Goal: Task Accomplishment & Management: Complete application form

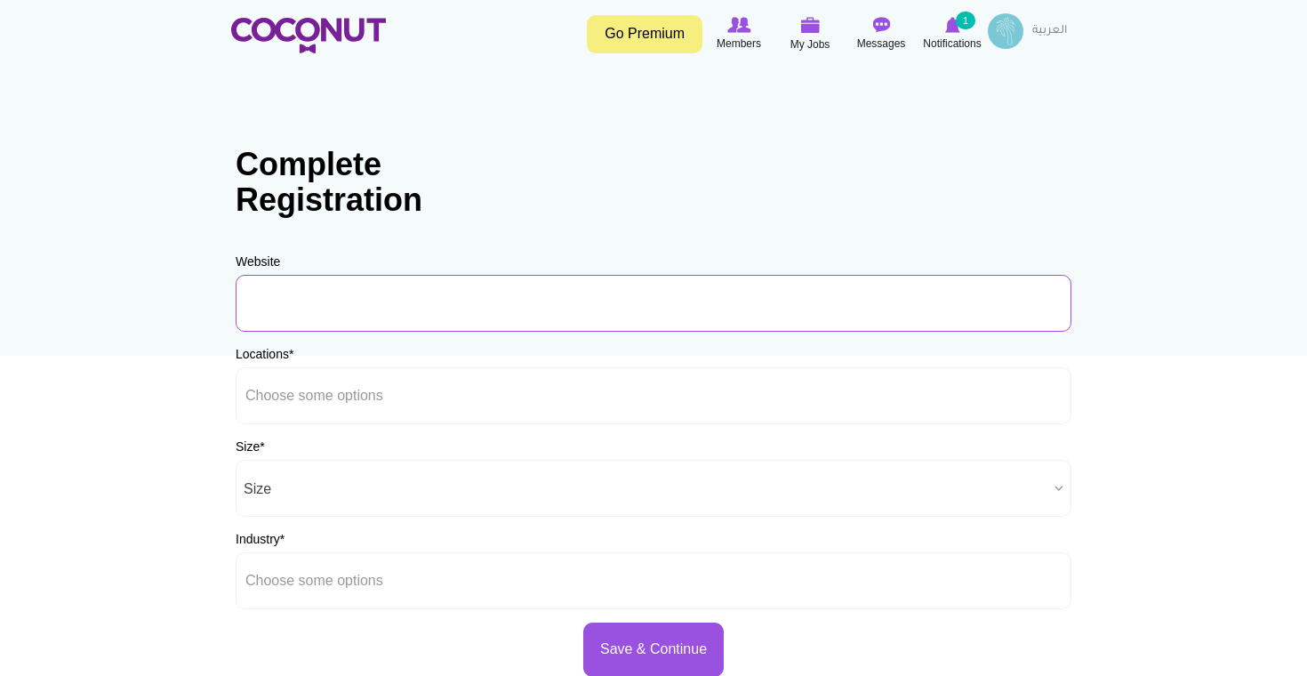
click at [551, 325] on input "URL" at bounding box center [654, 303] width 836 height 57
type input "www.entropyffaavc.ae"
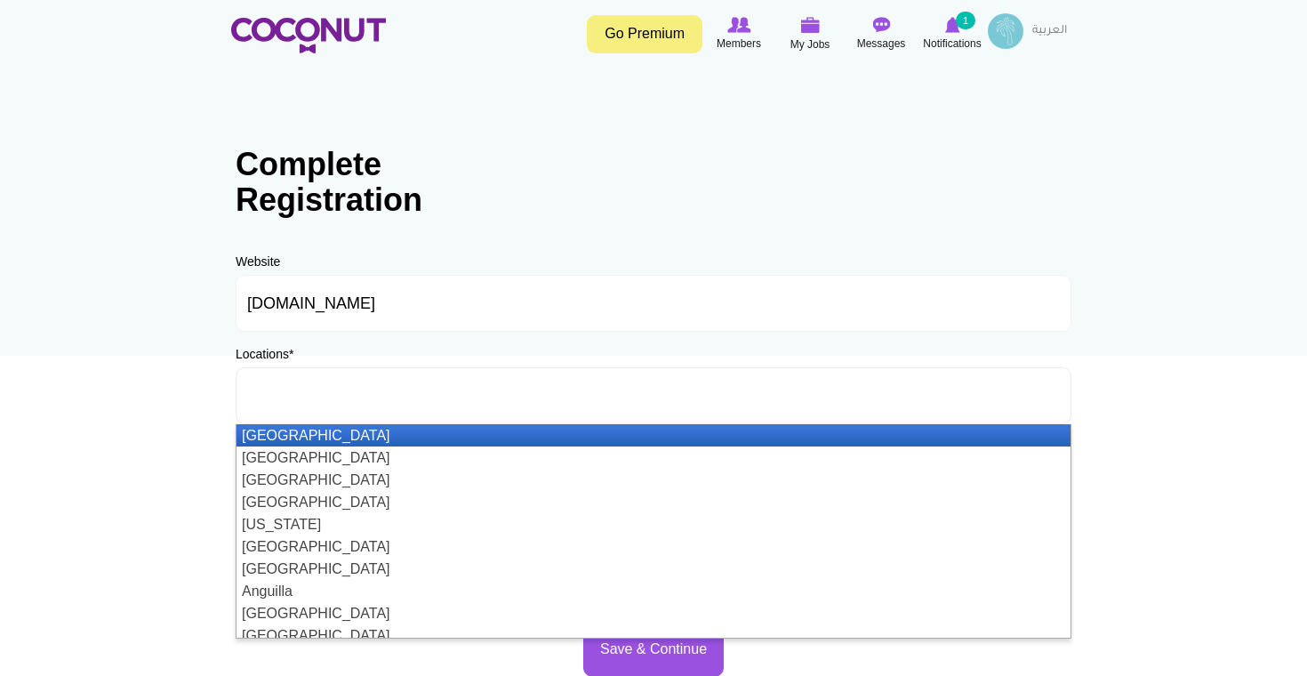
click at [460, 399] on ul at bounding box center [654, 395] width 836 height 57
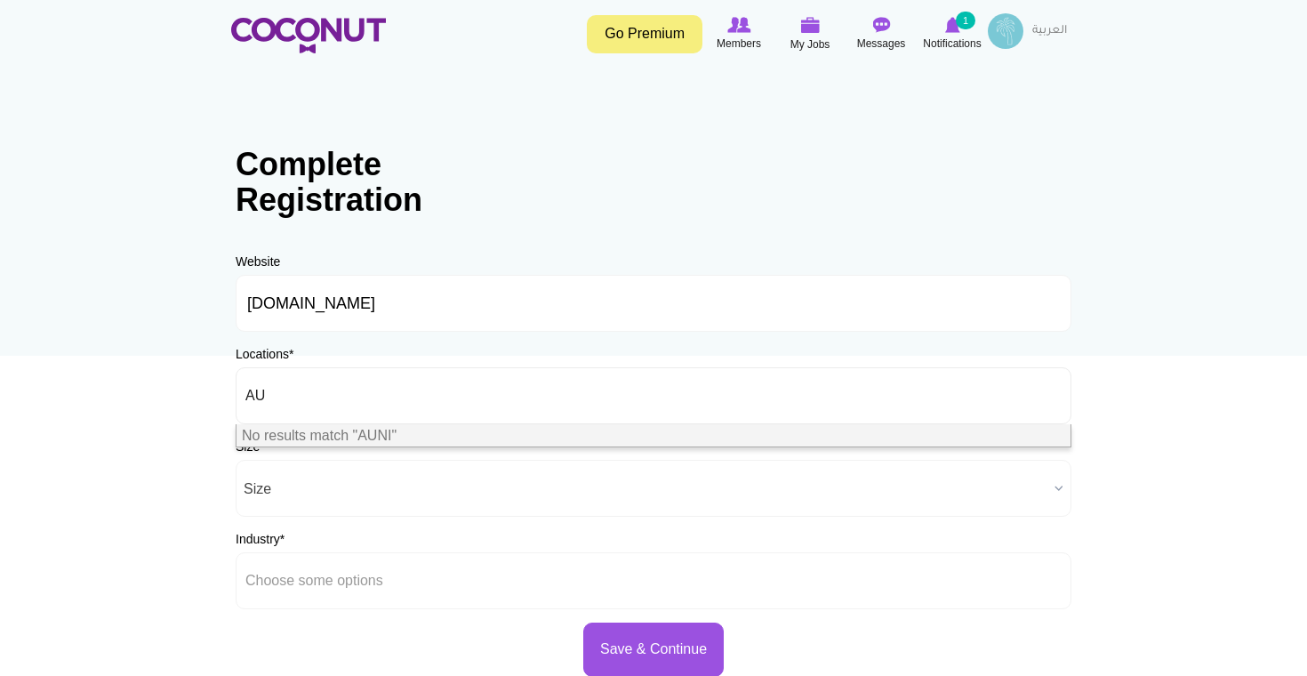
type input "A"
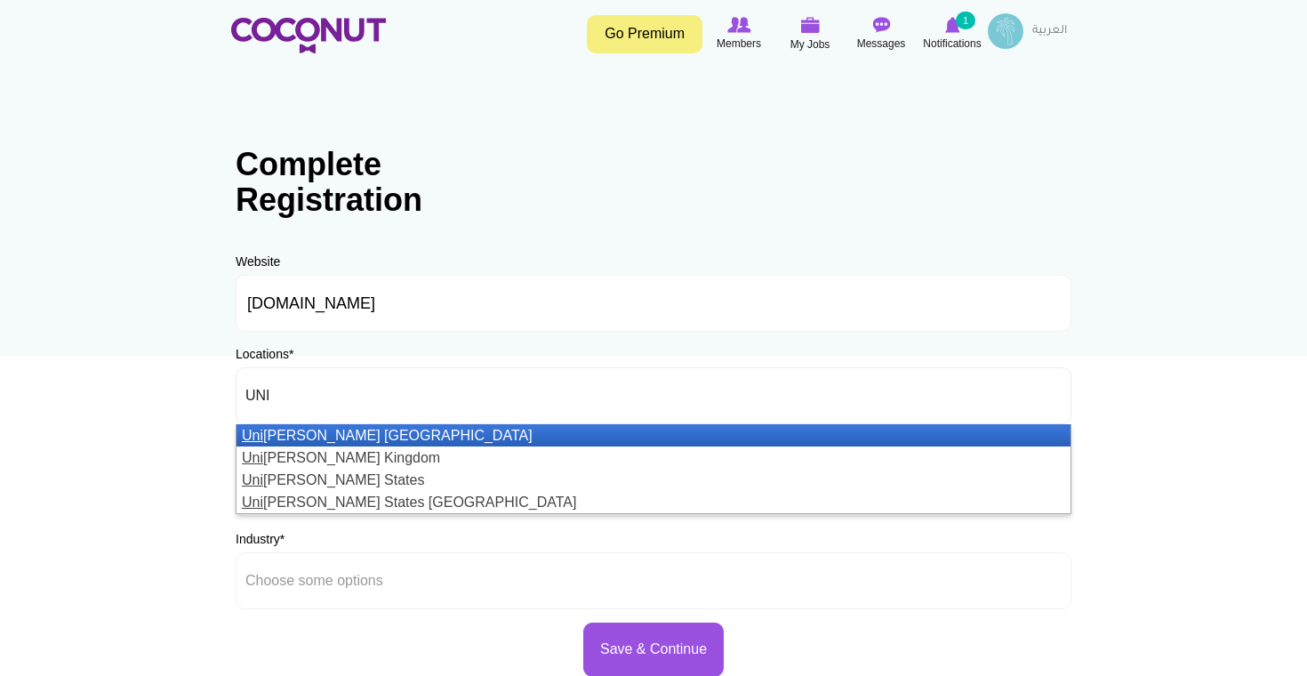
type input "UNI"
click at [380, 436] on li "Uni ted Arab Emirates" at bounding box center [653, 435] width 834 height 22
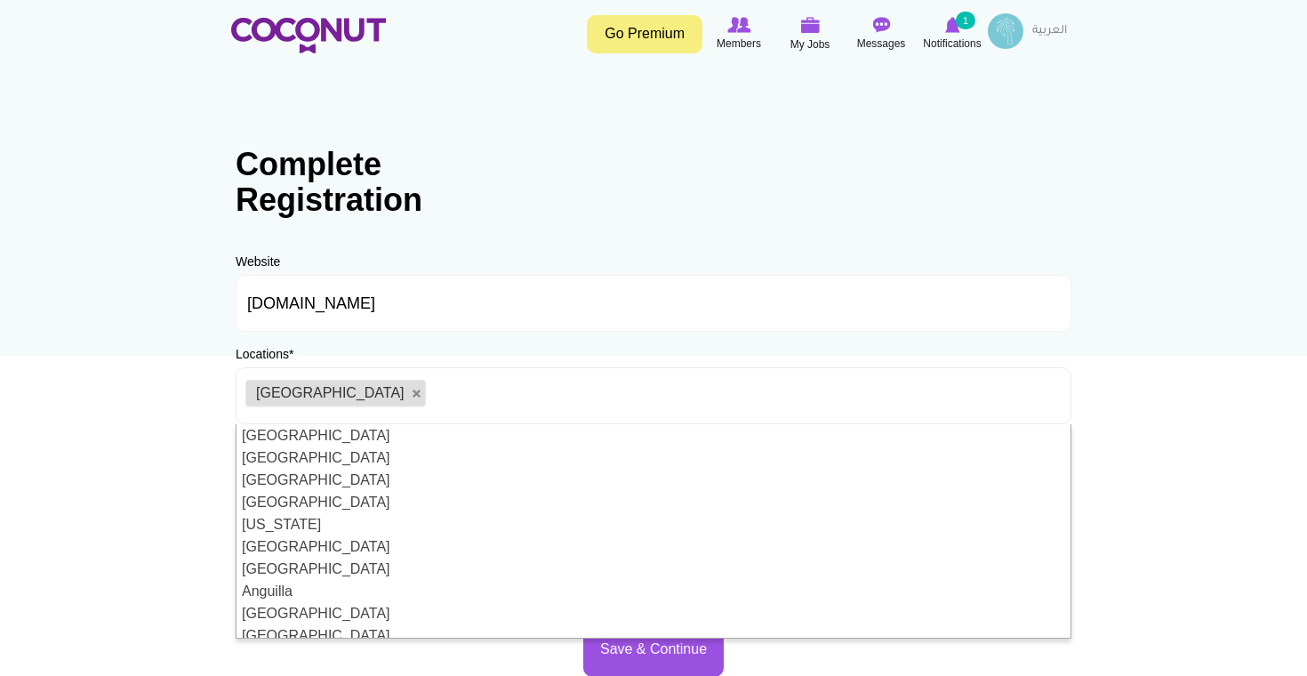
click at [173, 457] on body "Toggle navigation Go Premium Members My Jobs Post a Job Messages Notifications …" at bounding box center [653, 510] width 1307 height 1021
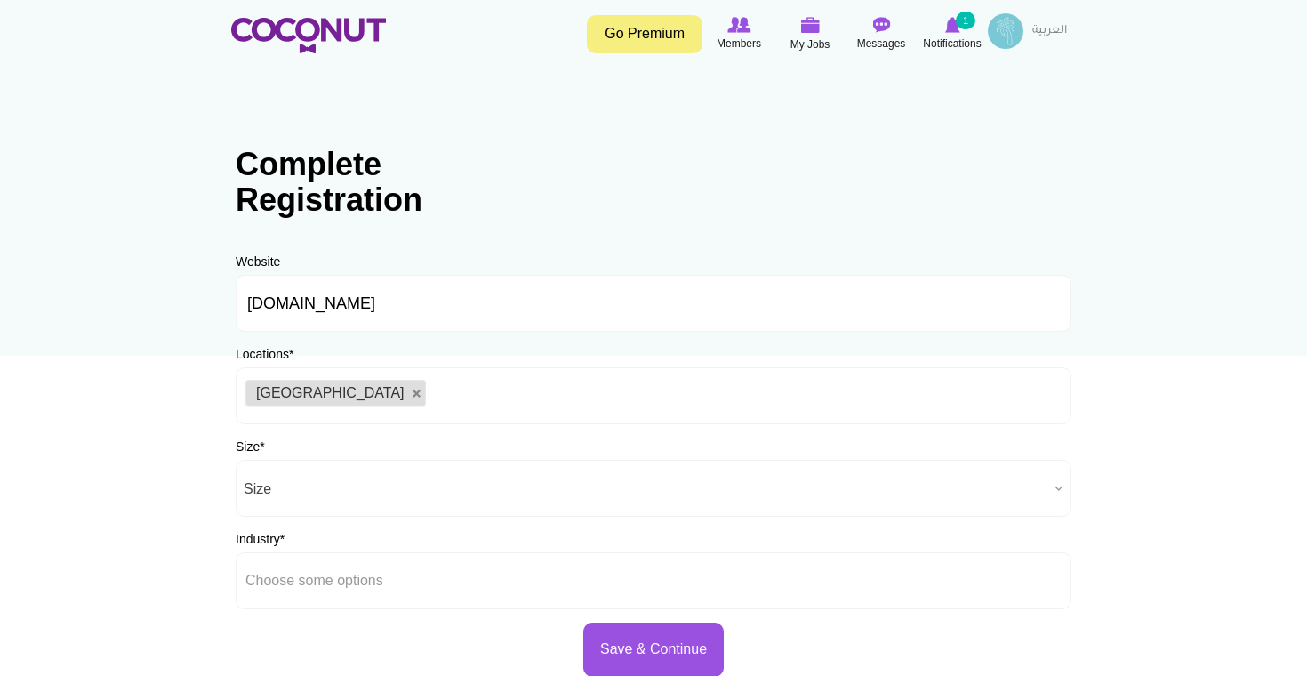
click at [301, 483] on span "Size" at bounding box center [646, 488] width 804 height 57
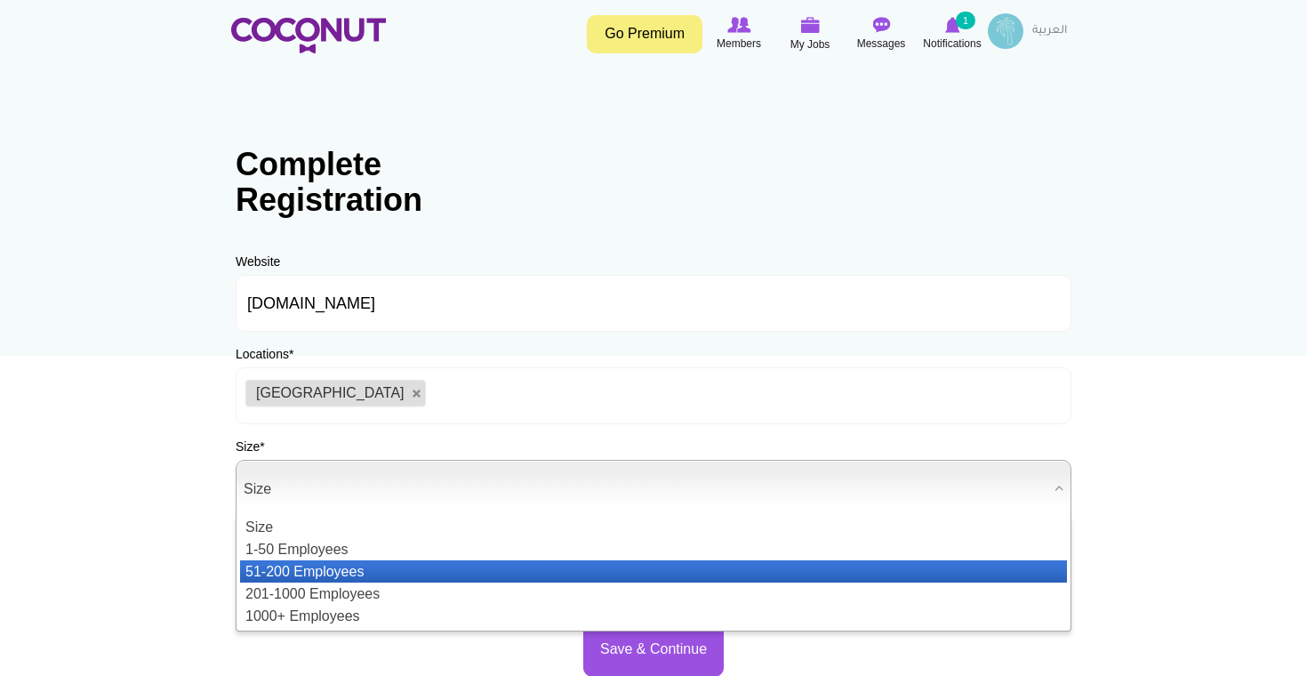
click at [338, 572] on li "51-200 Employees" at bounding box center [653, 571] width 827 height 22
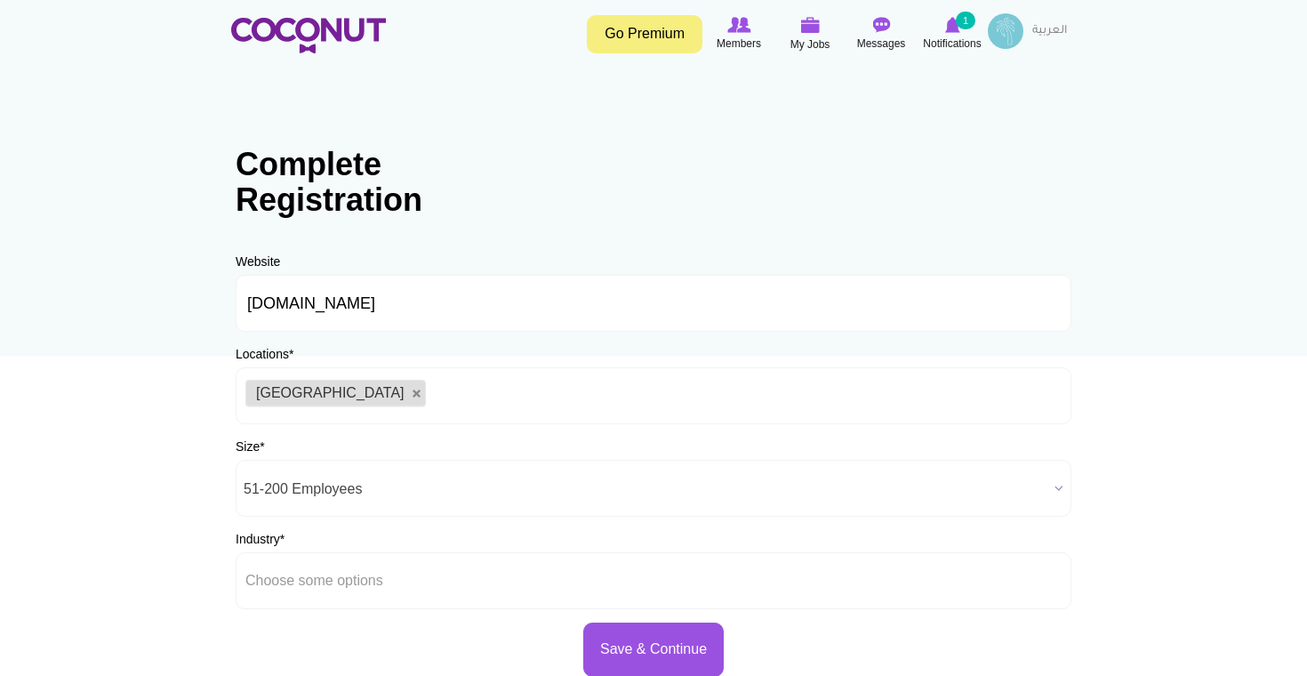
click at [341, 478] on span "51-200 Employees" at bounding box center [646, 488] width 804 height 57
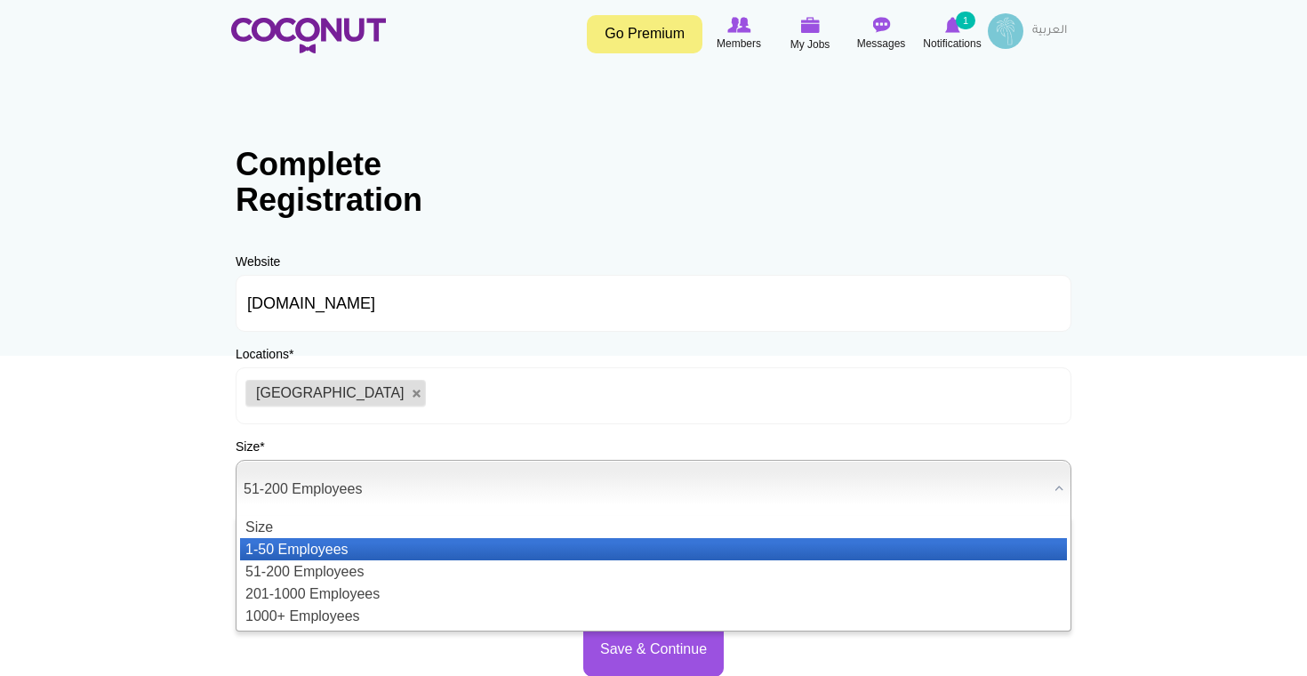
click at [335, 542] on li "1-50 Employees" at bounding box center [653, 549] width 827 height 22
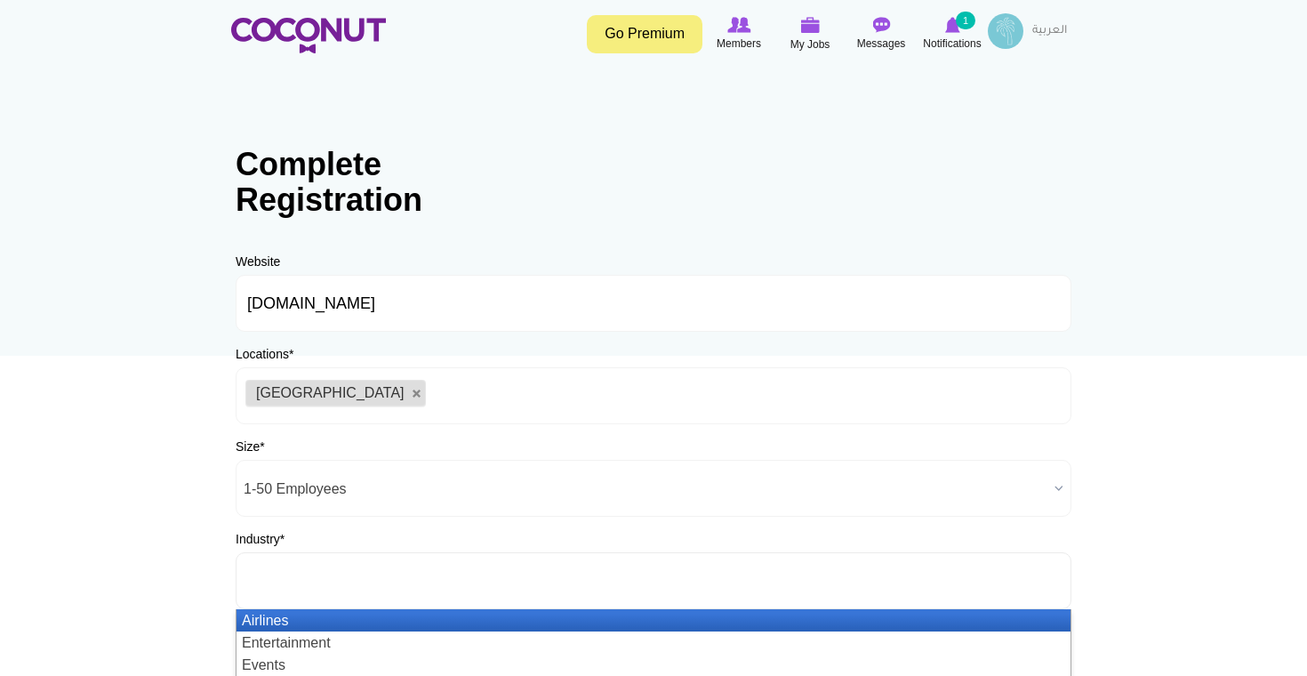
click at [356, 577] on input "text" at bounding box center [325, 580] width 160 height 16
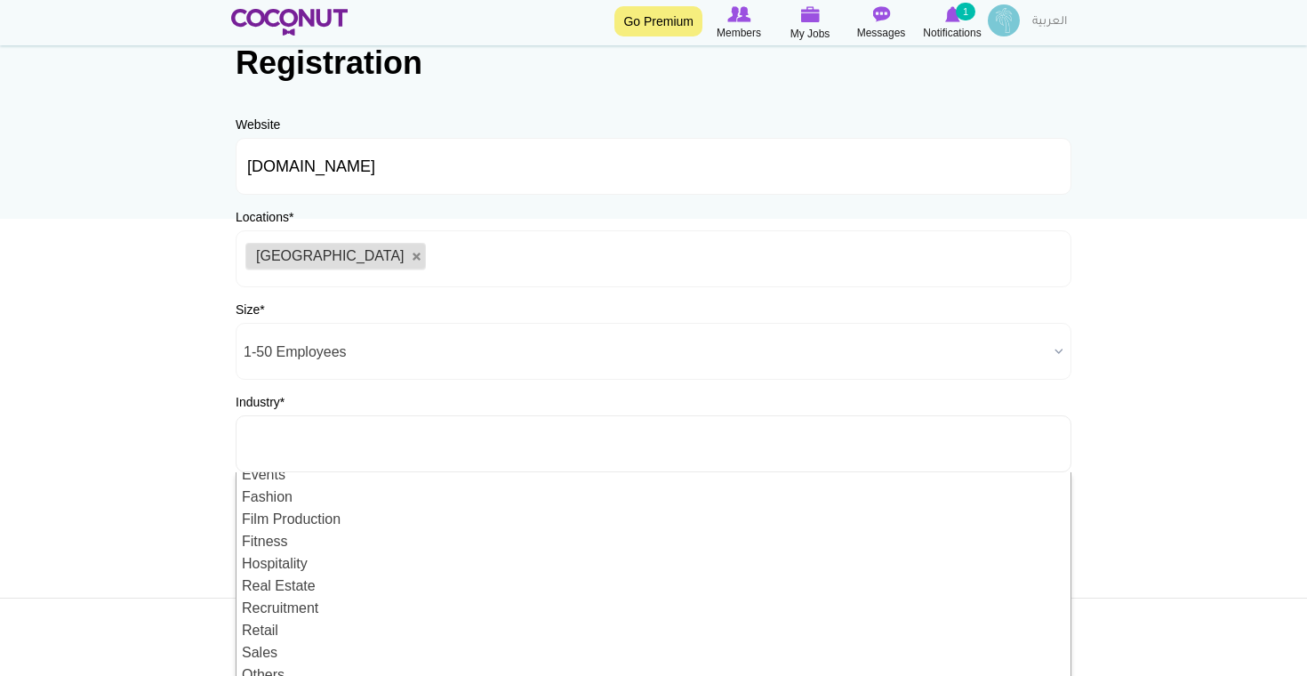
scroll to position [168, 0]
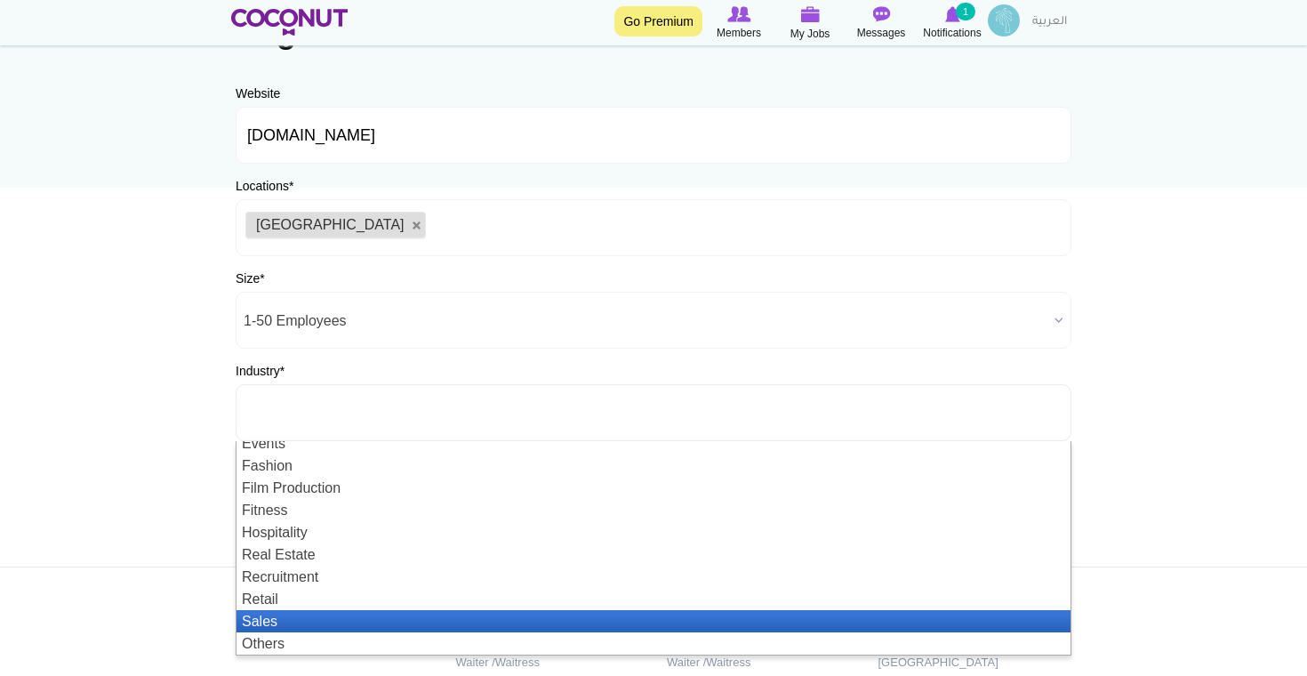
click at [270, 614] on li "Sales" at bounding box center [653, 621] width 834 height 22
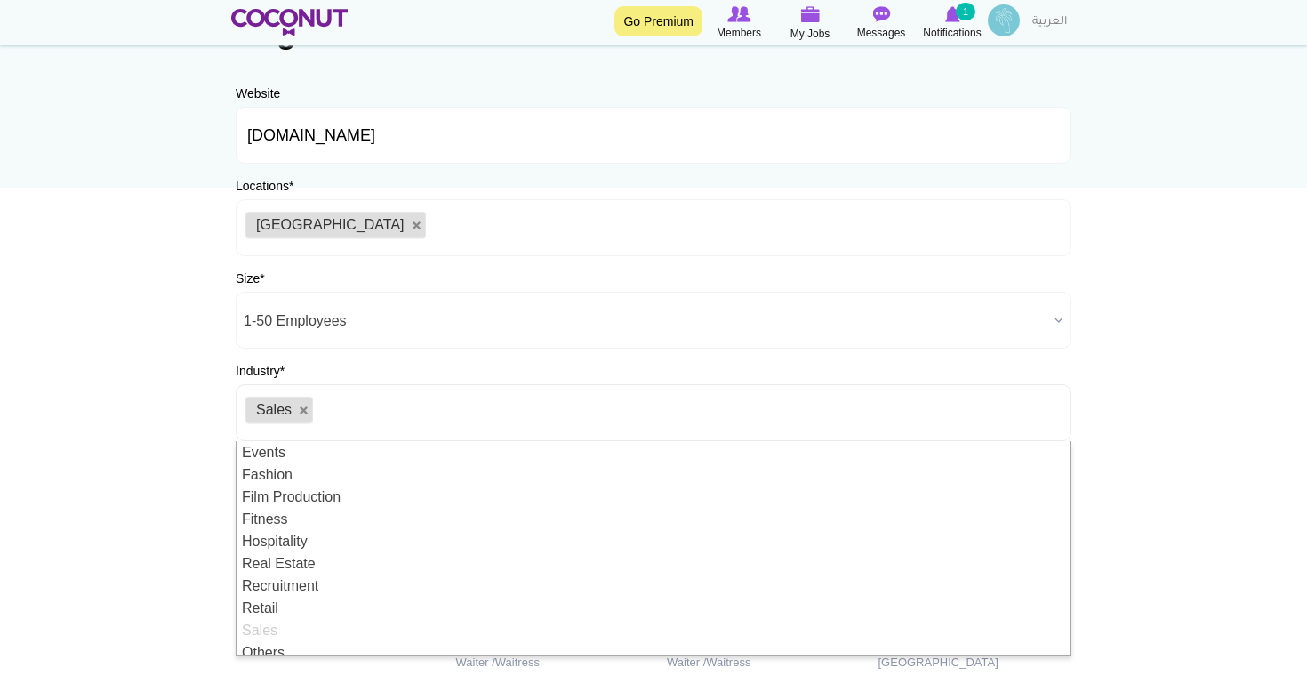
scroll to position [53, 0]
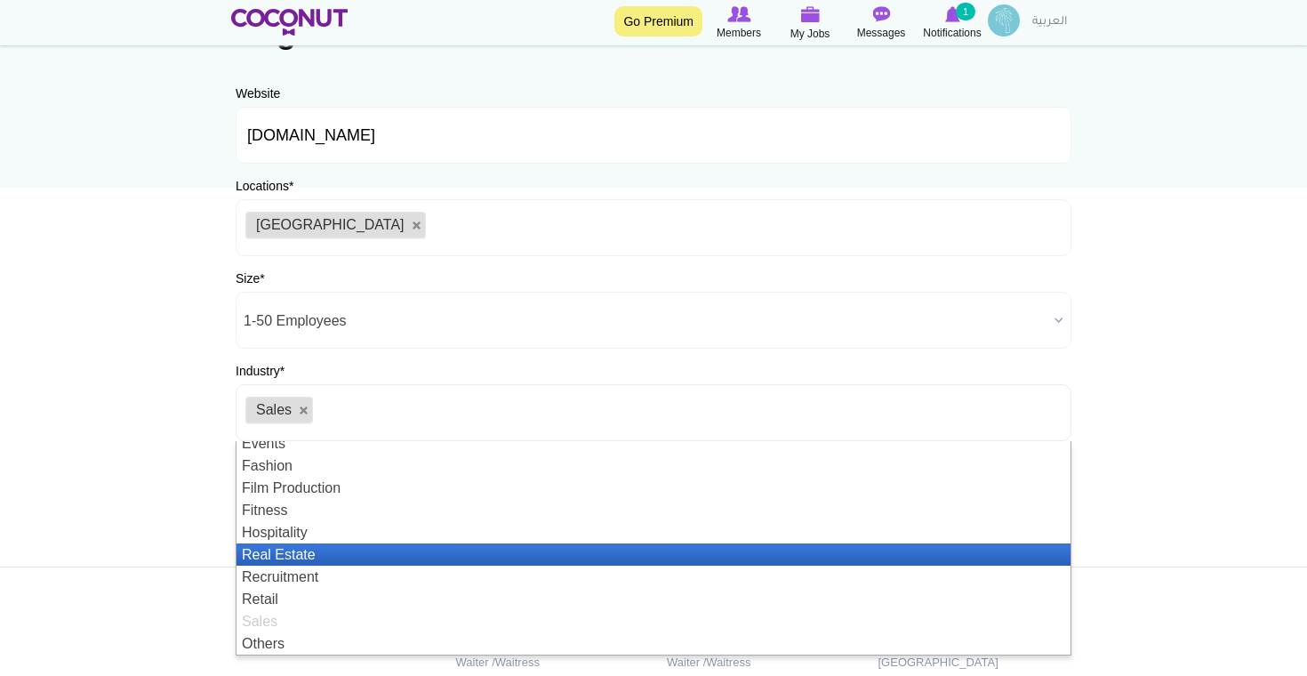
click at [354, 551] on li "Real Estate" at bounding box center [653, 554] width 834 height 22
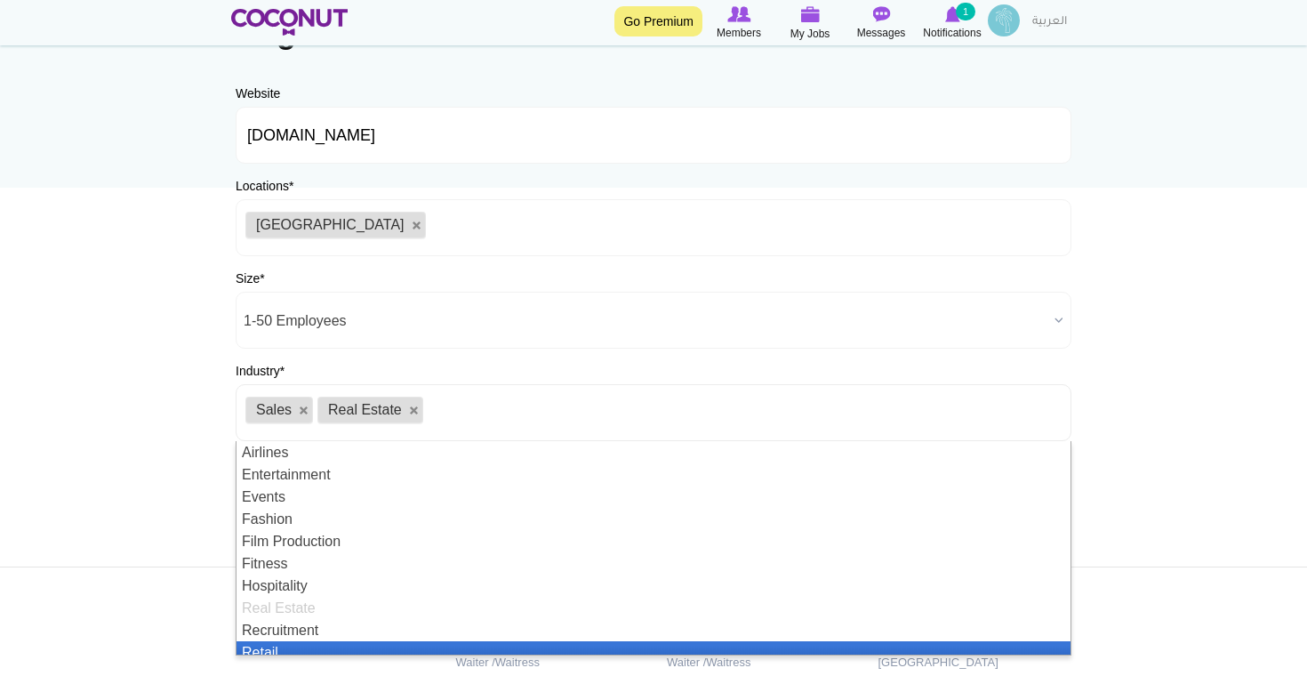
scroll to position [9, 0]
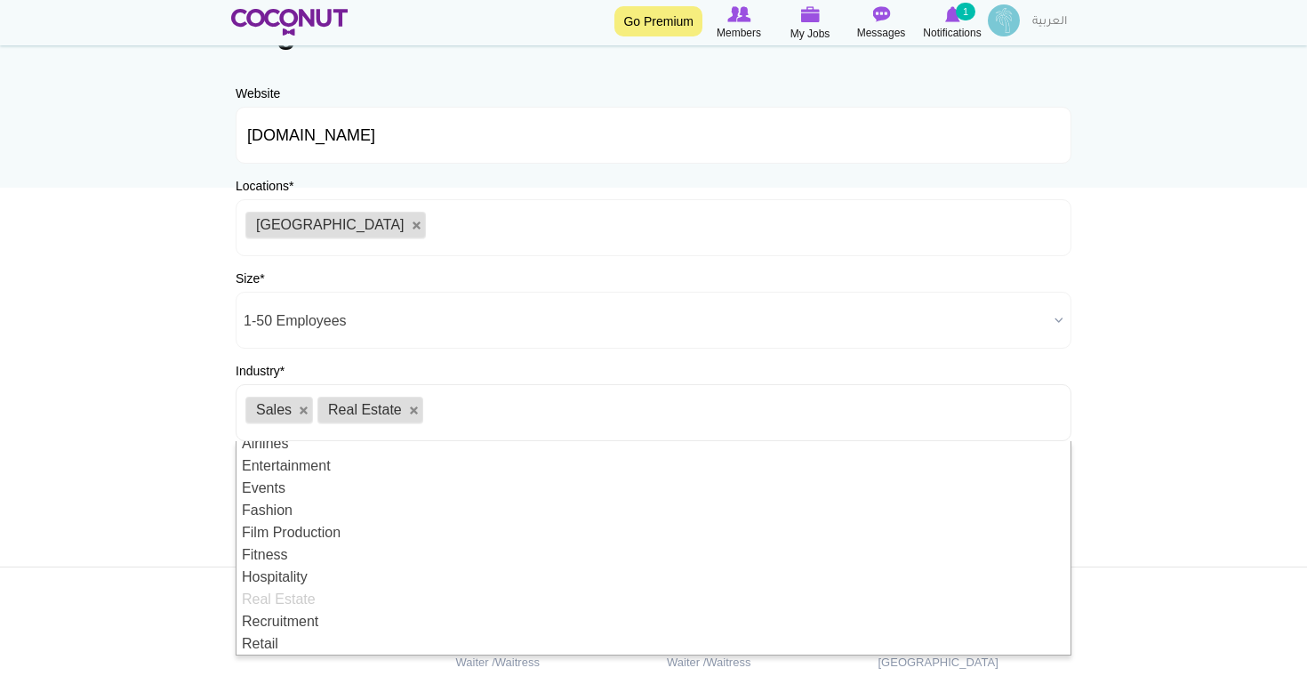
drag, startPoint x: 347, startPoint y: 633, endPoint x: 100, endPoint y: 546, distance: 262.0
click at [100, 546] on body "Toggle navigation Go Premium Members My Jobs Post a Job Messages Notifications …" at bounding box center [653, 342] width 1307 height 1021
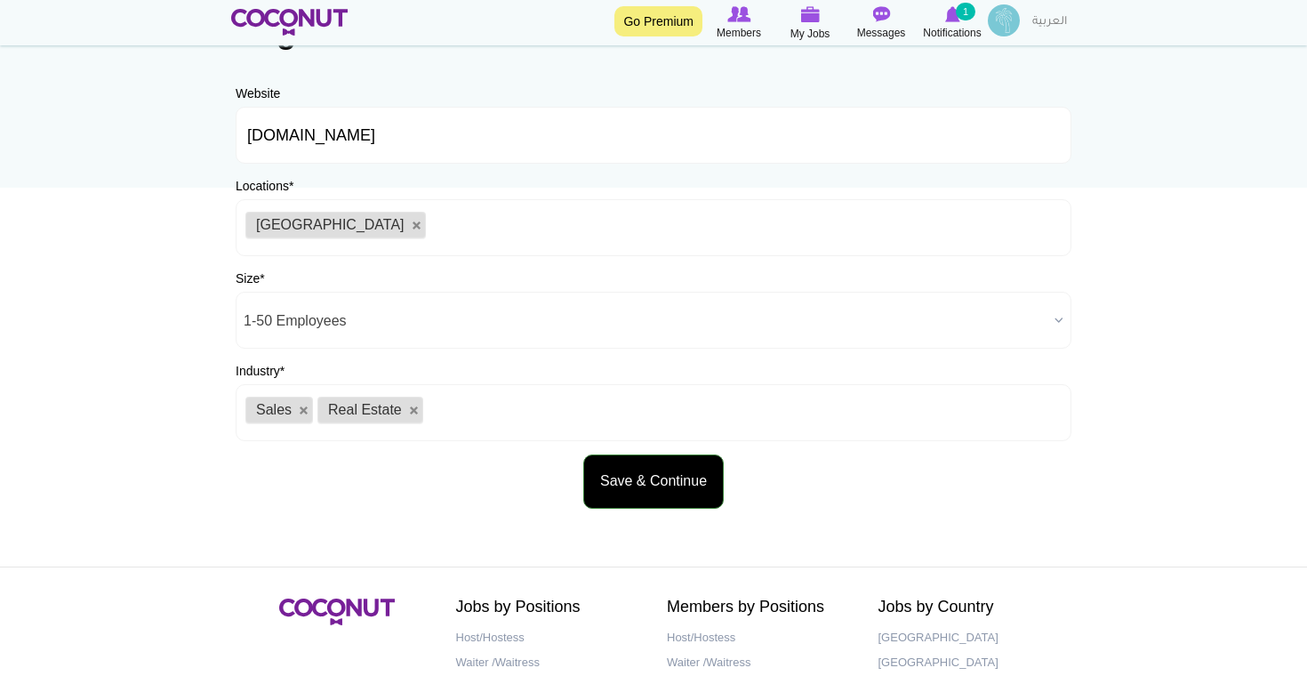
click at [652, 467] on button "Save & Continue" at bounding box center [653, 481] width 140 height 54
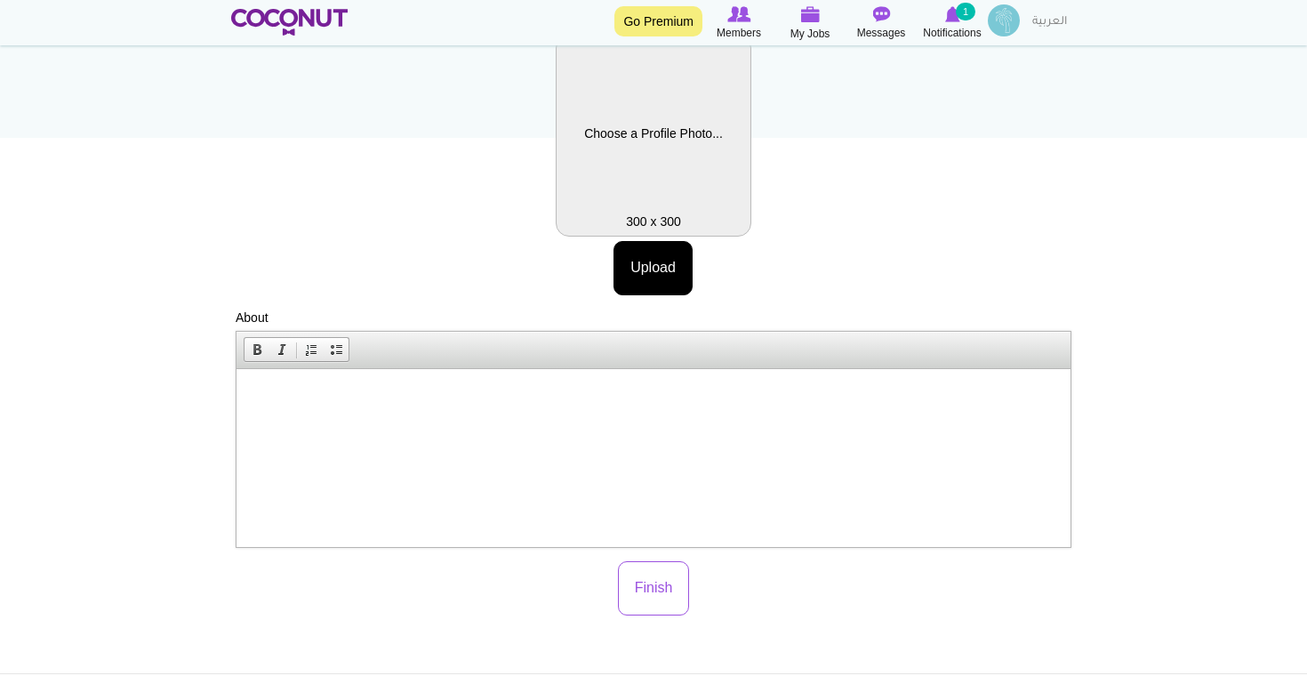
click at [648, 168] on label "Profile Picture" at bounding box center [654, 136] width 196 height 202
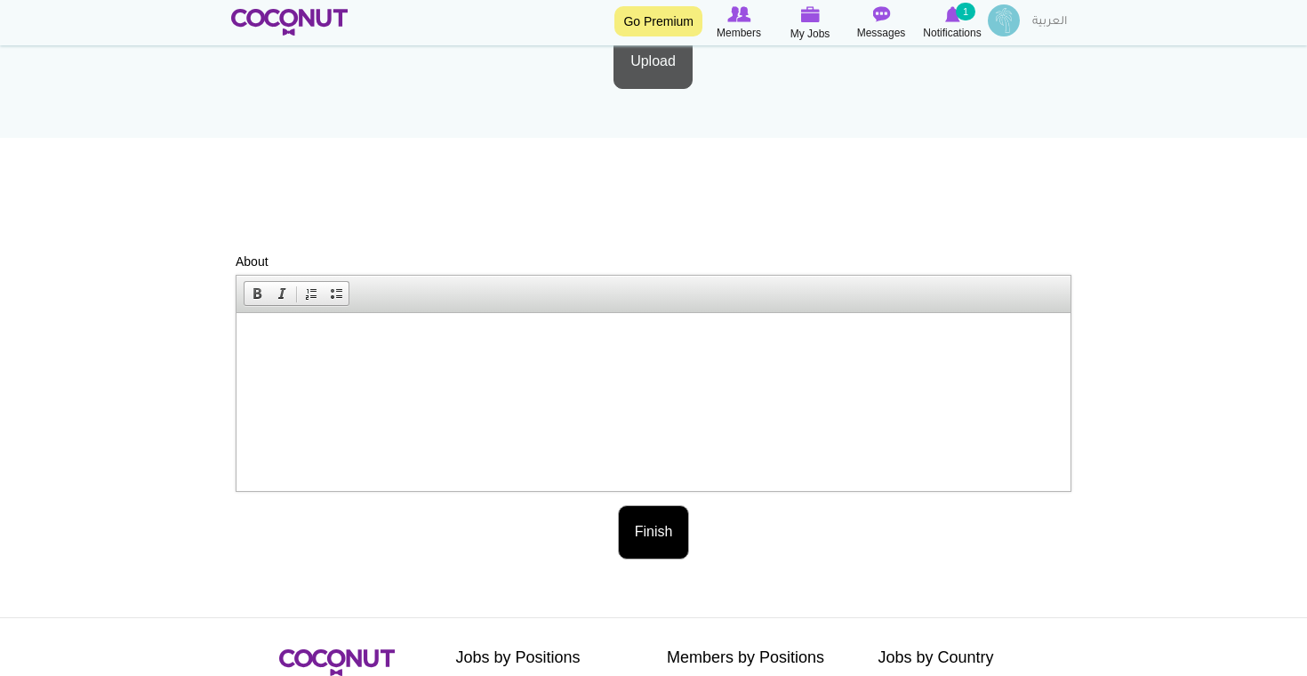
click at [659, 532] on div "Profile Picture Upload More information Files must be less than 20 MB . Allowed…" at bounding box center [654, 297] width 836 height 524
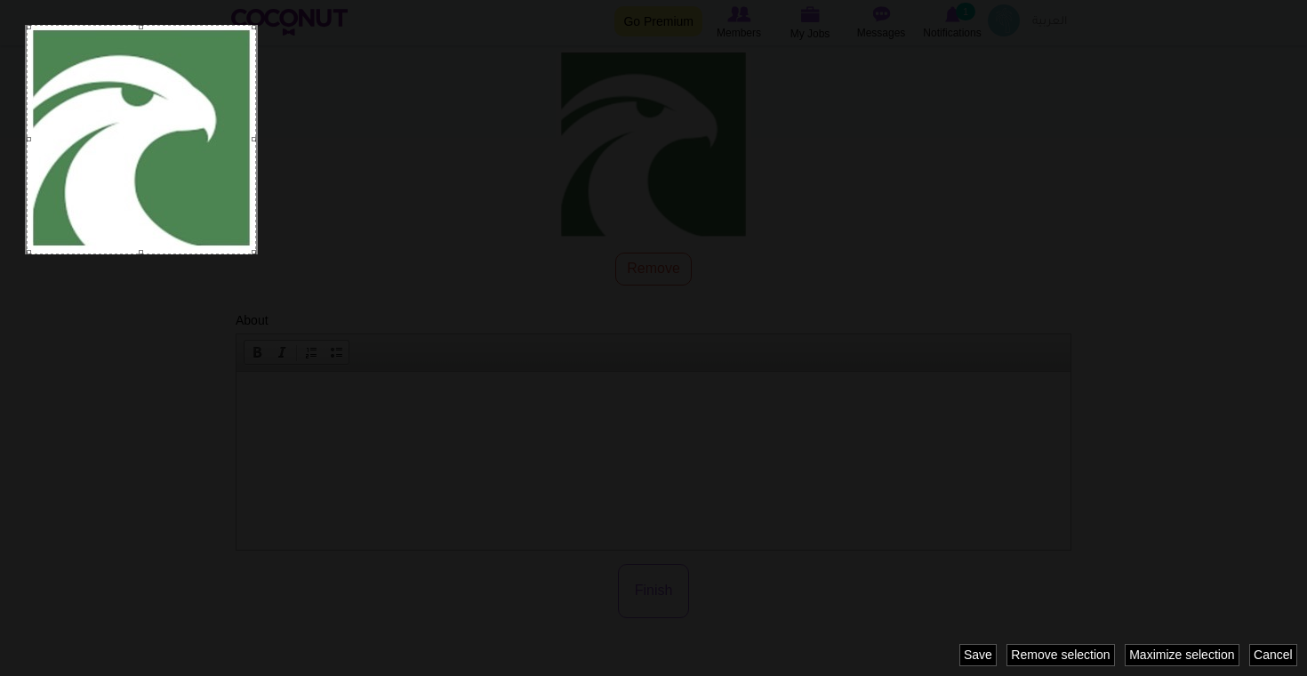
click at [691, 325] on div at bounding box center [653, 338] width 1307 height 676
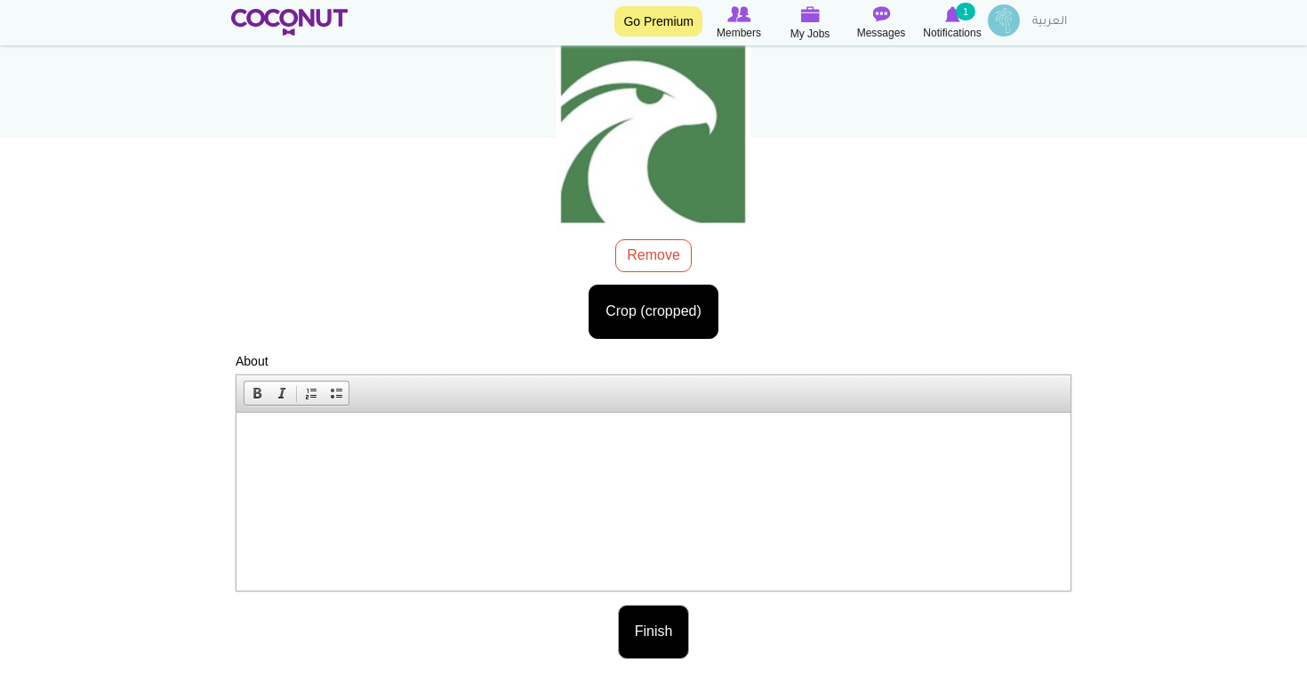
click at [651, 639] on button "Finish" at bounding box center [654, 631] width 72 height 54
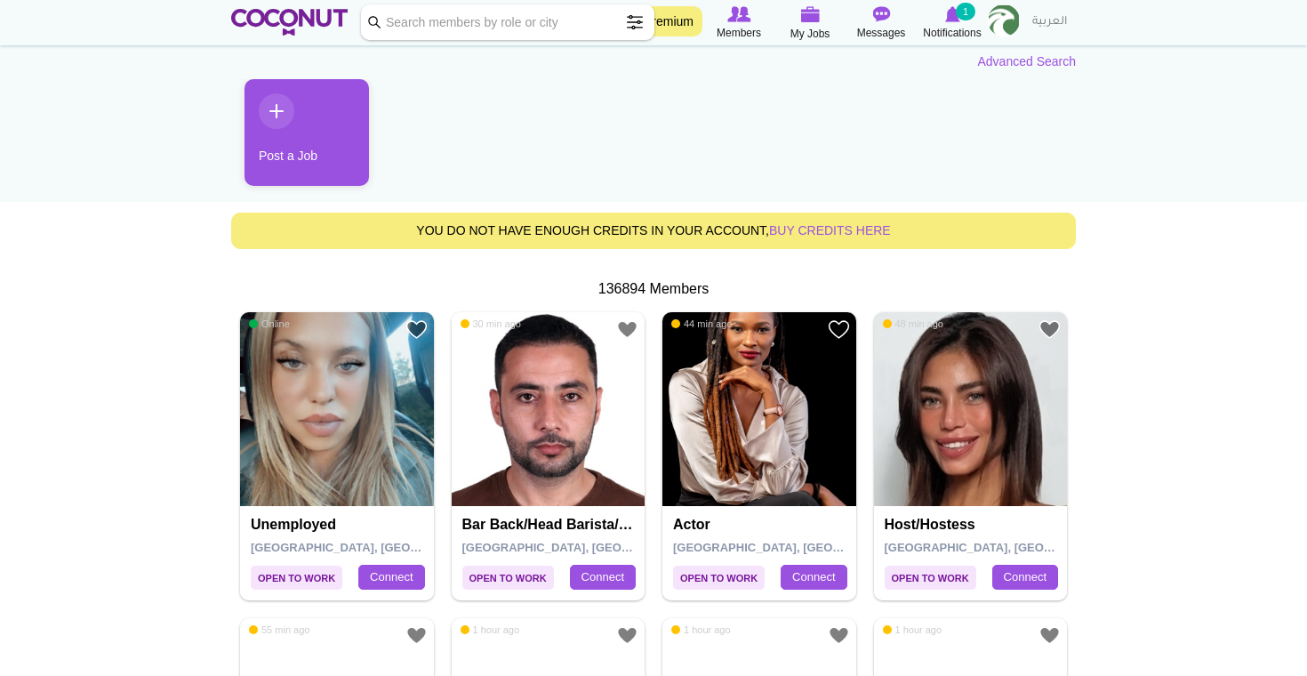
scroll to position [165, 0]
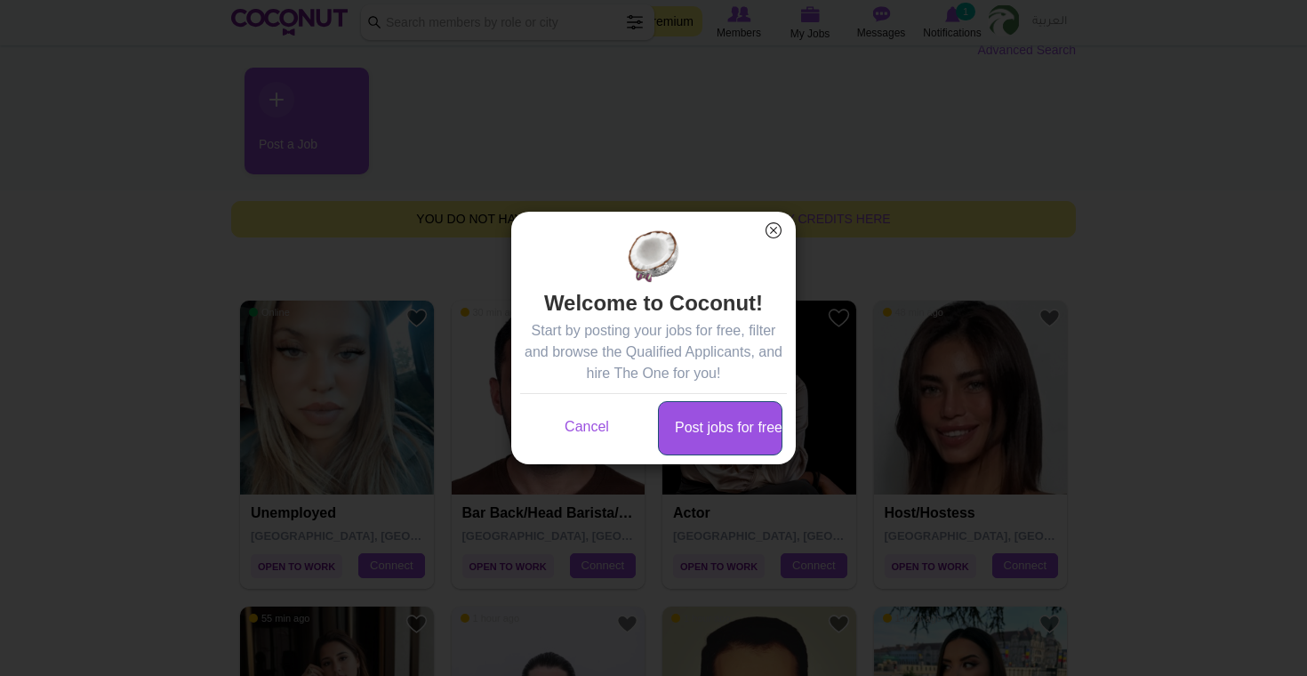
click at [753, 424] on link "Post jobs for free" at bounding box center [720, 428] width 124 height 54
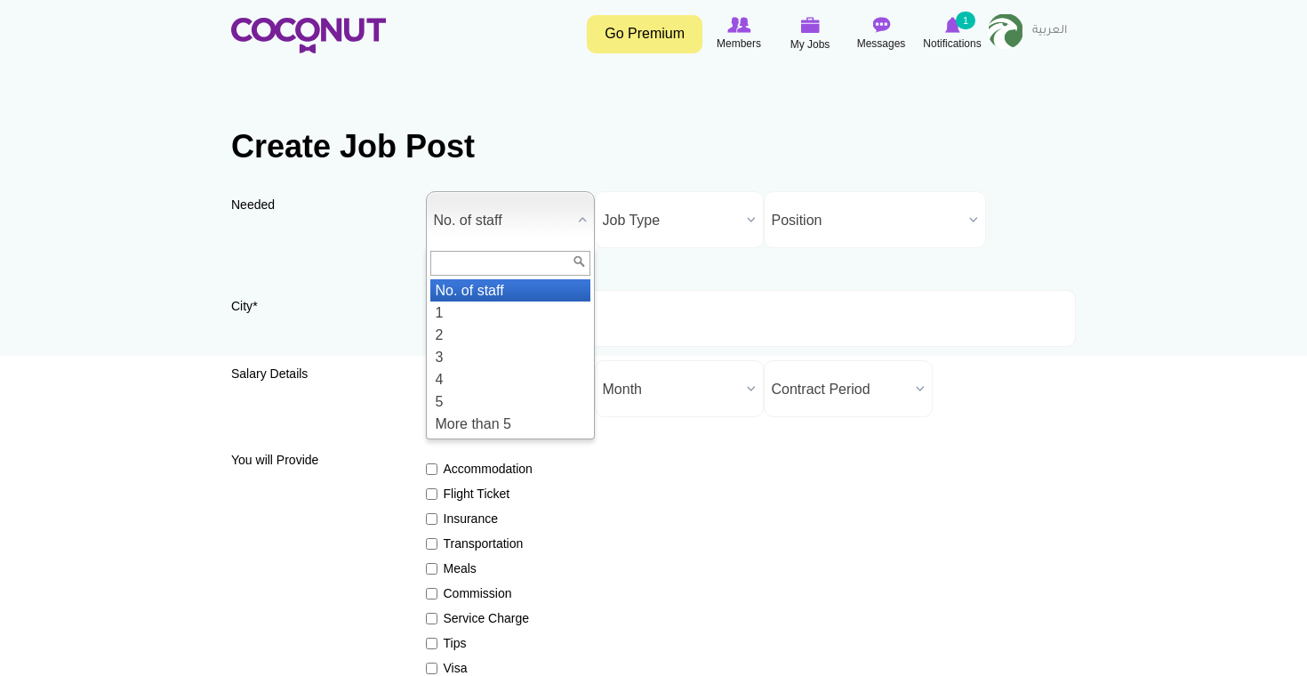
click at [548, 232] on span "No. of staff" at bounding box center [502, 220] width 137 height 57
click at [546, 306] on li "1" at bounding box center [510, 312] width 160 height 22
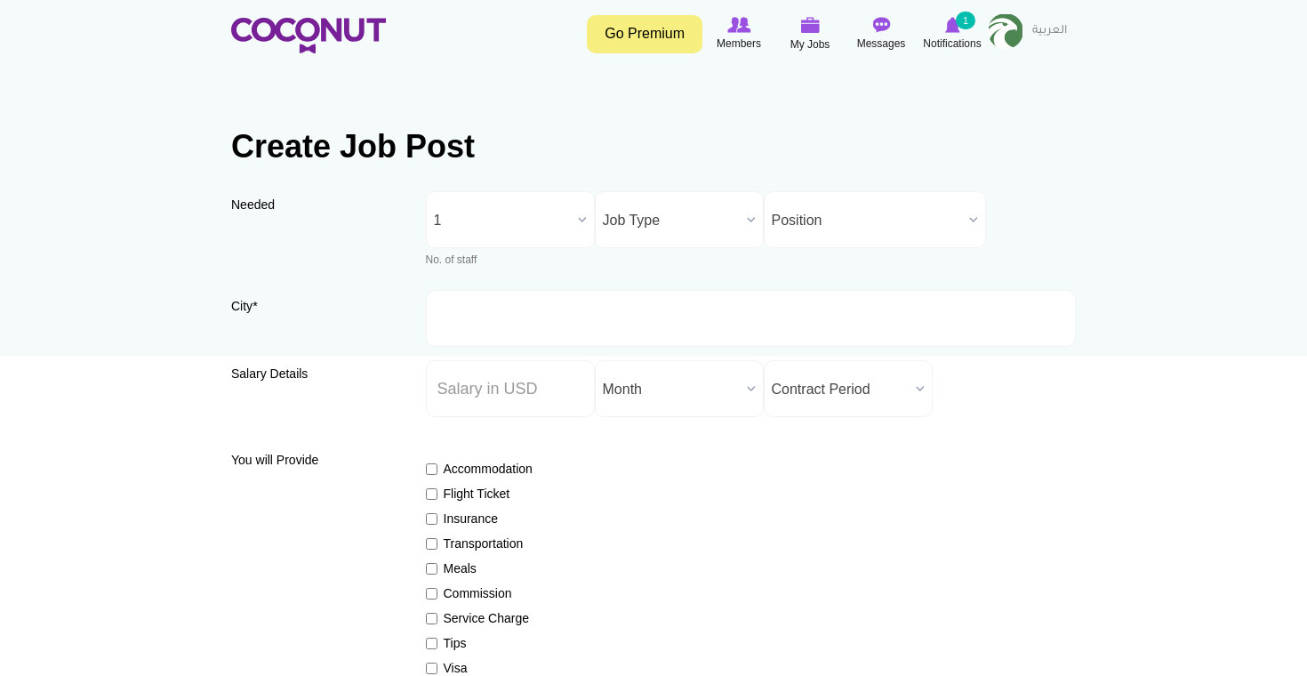
click at [660, 211] on span "Job Type" at bounding box center [671, 220] width 137 height 57
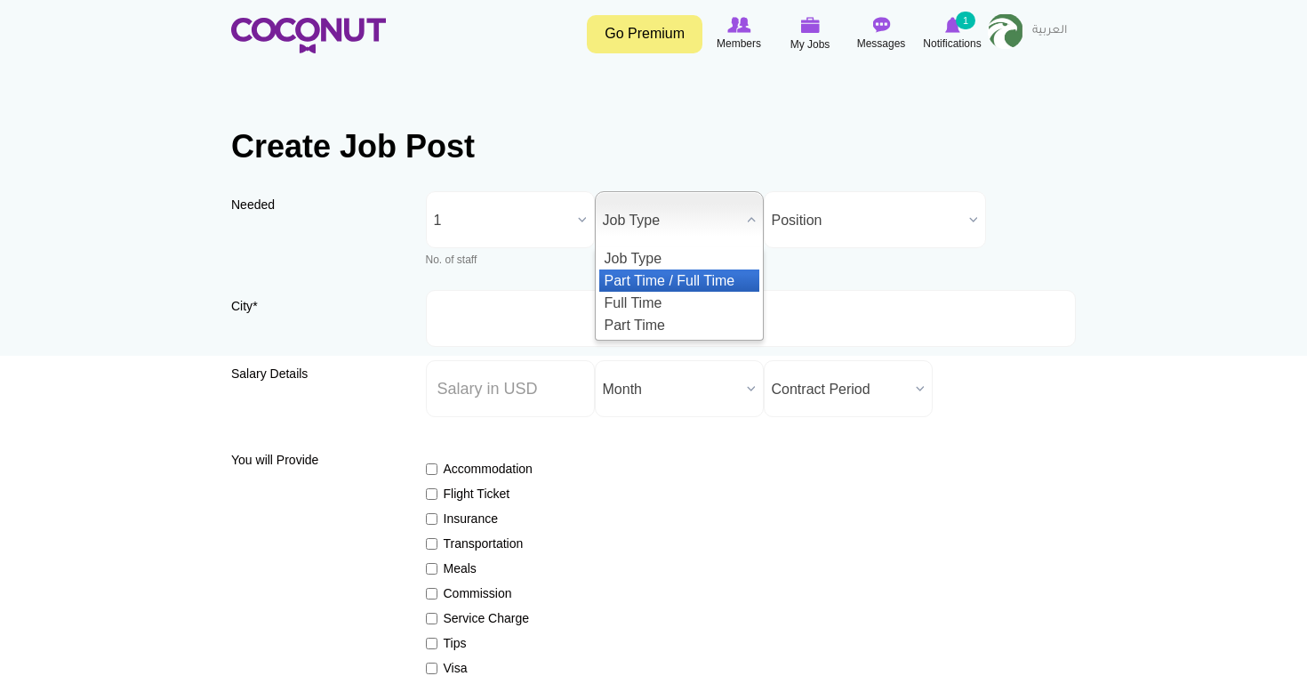
click at [672, 277] on li "Part Time / Full Time" at bounding box center [679, 280] width 160 height 22
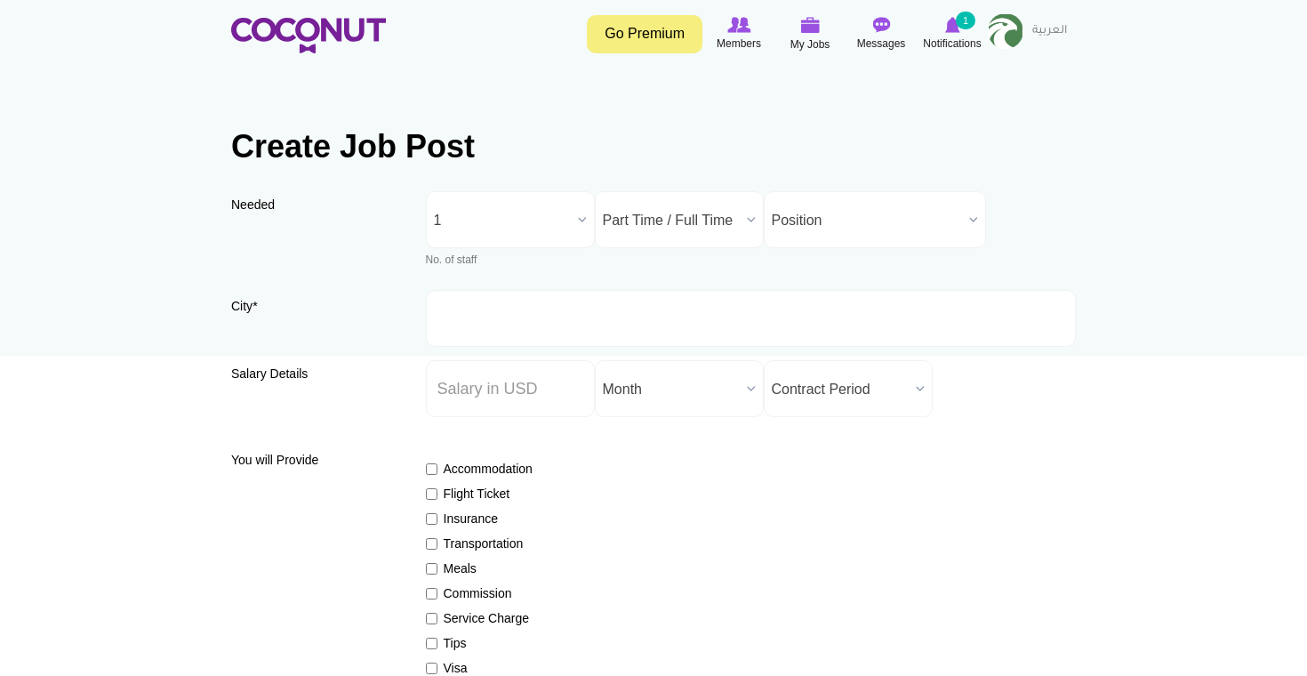
click at [708, 213] on span "Part Time / Full Time" at bounding box center [671, 220] width 137 height 57
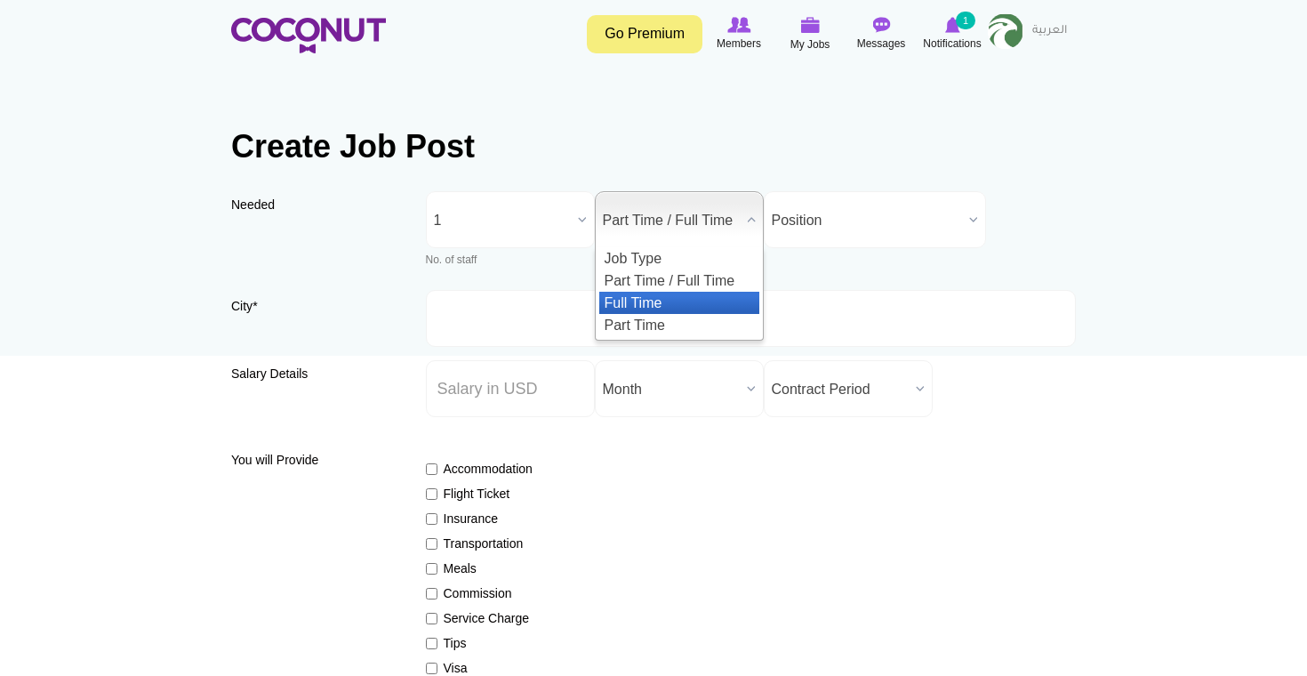
click at [707, 296] on li "Full Time" at bounding box center [679, 303] width 160 height 22
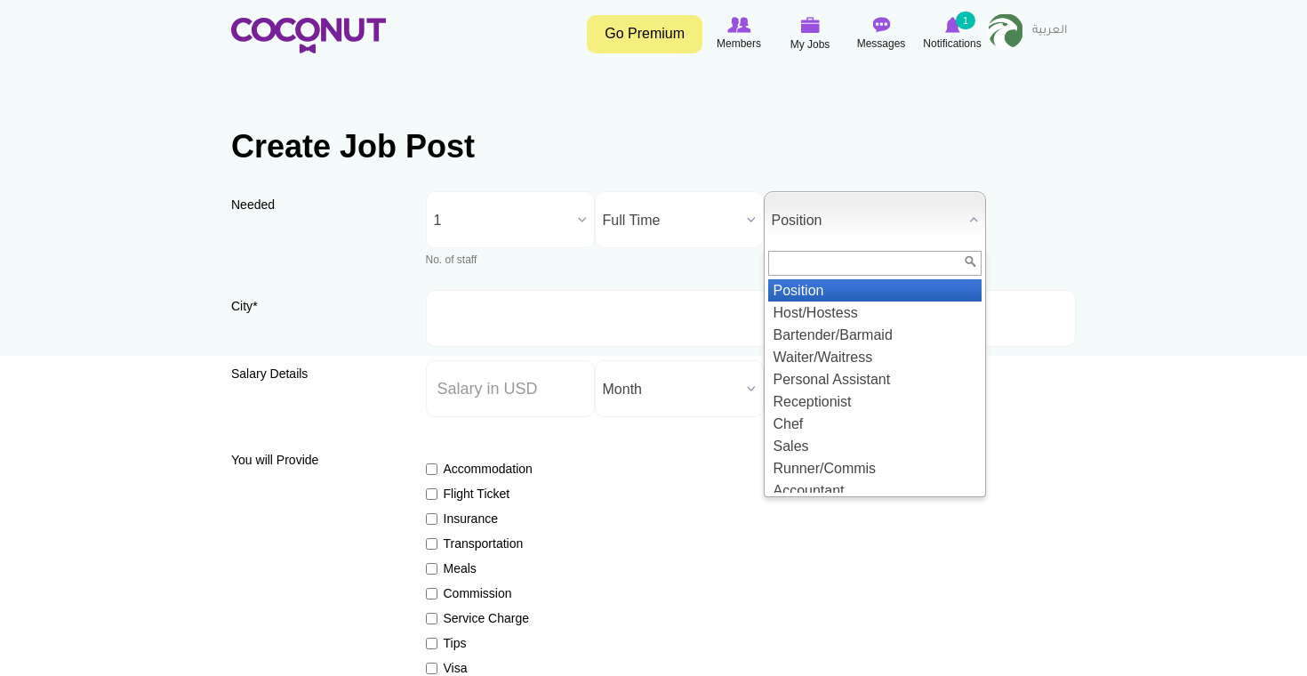
click at [850, 195] on span "Position" at bounding box center [867, 220] width 190 height 57
click at [842, 253] on input "text" at bounding box center [874, 263] width 213 height 25
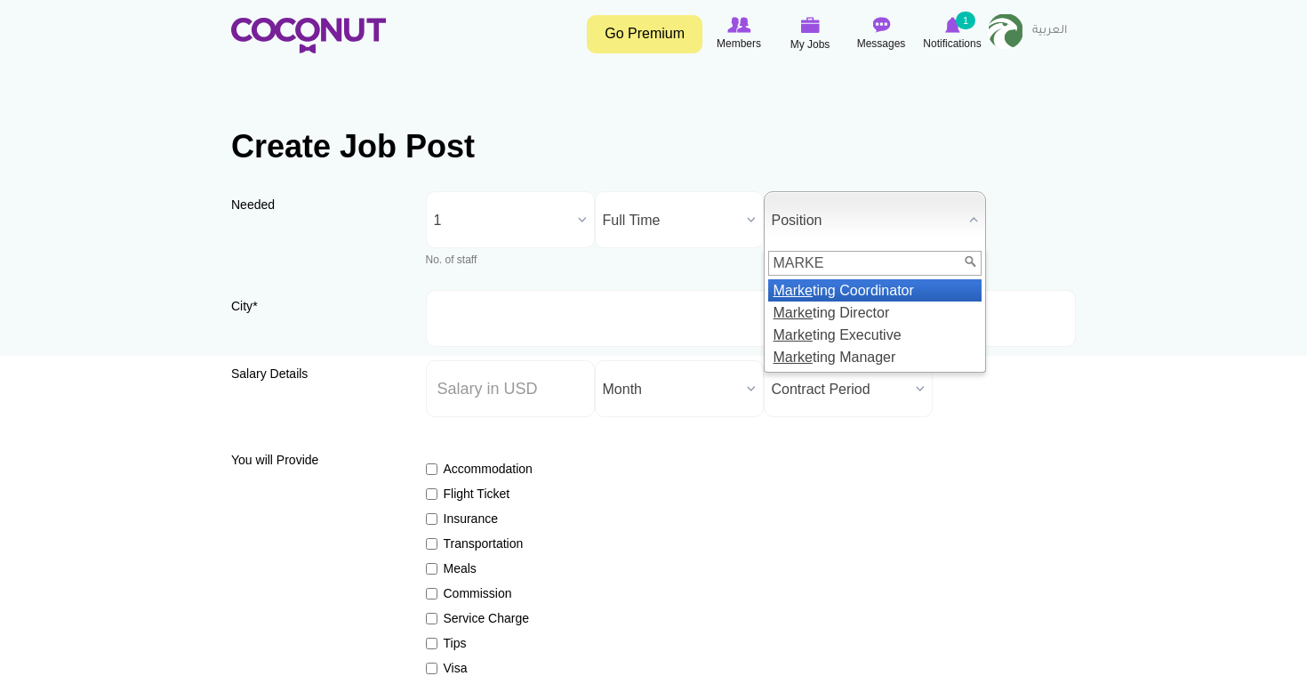
type input "MARKE"
click at [881, 292] on li "Marke ting Coordinator" at bounding box center [874, 290] width 213 height 22
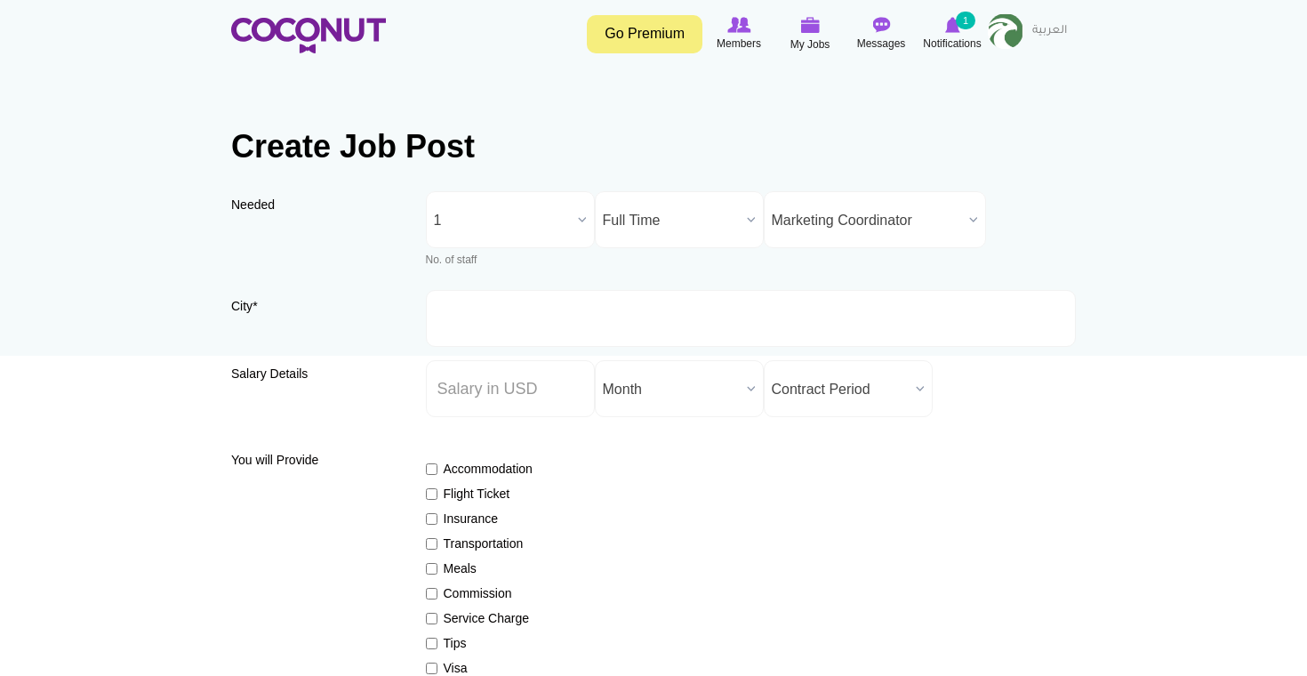
scroll to position [1253, 0]
click at [916, 216] on span "Marketing Coordinator" at bounding box center [867, 220] width 190 height 57
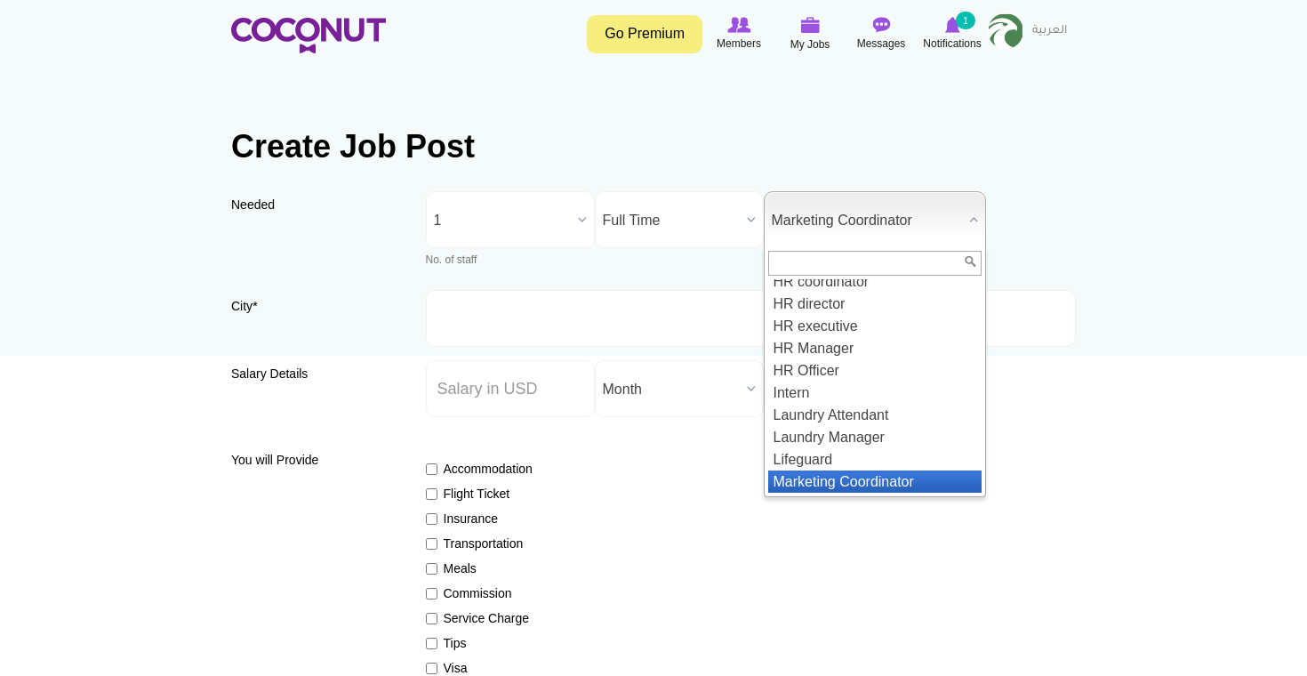
click at [916, 216] on span "Marketing Coordinator" at bounding box center [867, 220] width 190 height 57
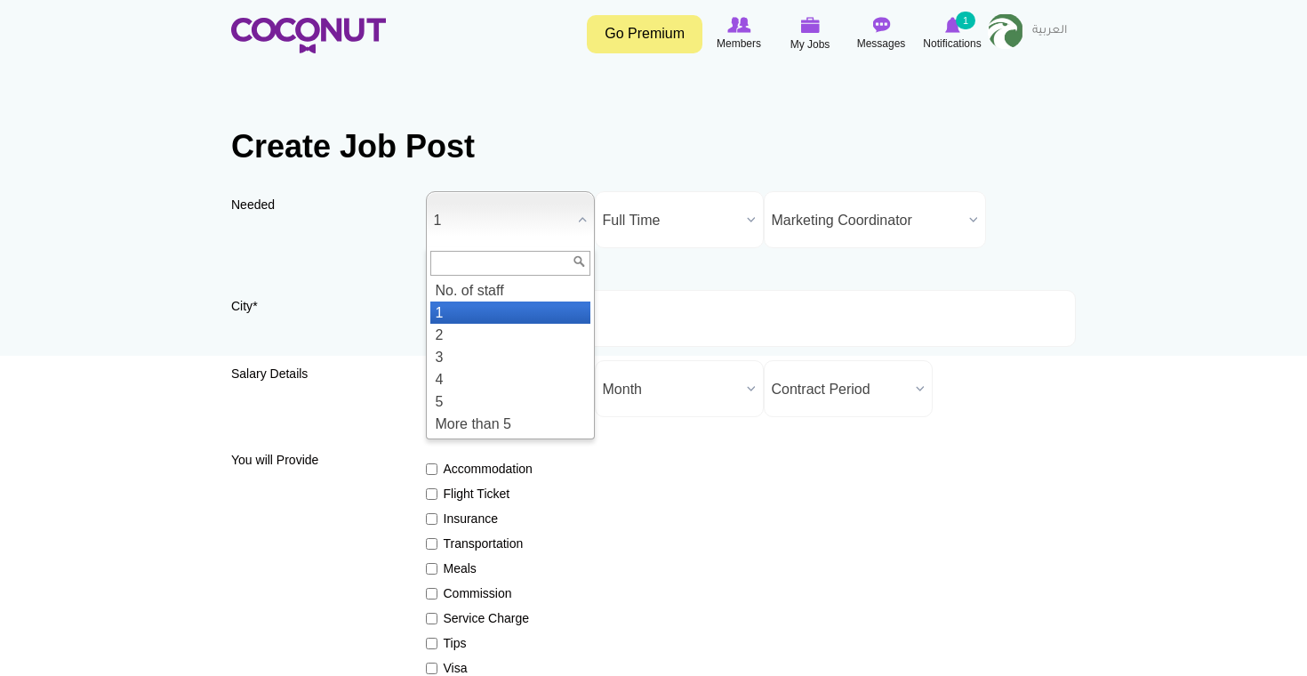
click at [505, 213] on span "1" at bounding box center [502, 220] width 137 height 57
click at [504, 333] on li "2" at bounding box center [510, 335] width 160 height 22
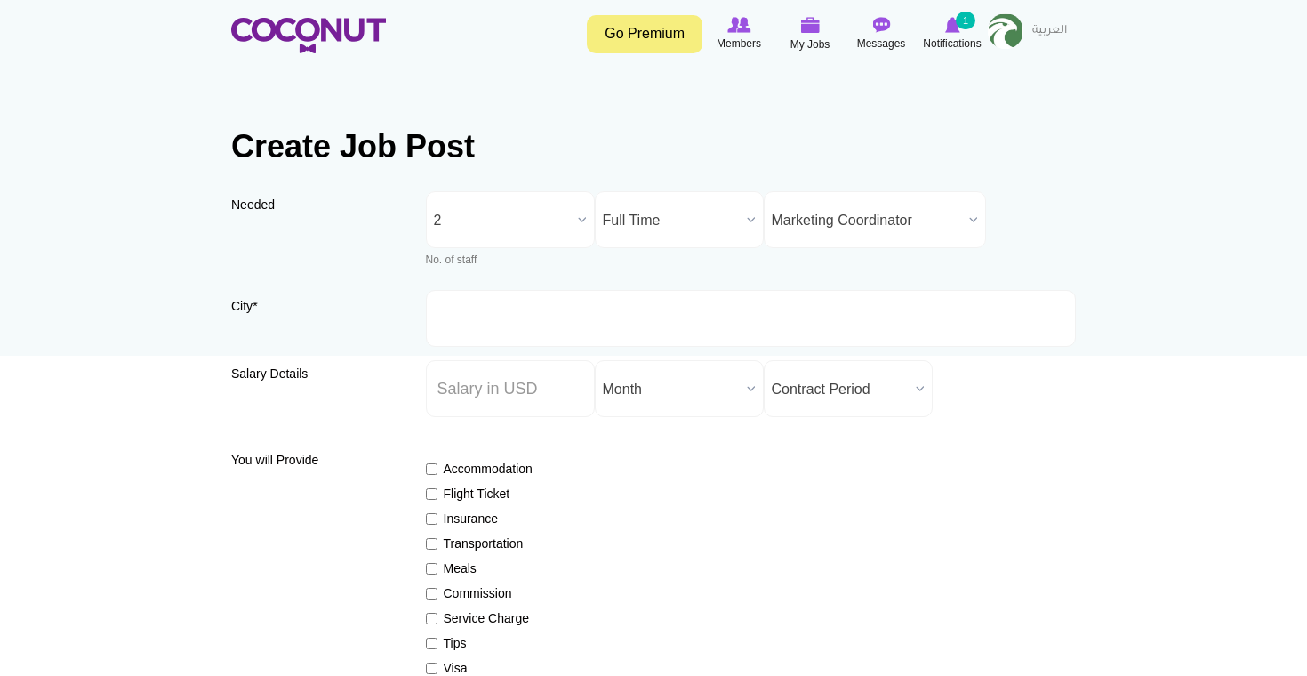
click at [876, 225] on span "Marketing Coordinator" at bounding box center [867, 220] width 190 height 57
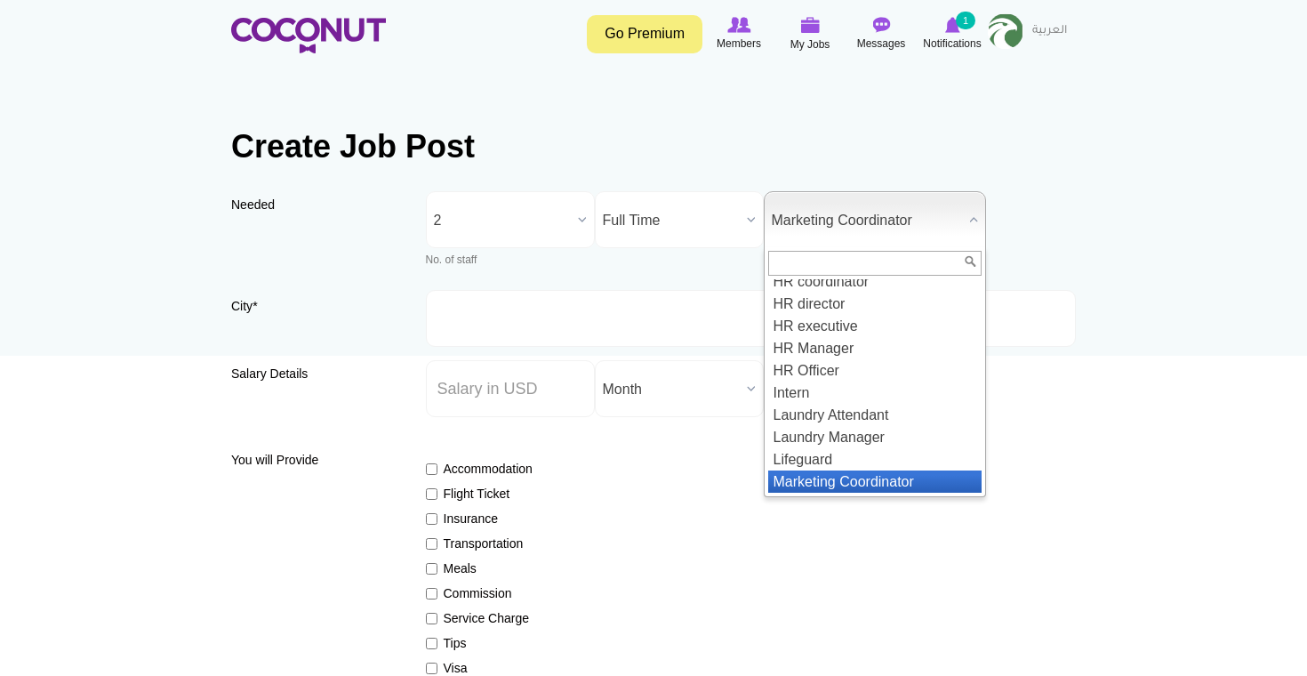
click at [880, 474] on li "Marketing Coordinator" at bounding box center [874, 481] width 213 height 22
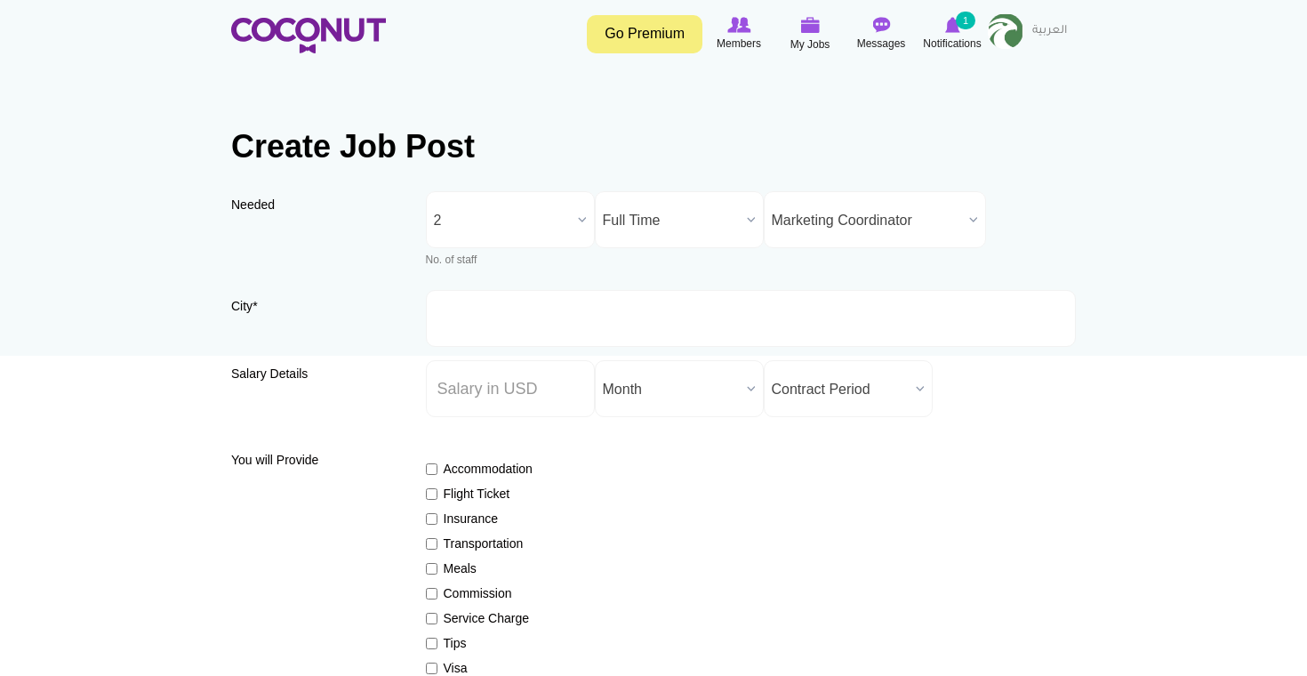
click at [534, 240] on span "2" at bounding box center [502, 220] width 137 height 57
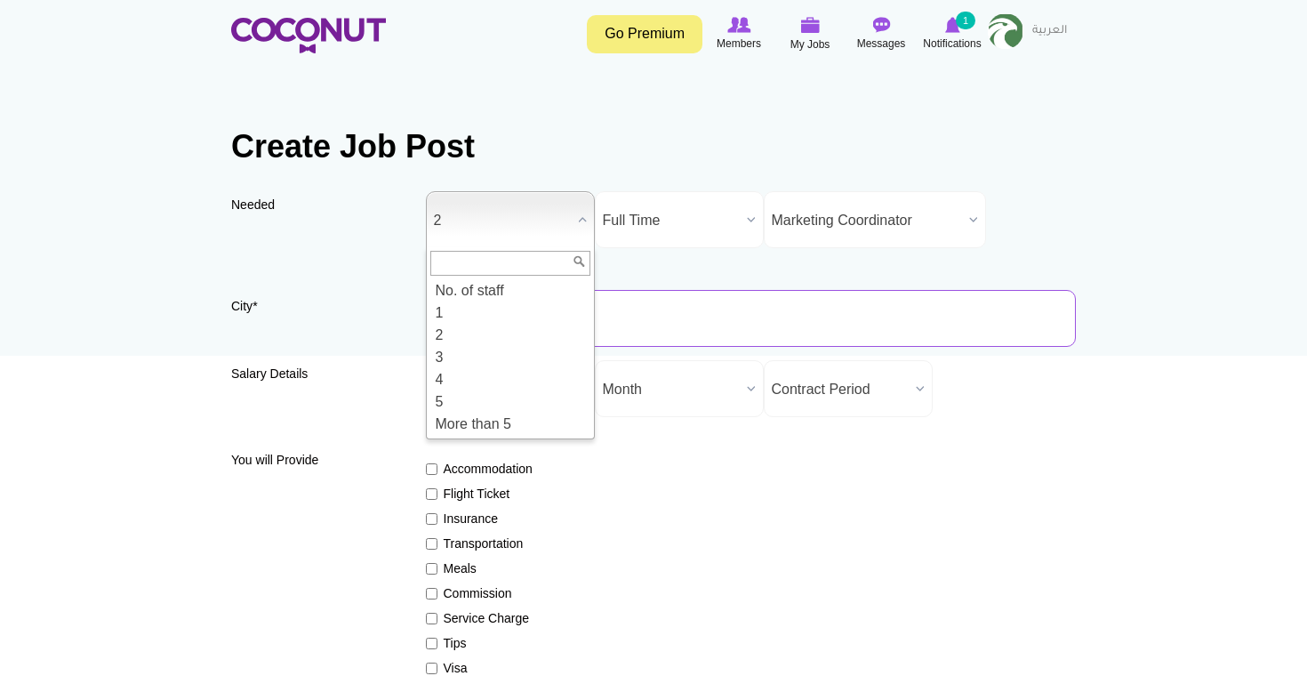
click at [674, 294] on input "City *" at bounding box center [751, 318] width 651 height 57
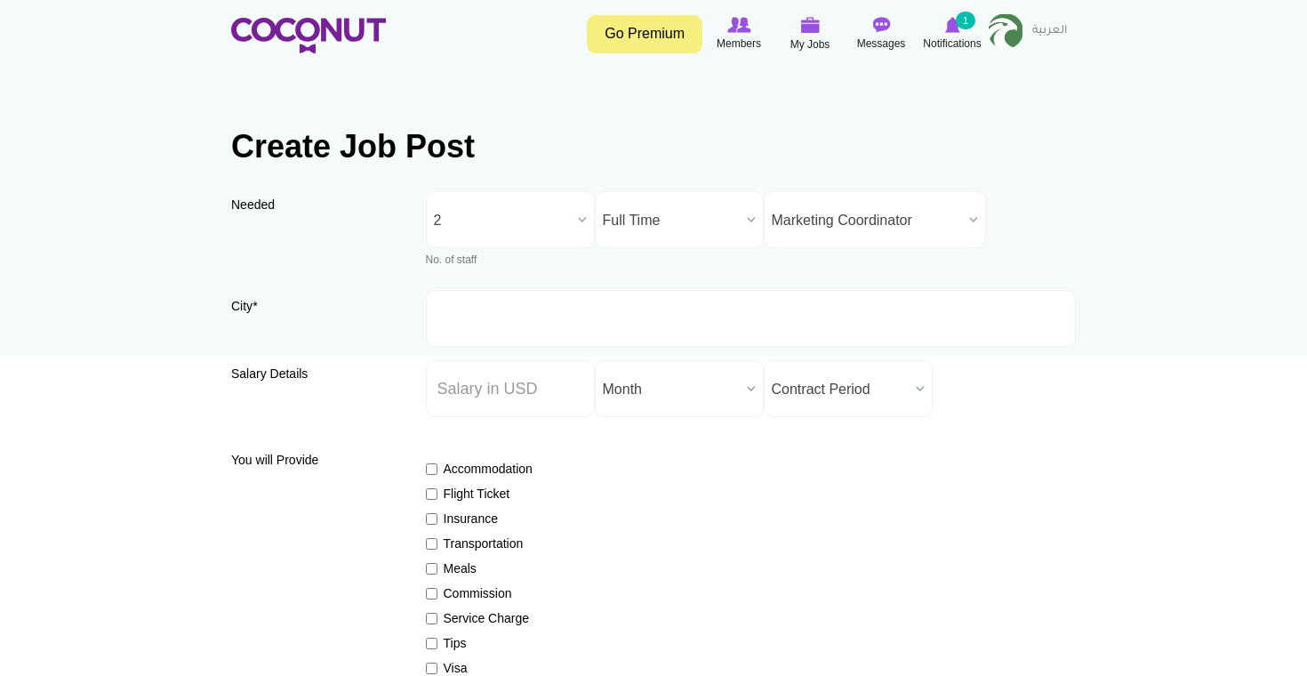
click at [536, 227] on span "2" at bounding box center [502, 220] width 137 height 57
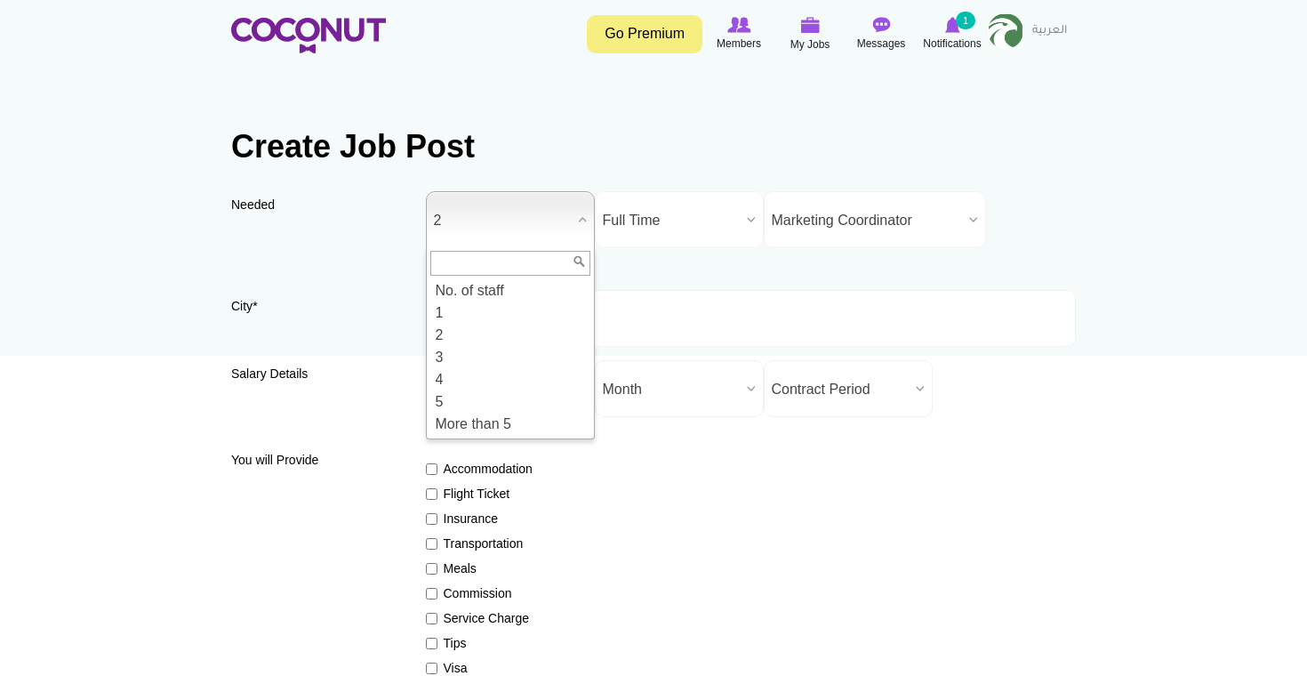
click at [534, 234] on span "2" at bounding box center [502, 220] width 137 height 57
click at [528, 316] on li "1" at bounding box center [510, 312] width 160 height 22
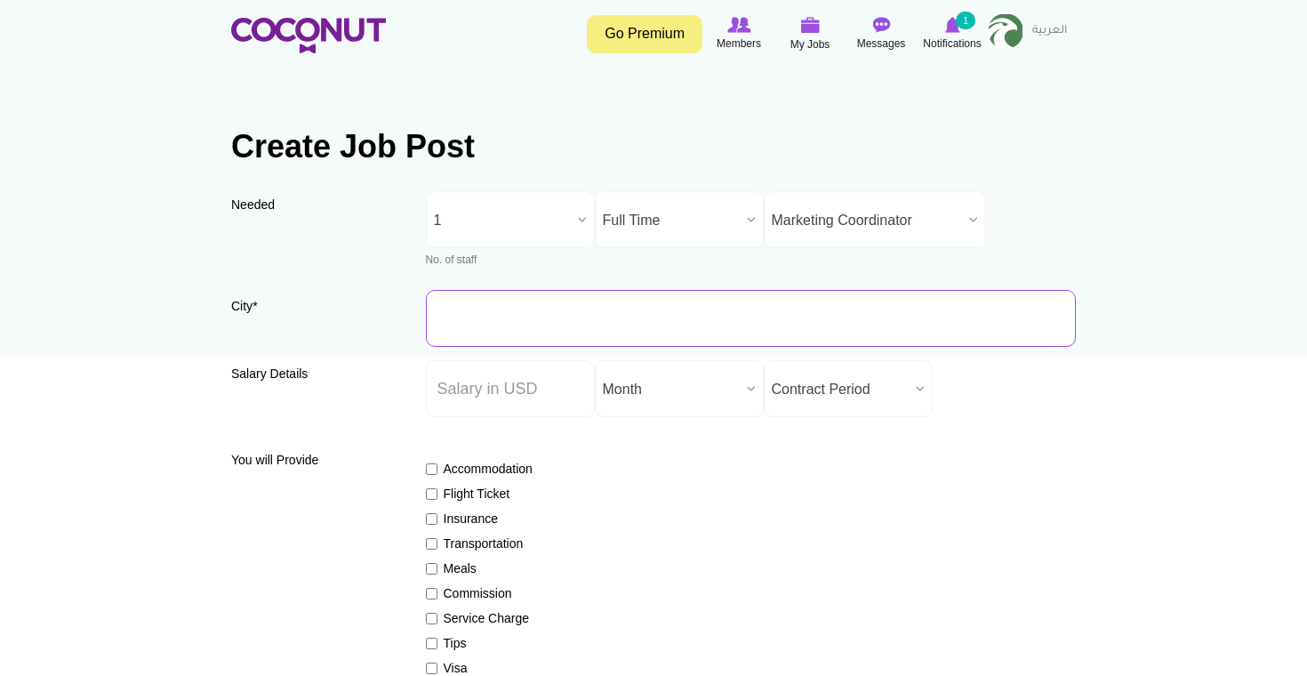
click at [538, 307] on input "City *" at bounding box center [751, 318] width 651 height 57
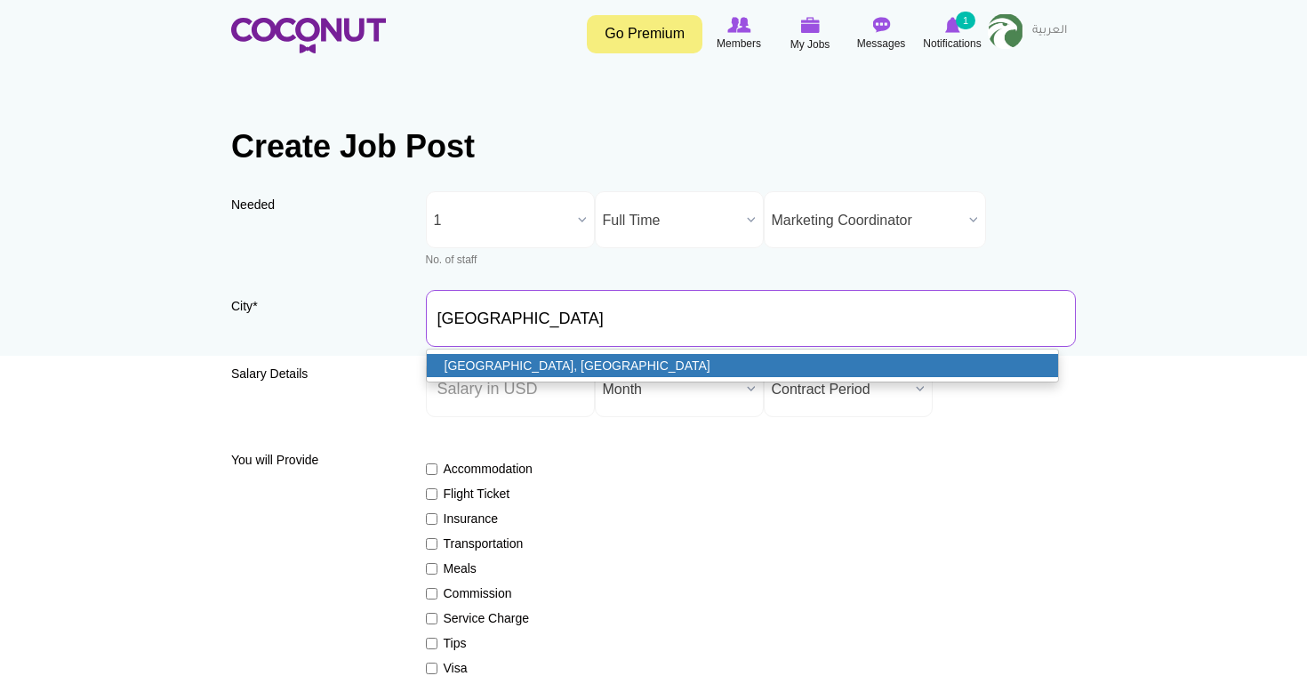
type input "[GEOGRAPHIC_DATA], [GEOGRAPHIC_DATA]"
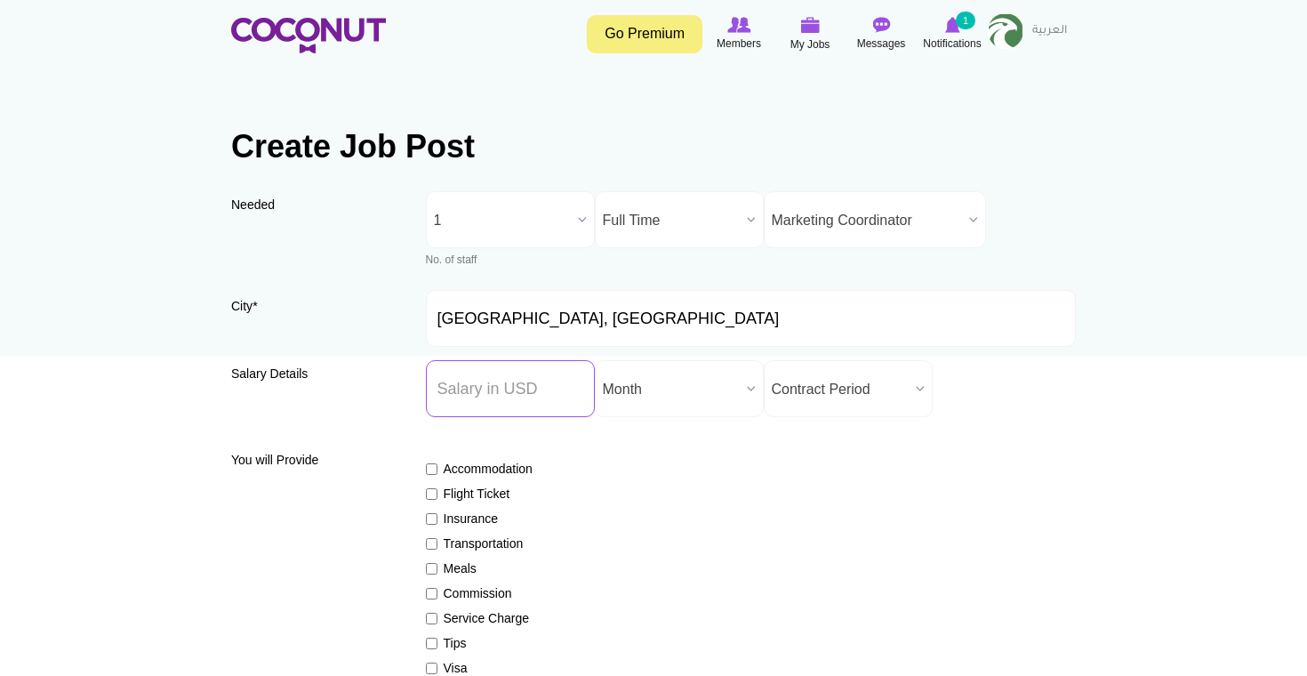
click at [516, 391] on input "Salary ($) *" at bounding box center [510, 388] width 169 height 57
click at [669, 470] on div "Accommodation Flight Ticket Insurance Transportation Meals Commission Service C…" at bounding box center [751, 594] width 651 height 300
click at [686, 383] on span "Month" at bounding box center [671, 389] width 137 height 57
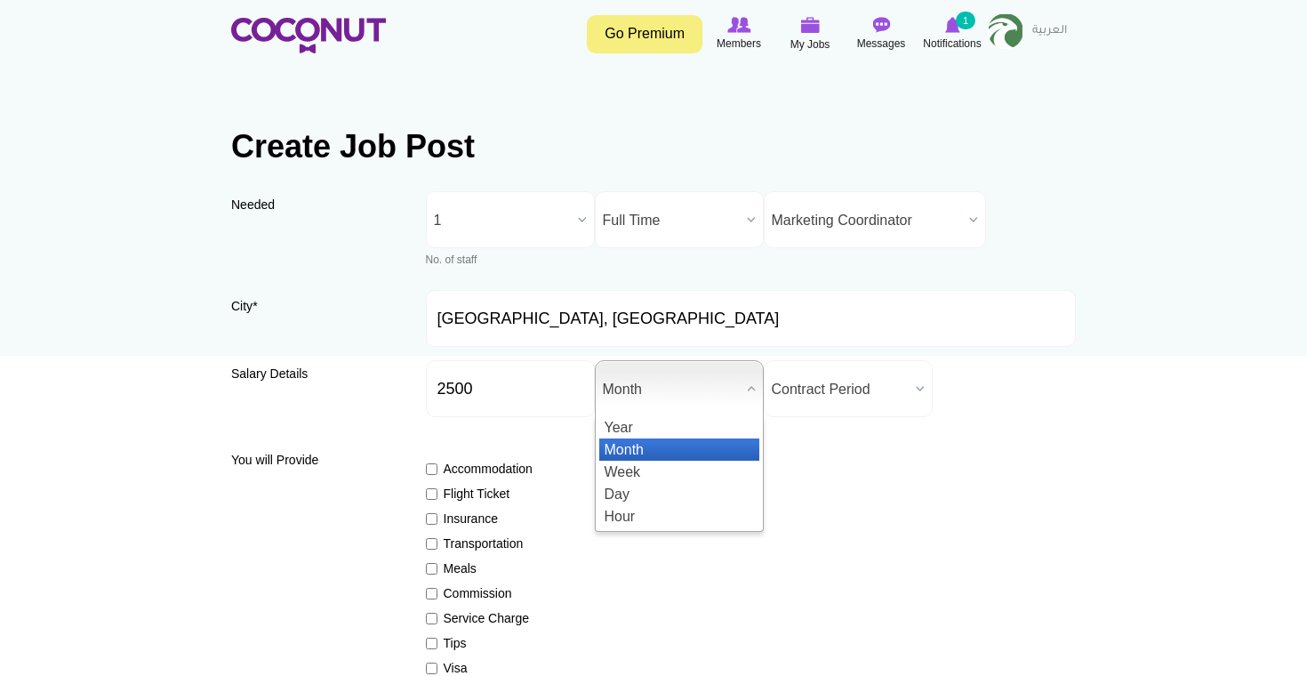
click at [684, 444] on li "Month" at bounding box center [679, 449] width 160 height 22
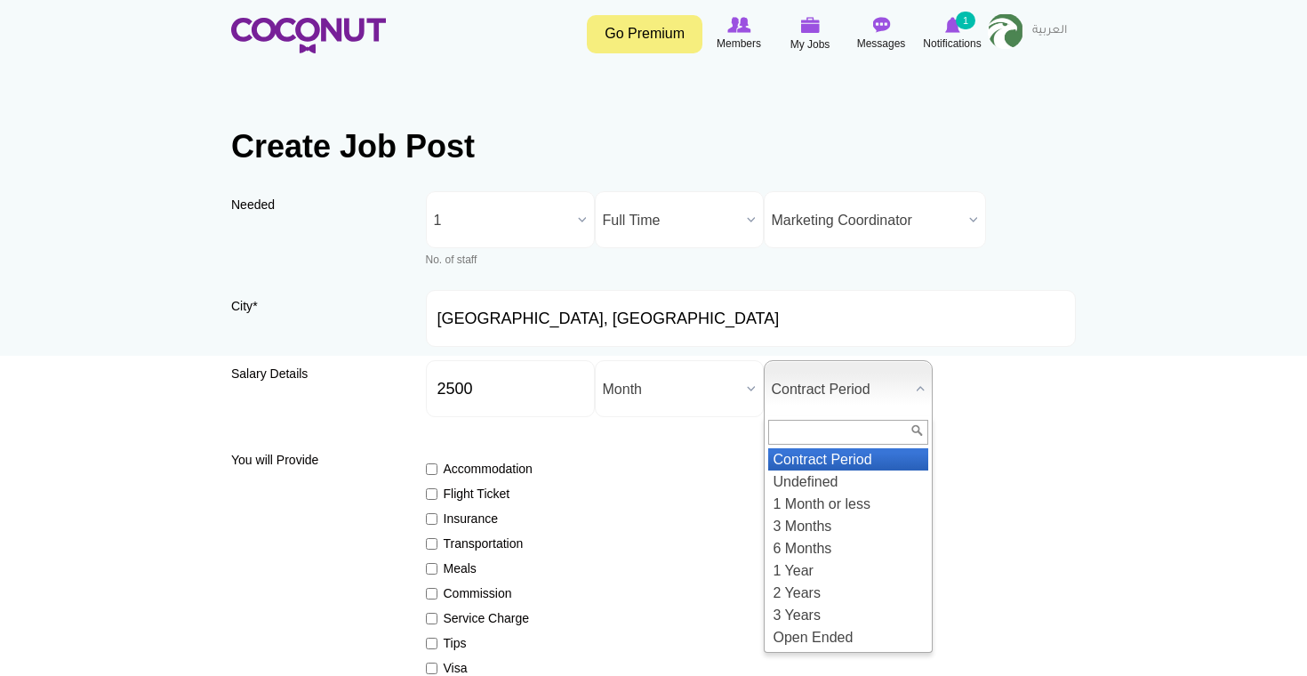
click at [824, 394] on span "Contract Period" at bounding box center [840, 389] width 137 height 57
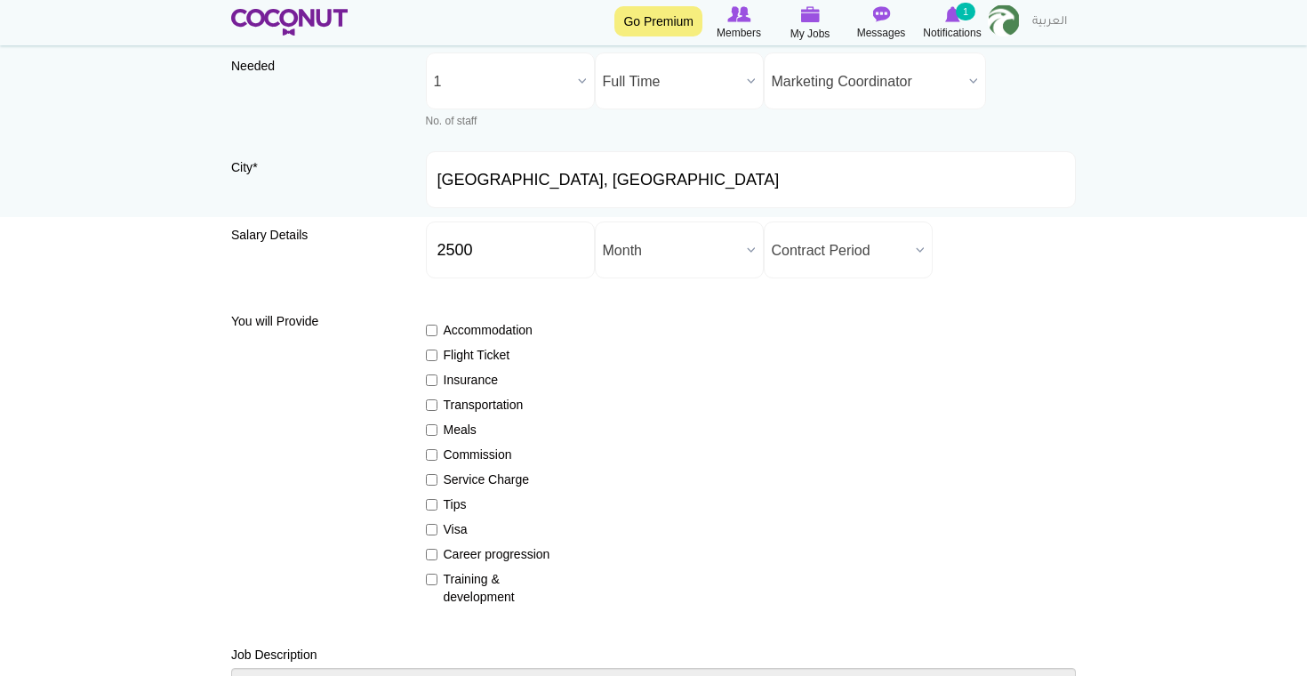
scroll to position [147, 0]
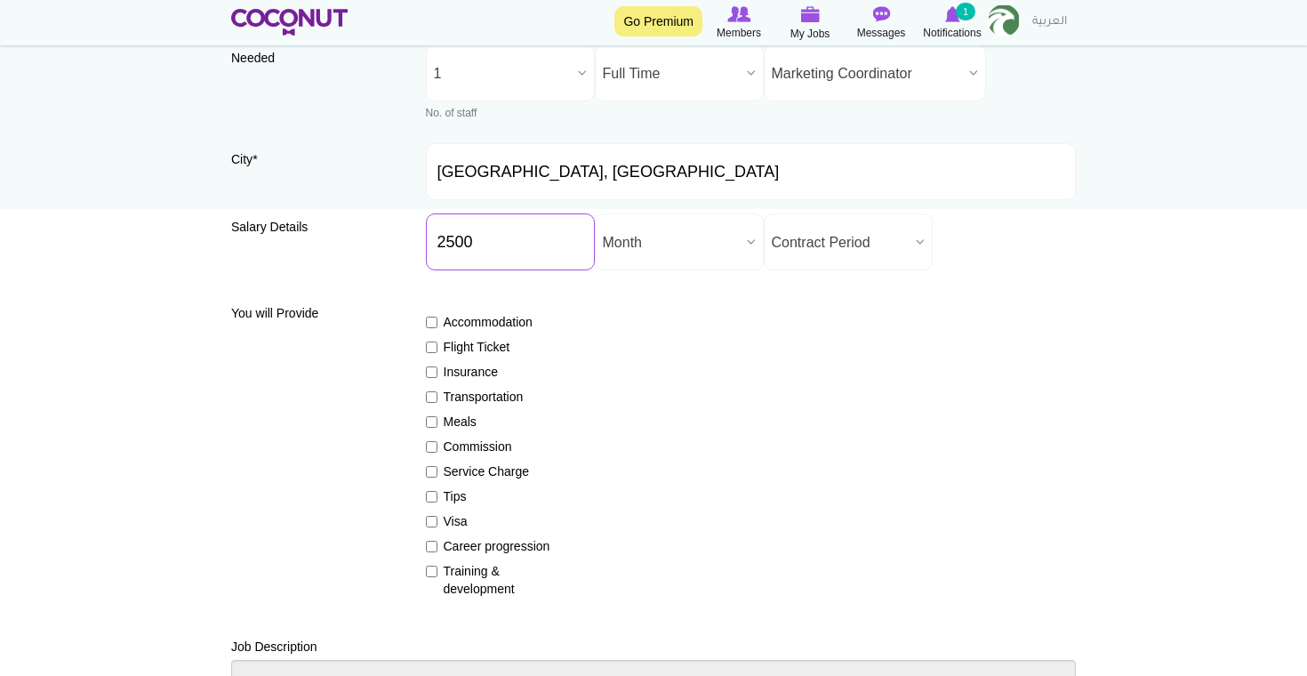
click at [465, 237] on input "2500" at bounding box center [510, 241] width 169 height 57
click at [594, 449] on div "Accommodation Flight Ticket Insurance Transportation Meals Commission Service C…" at bounding box center [751, 447] width 651 height 300
click at [466, 238] on input "2500" at bounding box center [510, 241] width 169 height 57
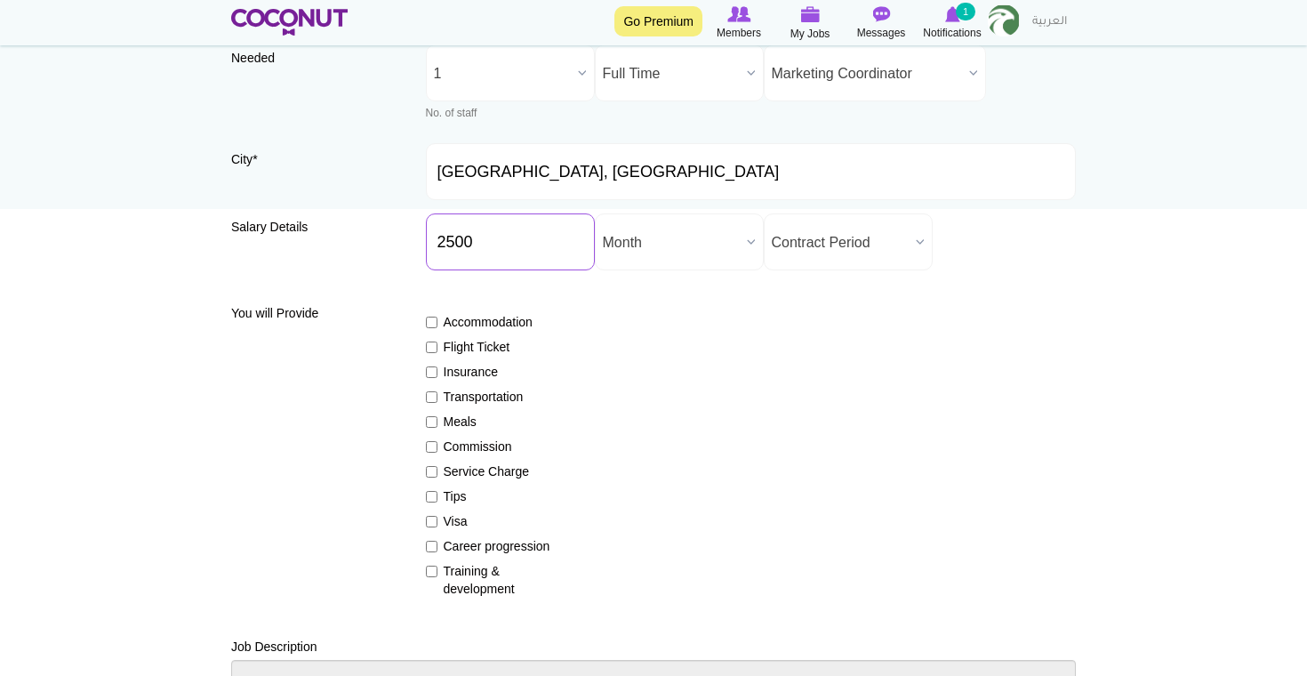
click at [466, 238] on input "2500" at bounding box center [510, 241] width 169 height 57
type input "3000"
click at [557, 356] on div "Accommodation Flight Ticket Insurance Transportation Meals Commission Service C…" at bounding box center [751, 447] width 651 height 300
click at [489, 580] on label "Training & development" at bounding box center [491, 580] width 130 height 36
click at [437, 577] on input "Training & development" at bounding box center [432, 571] width 12 height 12
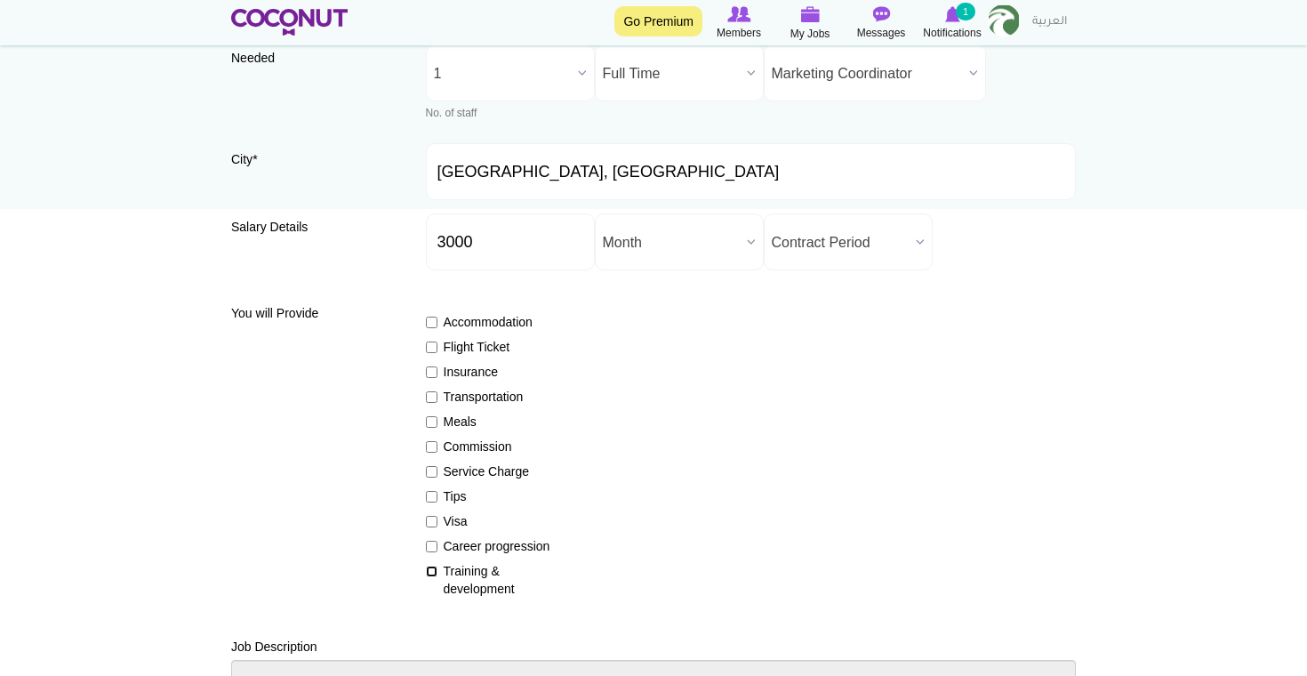
checkbox input "true"
click at [493, 548] on label "Career progression" at bounding box center [491, 546] width 130 height 18
click at [437, 548] on input "Career progression" at bounding box center [432, 546] width 12 height 12
checkbox input "true"
click at [484, 521] on label "Visa" at bounding box center [491, 521] width 130 height 18
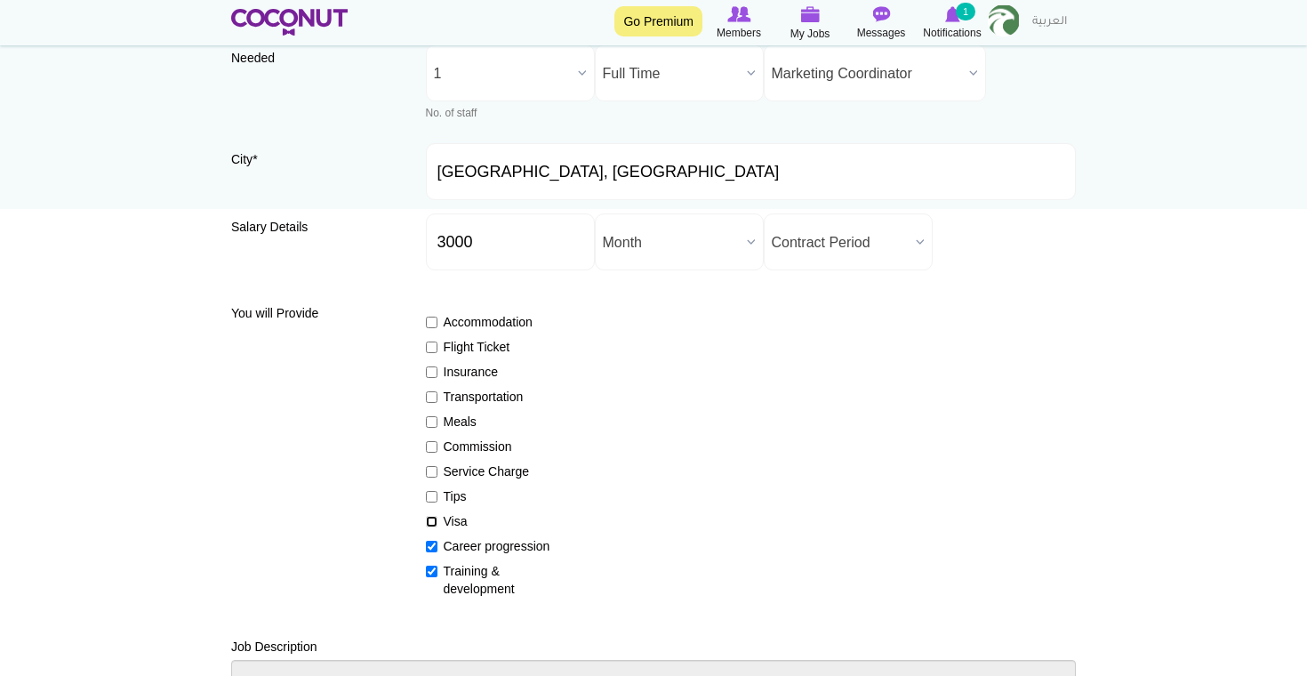
click at [437, 521] on input "Visa" at bounding box center [432, 522] width 12 height 12
checkbox input "true"
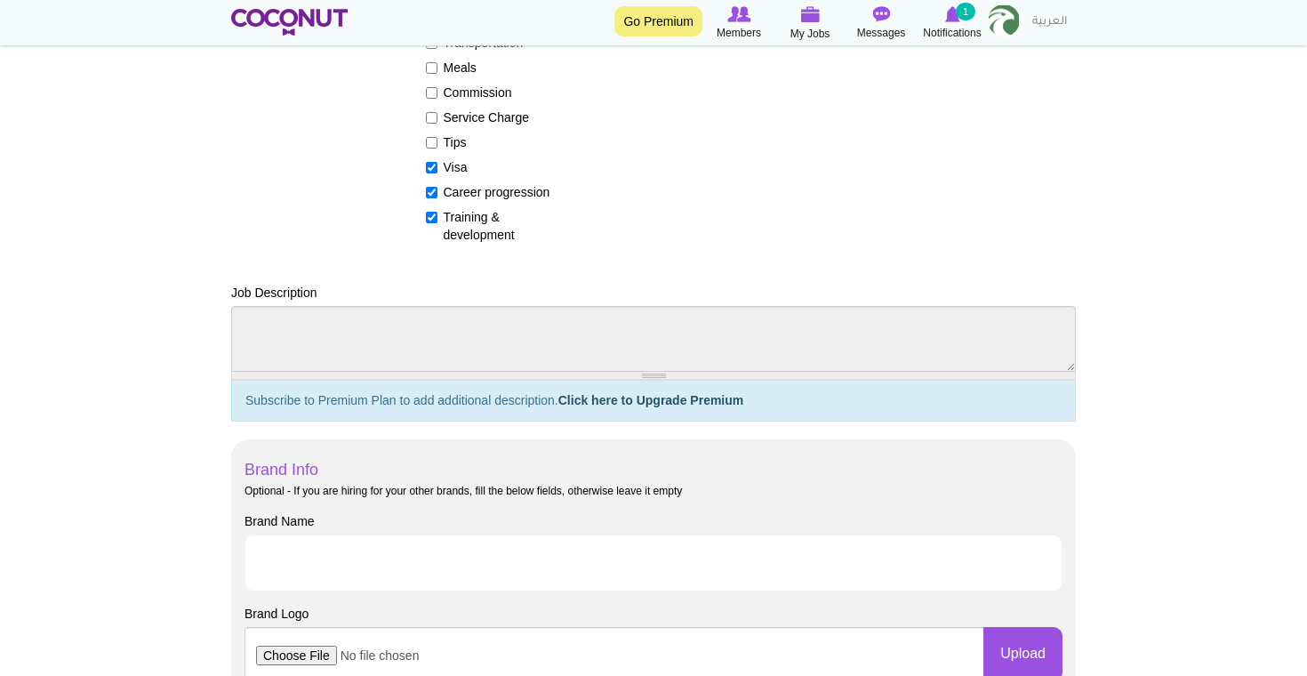
scroll to position [508, 0]
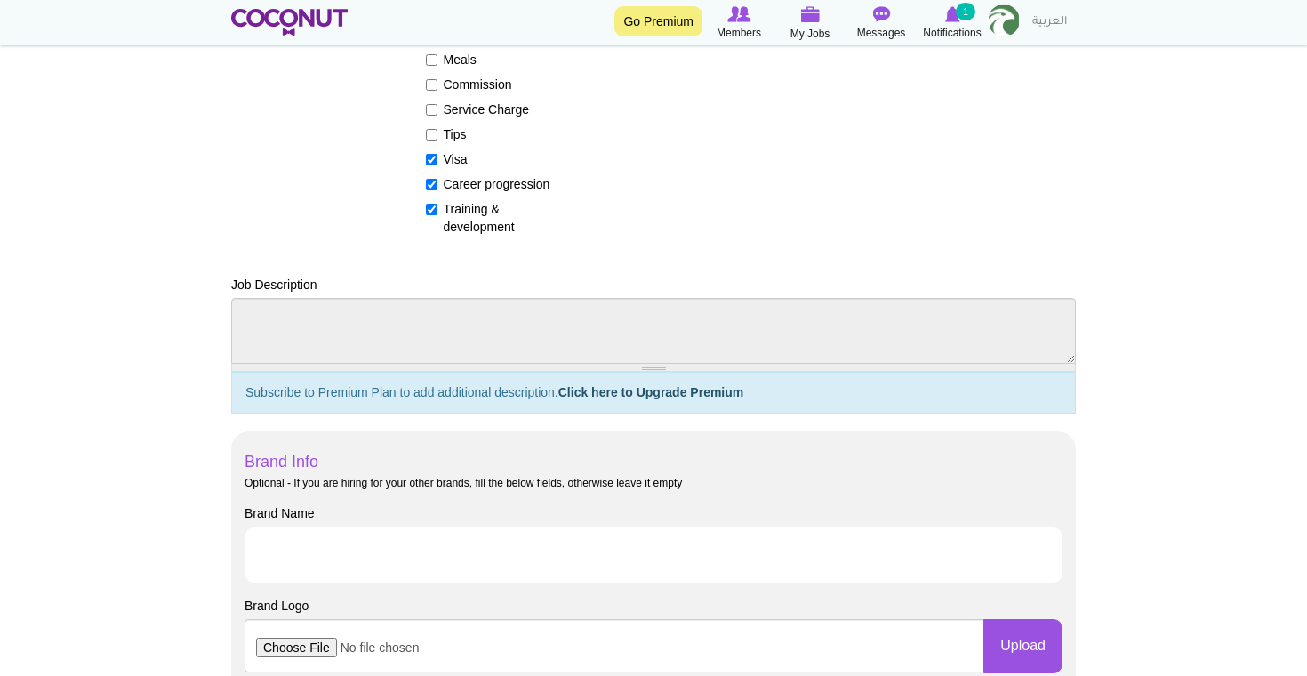
click at [455, 383] on h5 "Subscribe to Premium Plan to add additional description. Click here to Upgrade …" at bounding box center [653, 393] width 844 height 42
click at [546, 388] on h5 "Subscribe to Premium Plan to add additional description. Click here to Upgrade …" at bounding box center [653, 393] width 844 height 42
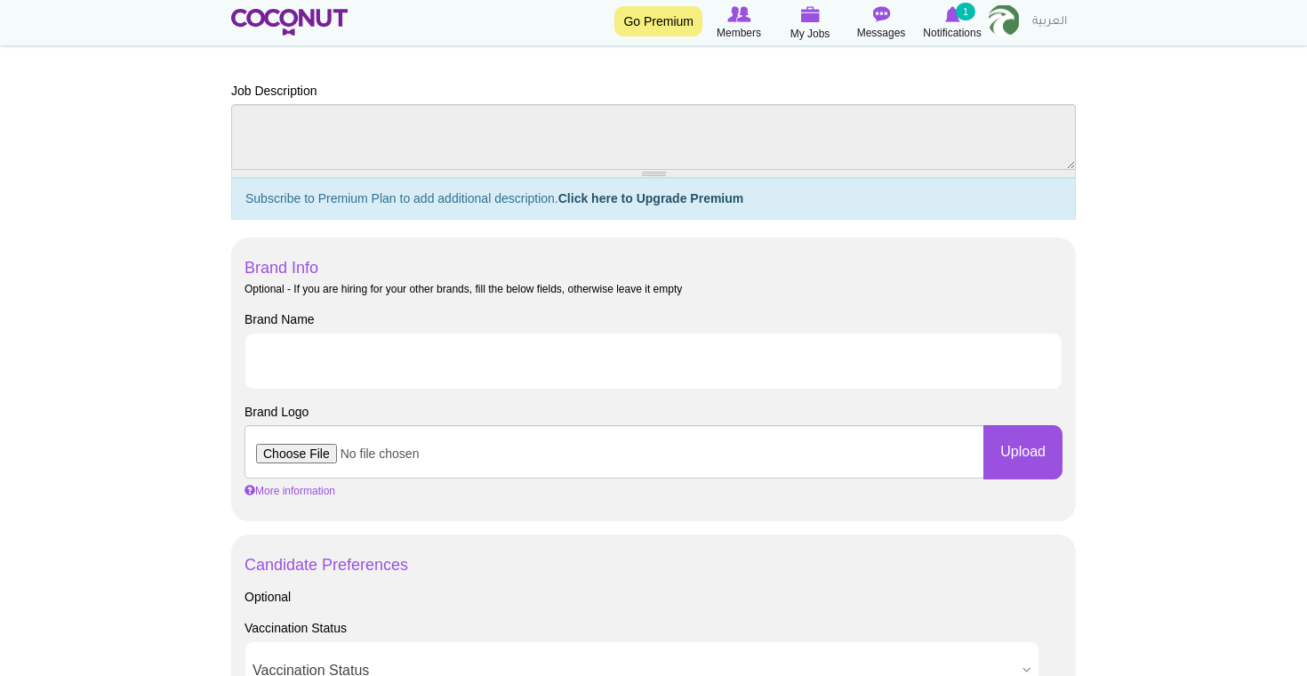
scroll to position [705, 0]
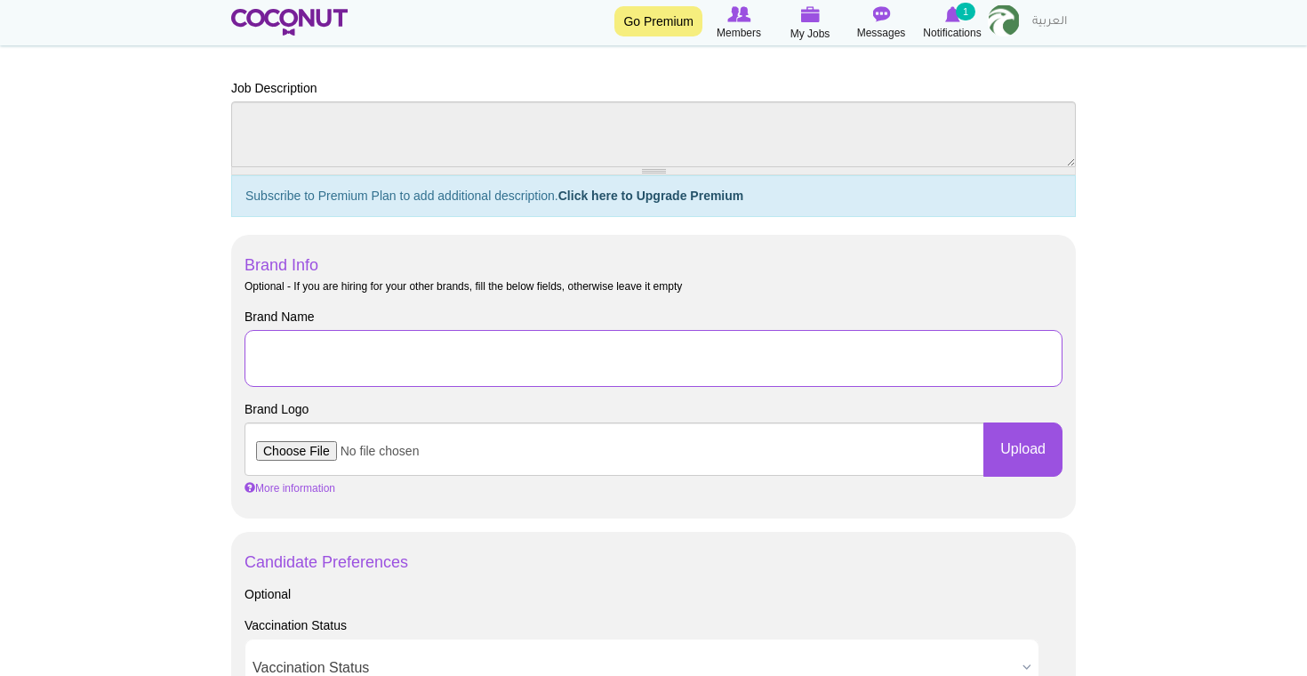
click at [498, 363] on input "Brand Name" at bounding box center [653, 358] width 818 height 57
type input "Entropy FFAAVC"
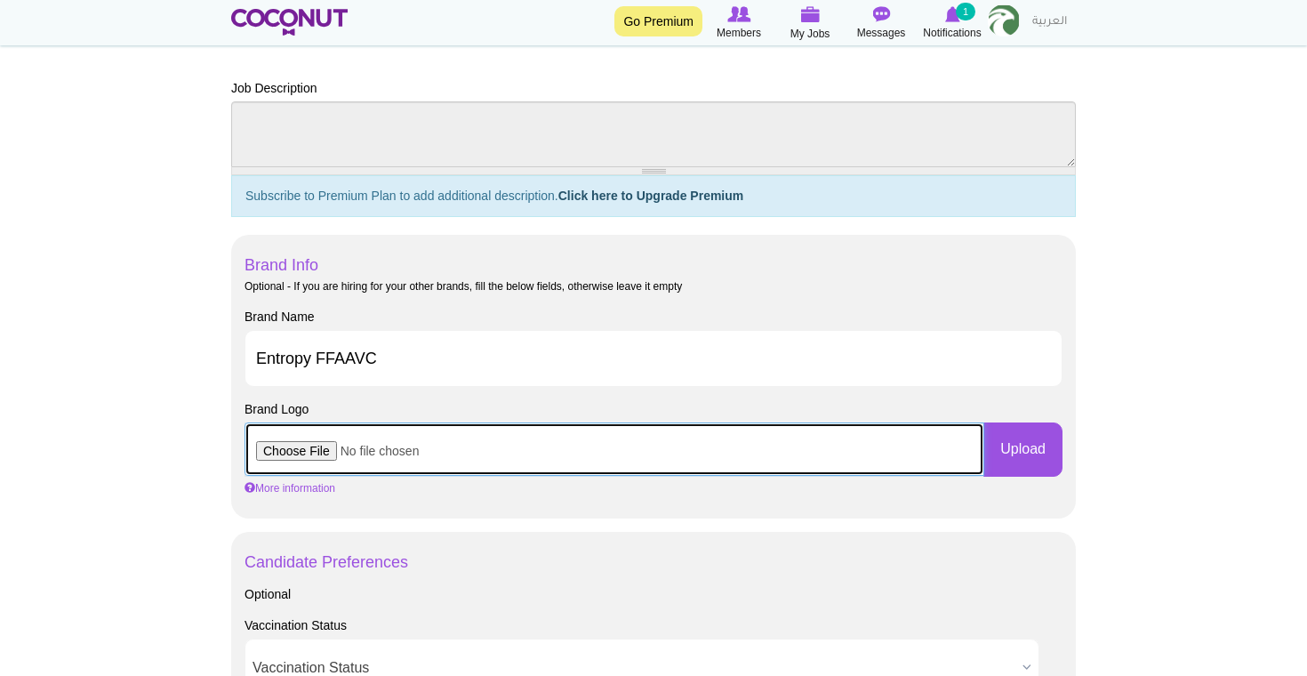
click at [307, 462] on input "file" at bounding box center [614, 448] width 740 height 53
type input "C:\fakepath\picture.jpg"
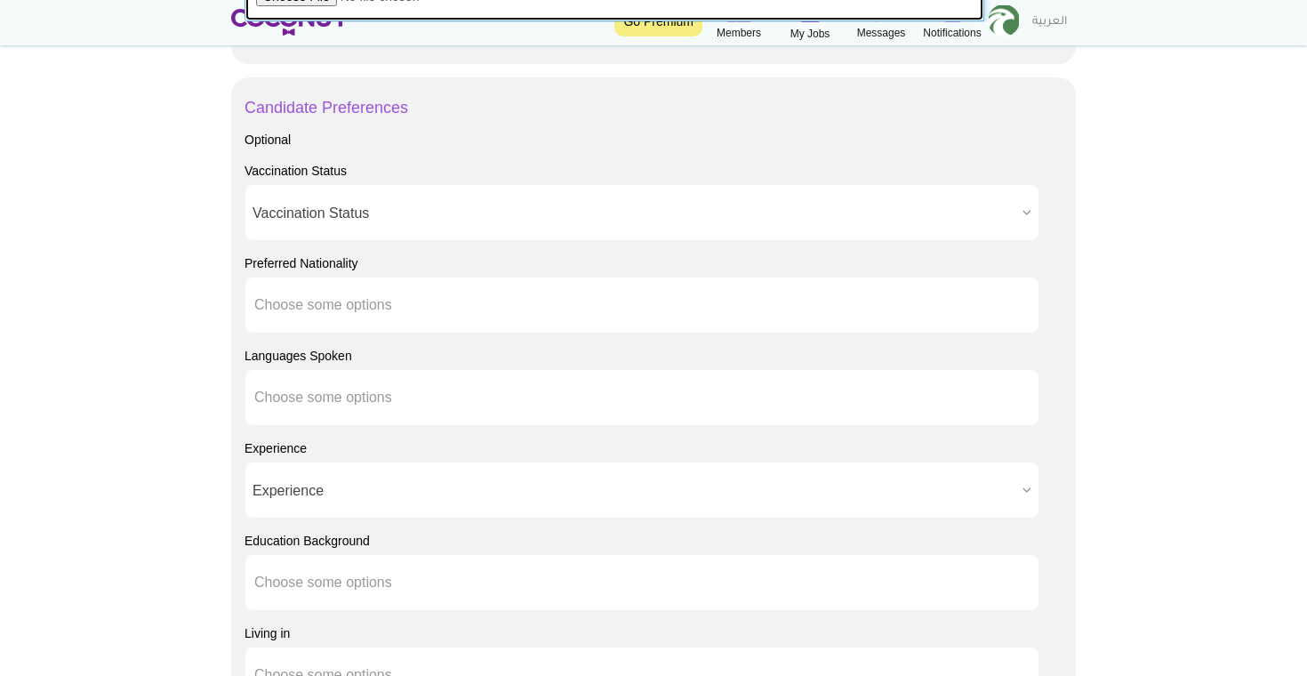
scroll to position [1158, 0]
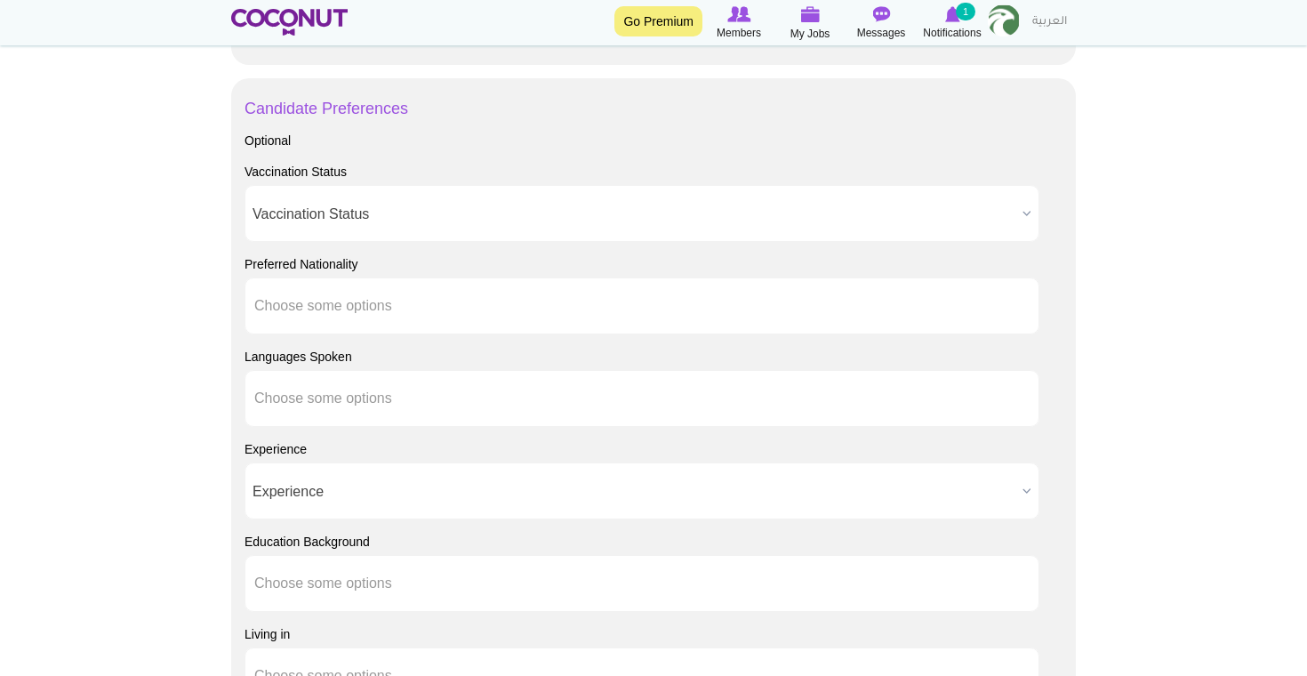
click at [501, 214] on span "Vaccination Status" at bounding box center [633, 214] width 763 height 57
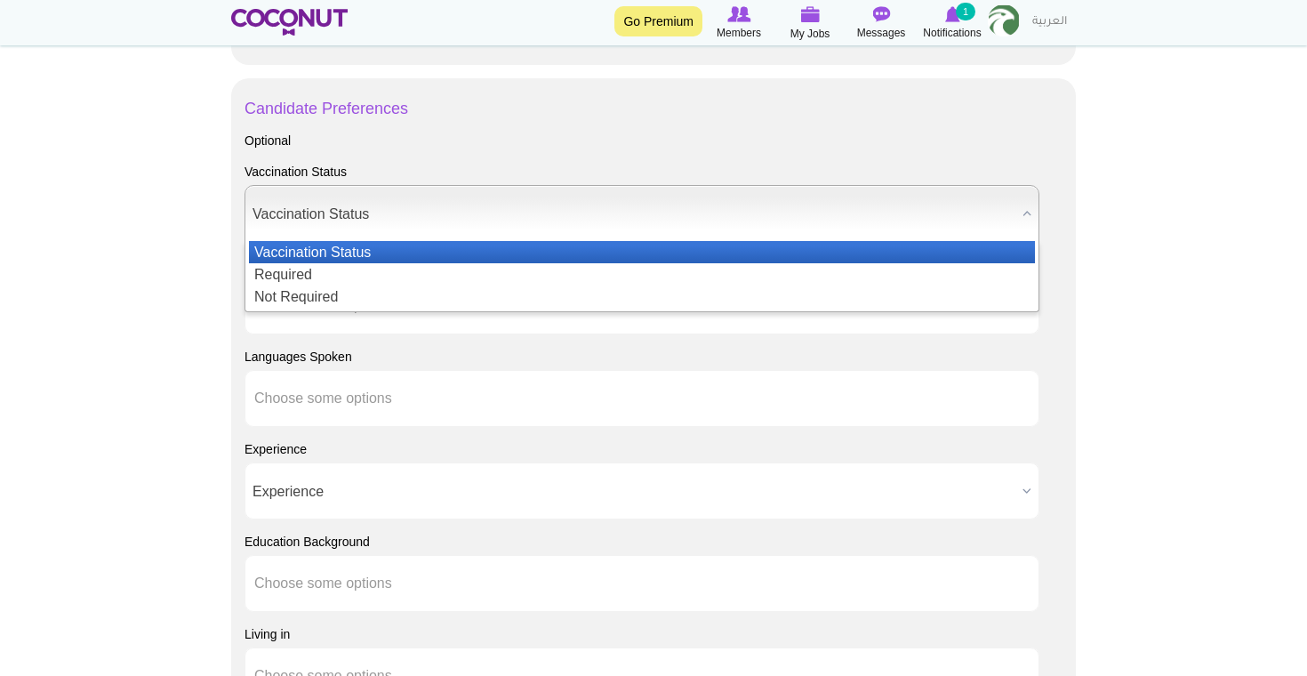
click at [441, 224] on span "Vaccination Status" at bounding box center [633, 214] width 763 height 57
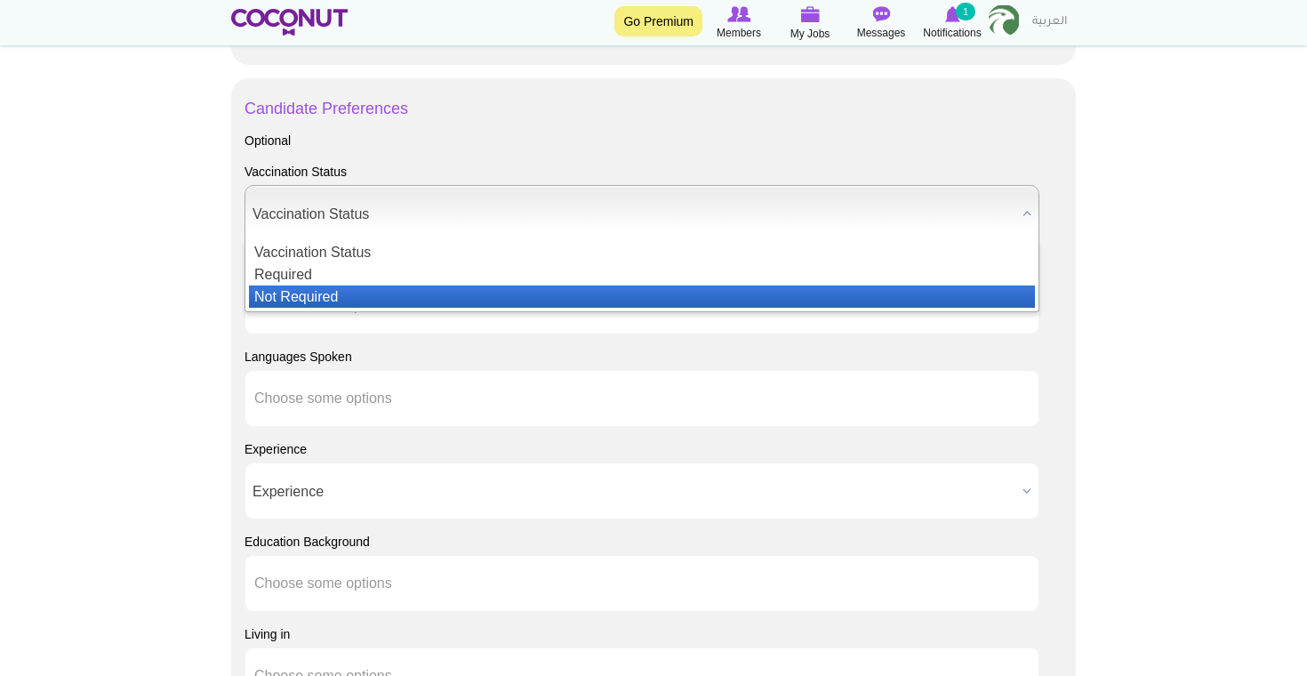
click at [372, 287] on li "Not Required" at bounding box center [642, 296] width 786 height 22
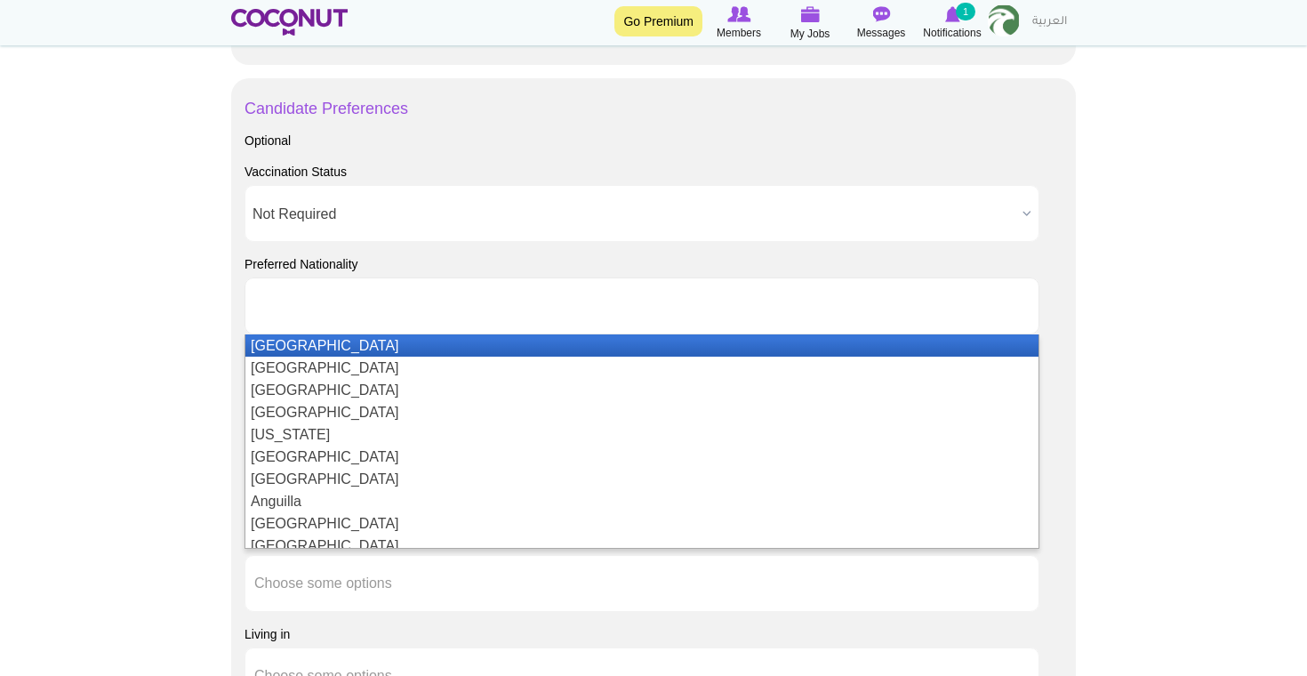
click at [388, 300] on input "text" at bounding box center [334, 306] width 160 height 16
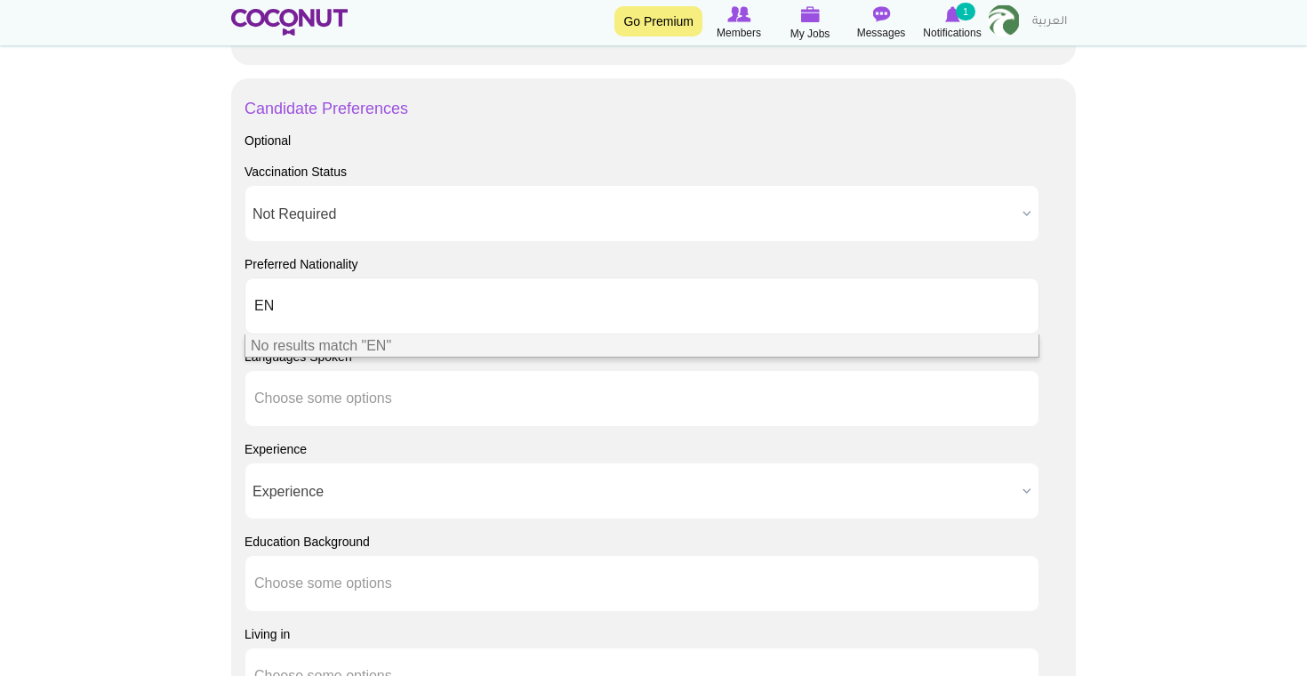
type input "E"
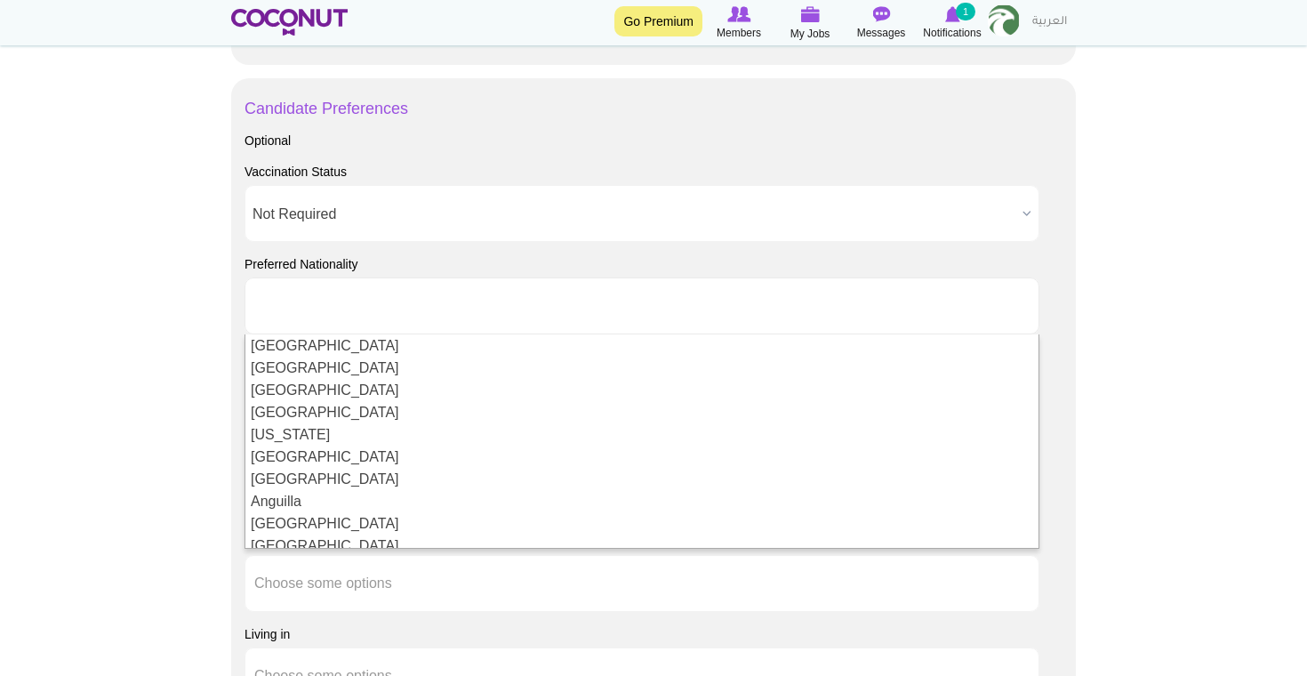
click at [172, 362] on body "Toggle navigation Go Premium Members My Jobs Post a Job Messages Notifications …" at bounding box center [653, 69] width 1307 height 2454
type input "Choose some options"
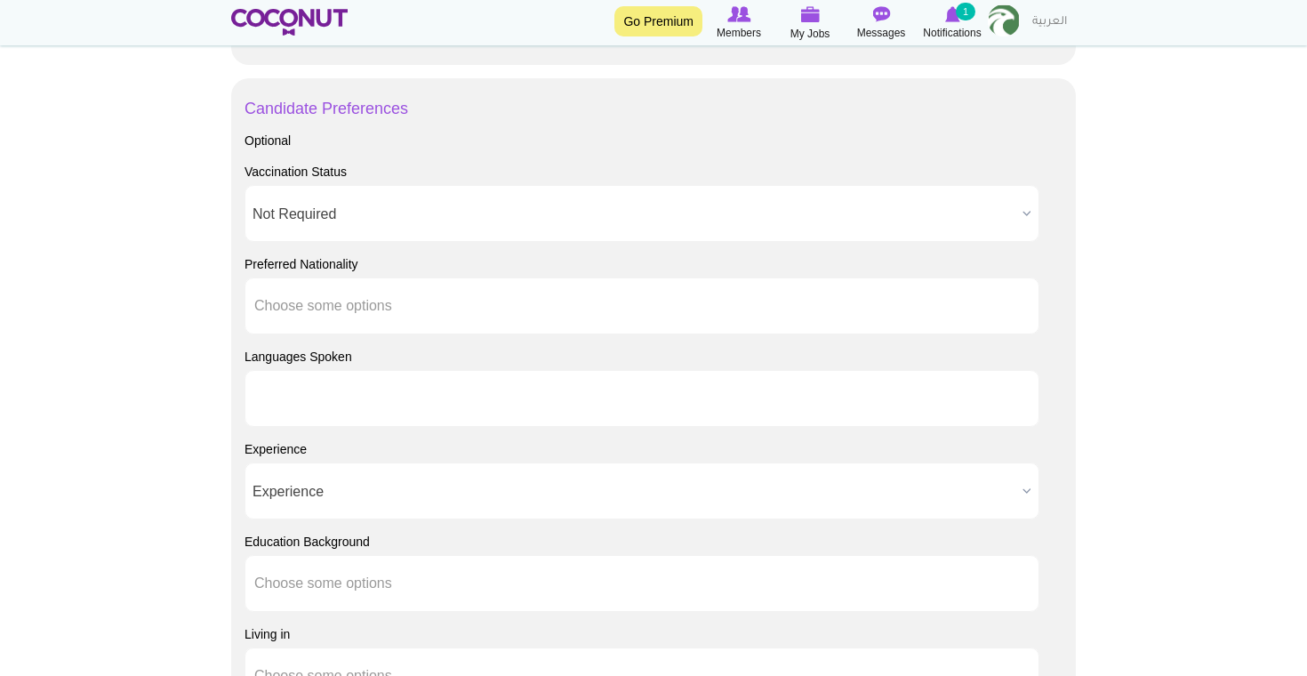
click at [308, 394] on input "text" at bounding box center [334, 398] width 160 height 16
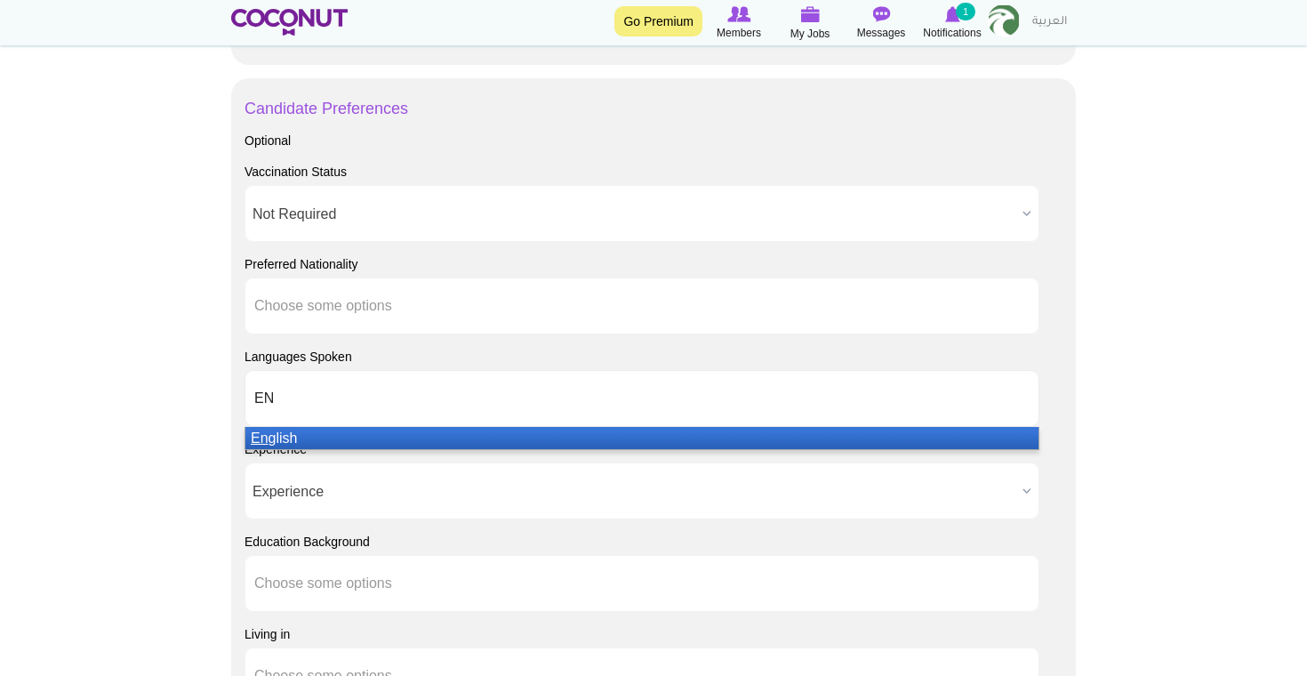
type input "ENG"
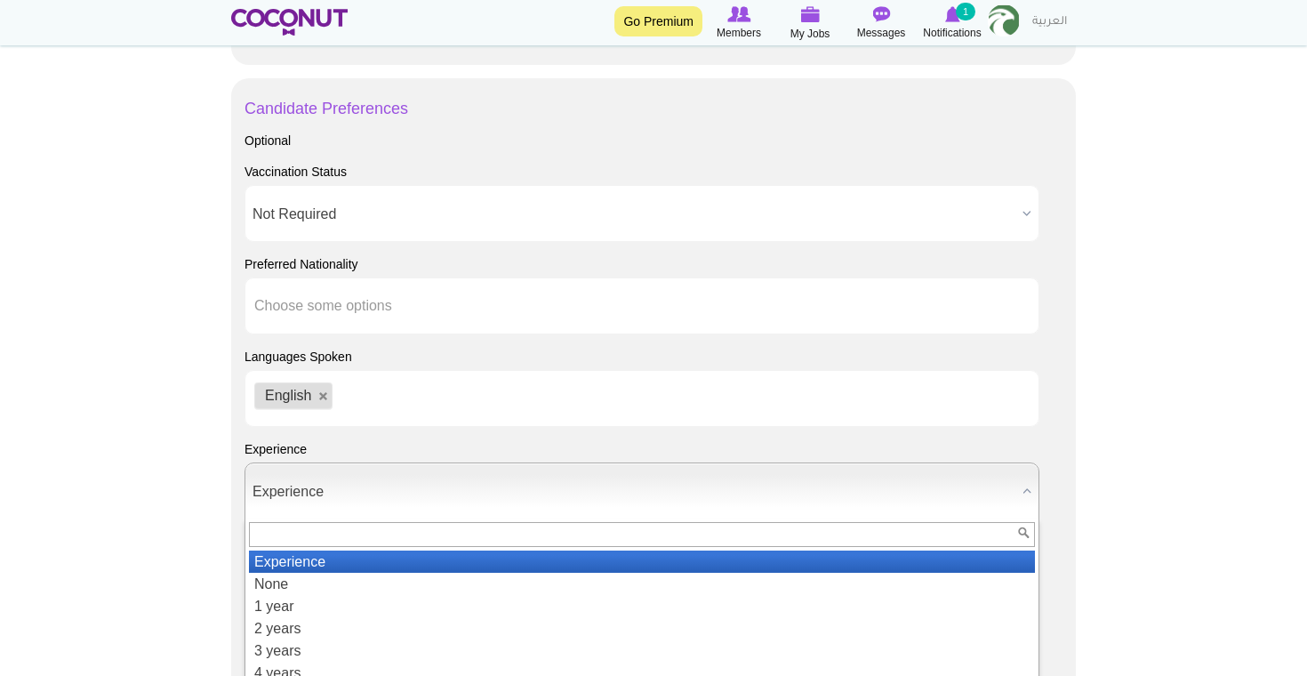
click at [332, 476] on span "Experience" at bounding box center [633, 491] width 763 height 57
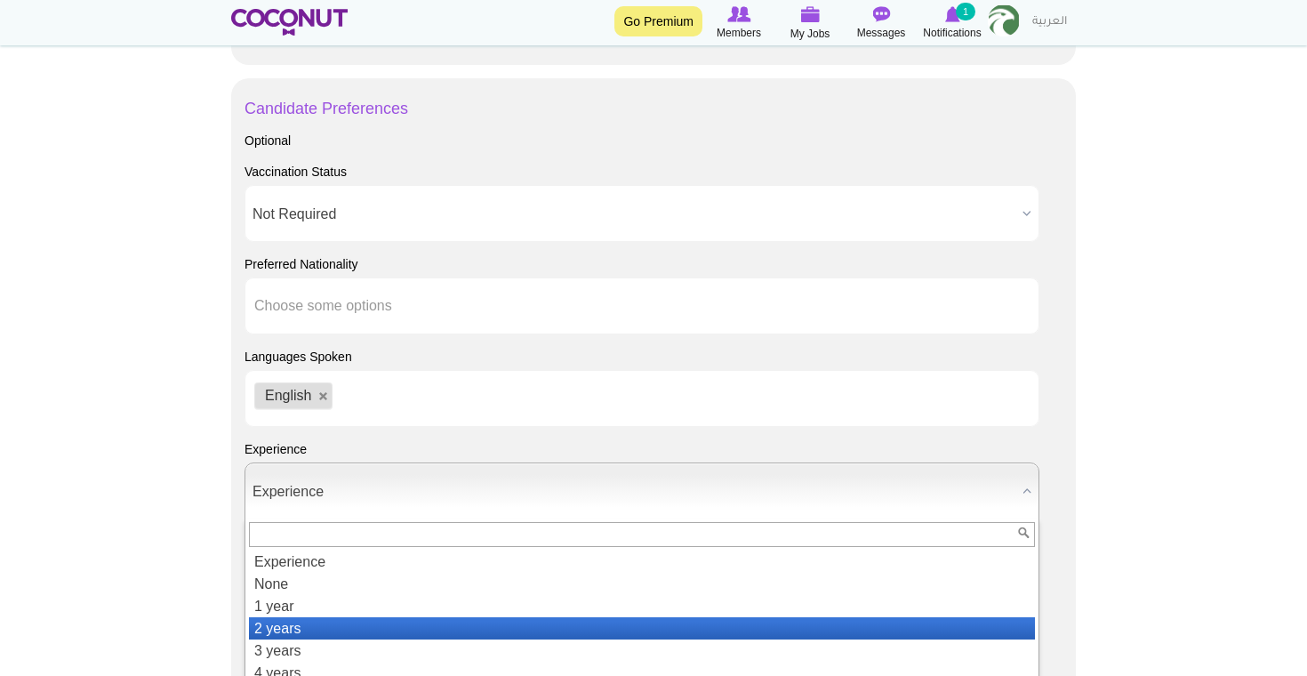
click at [319, 630] on li "2 years" at bounding box center [642, 628] width 786 height 22
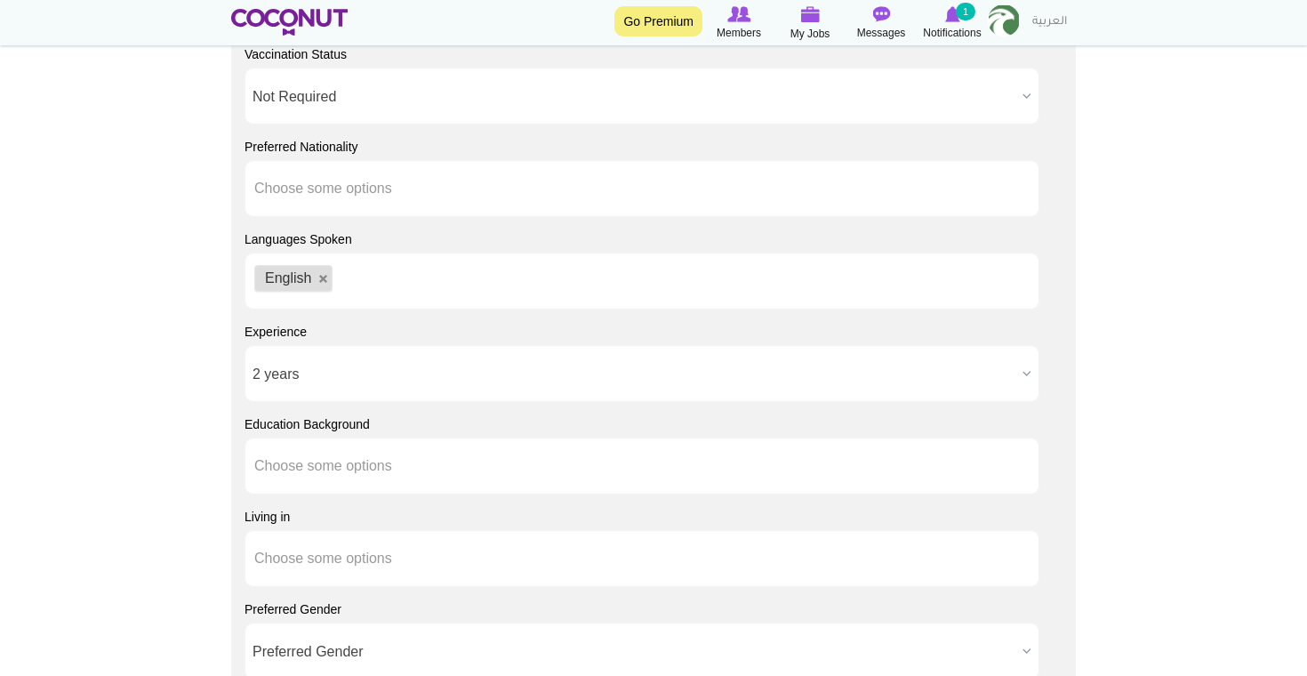
scroll to position [1332, 0]
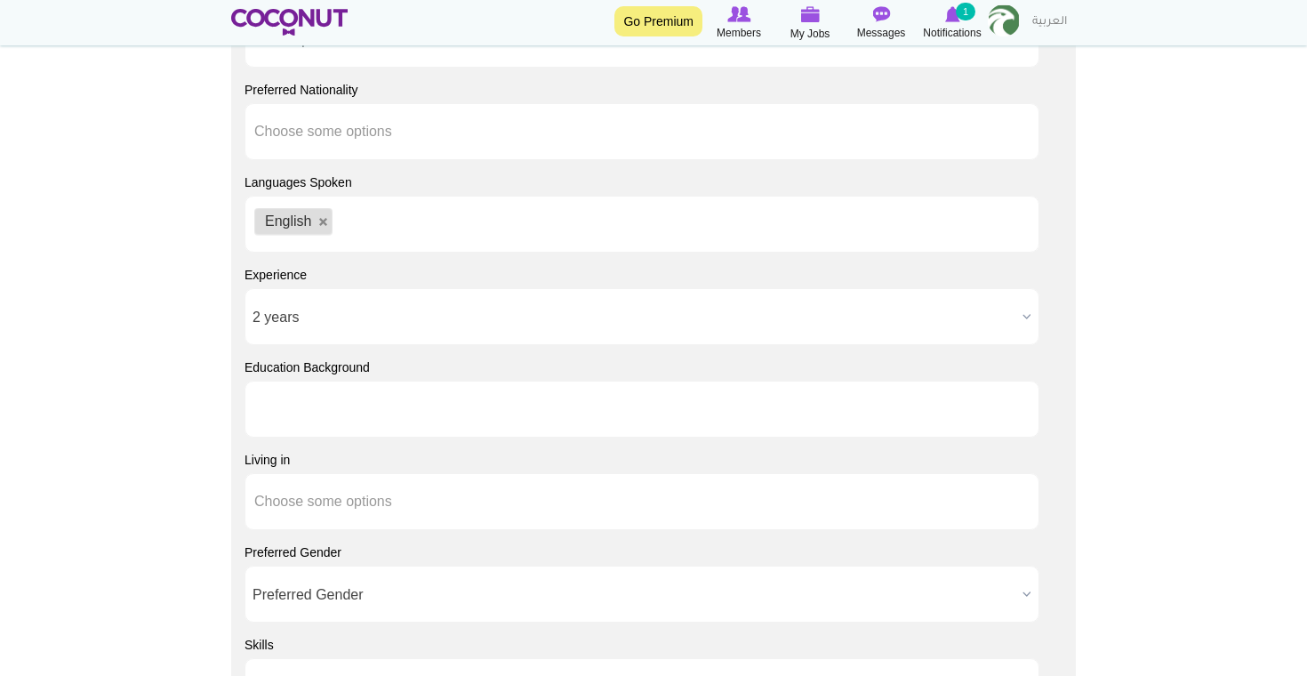
click at [346, 390] on li at bounding box center [334, 408] width 160 height 37
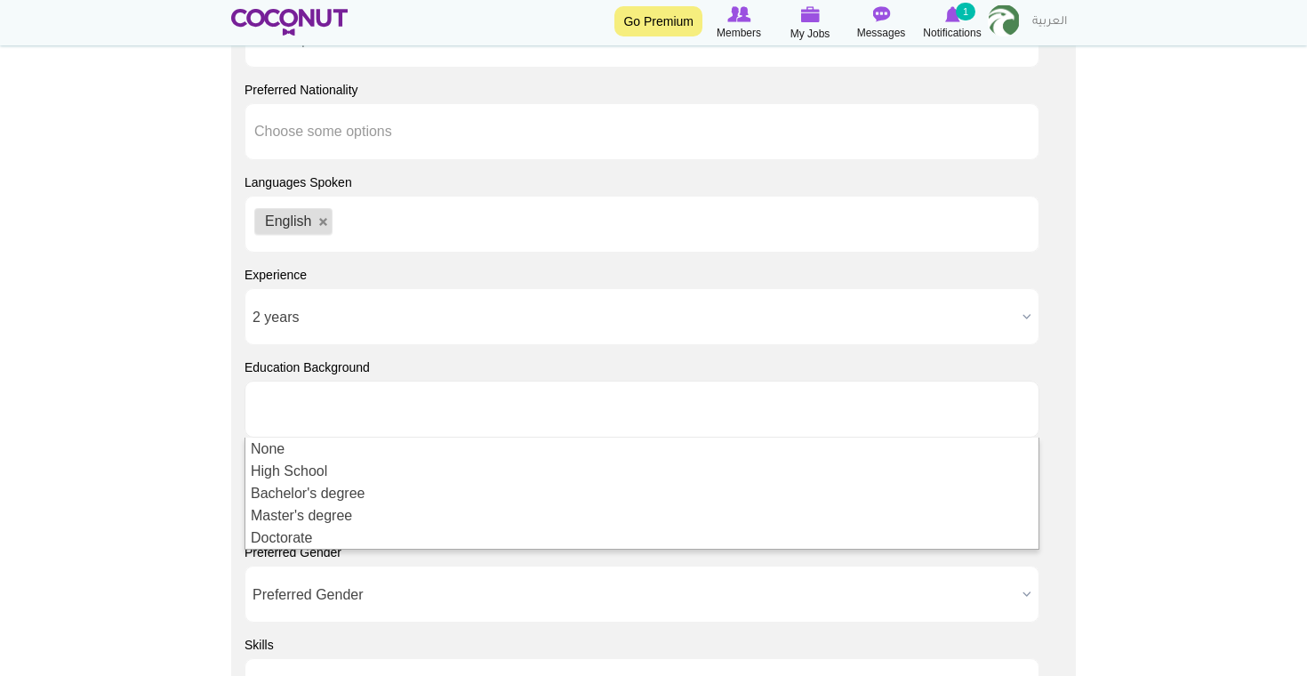
type input "Choose some options"
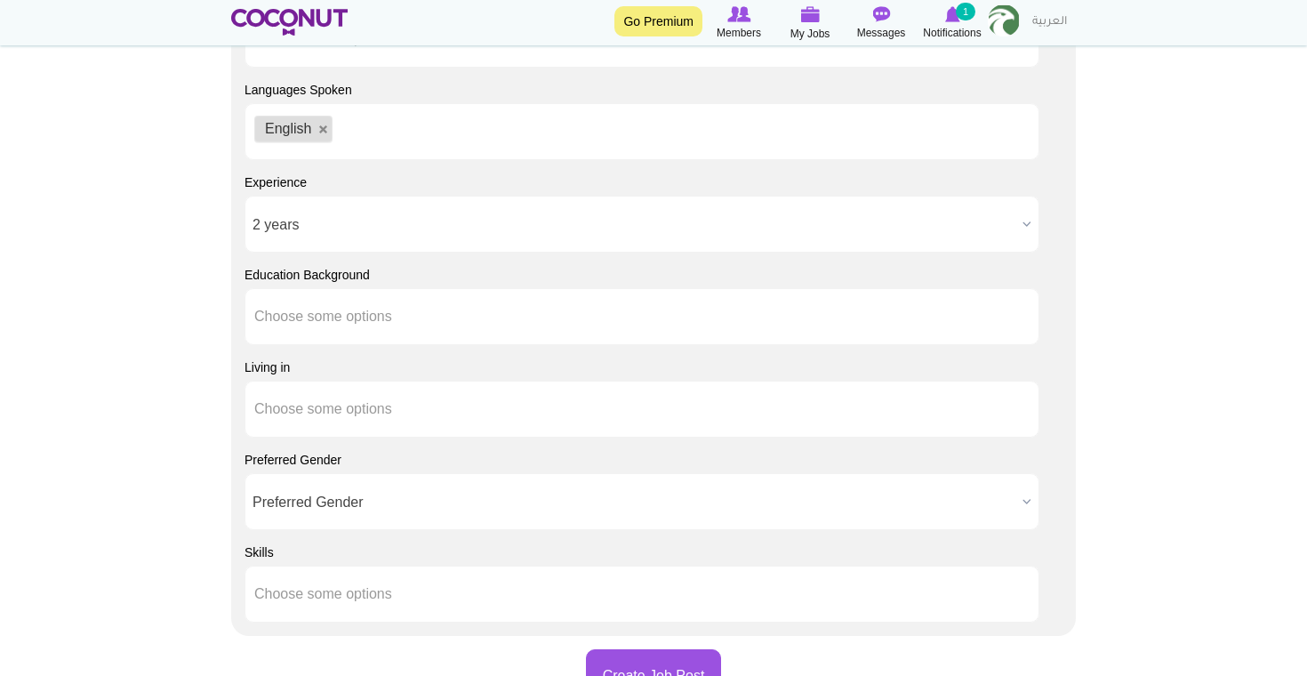
scroll to position [1428, 0]
click at [341, 395] on li at bounding box center [334, 406] width 160 height 37
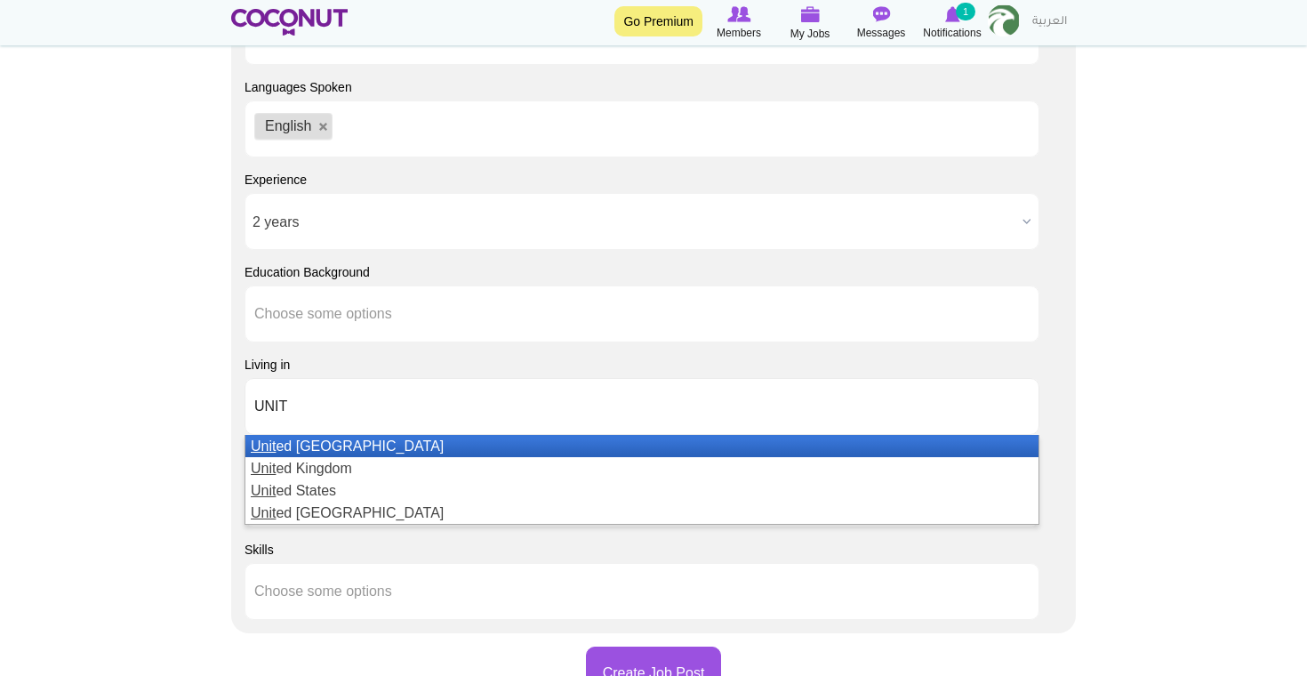
type input "UNIT"
click at [364, 450] on li "Unit ed Arab Emirates" at bounding box center [641, 446] width 793 height 22
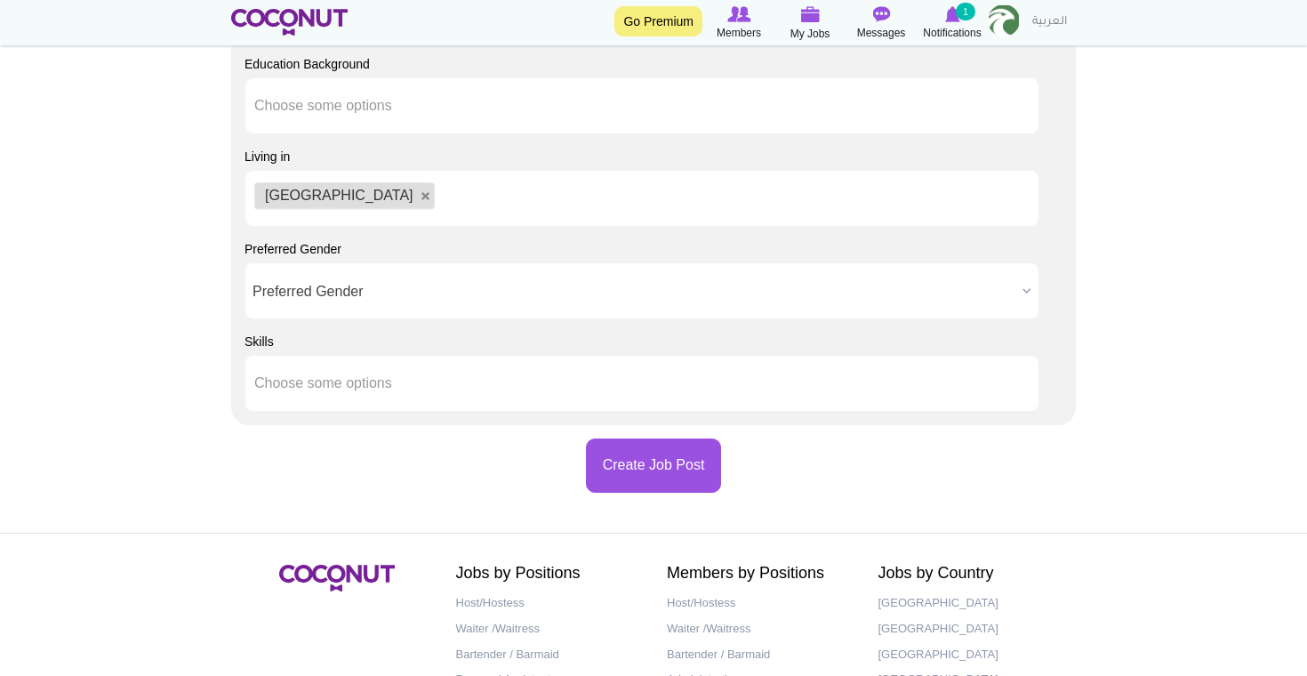
scroll to position [1651, 0]
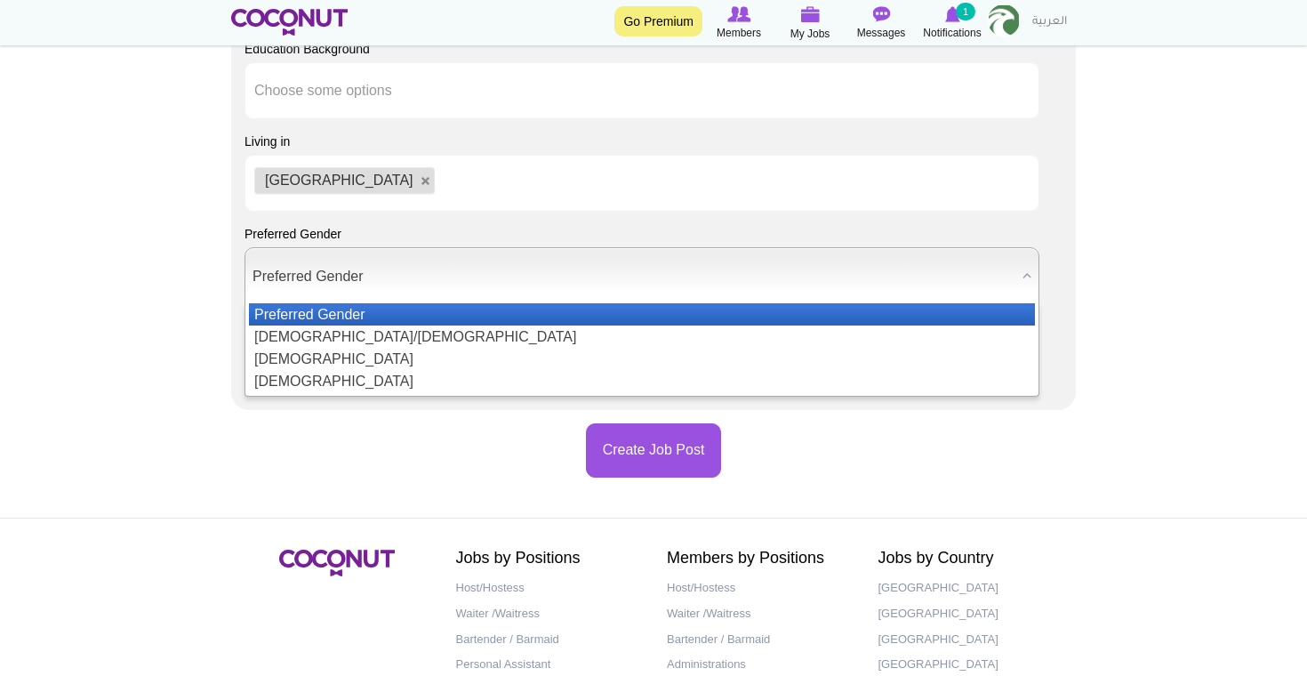
click at [404, 295] on span "Preferred Gender" at bounding box center [633, 276] width 763 height 57
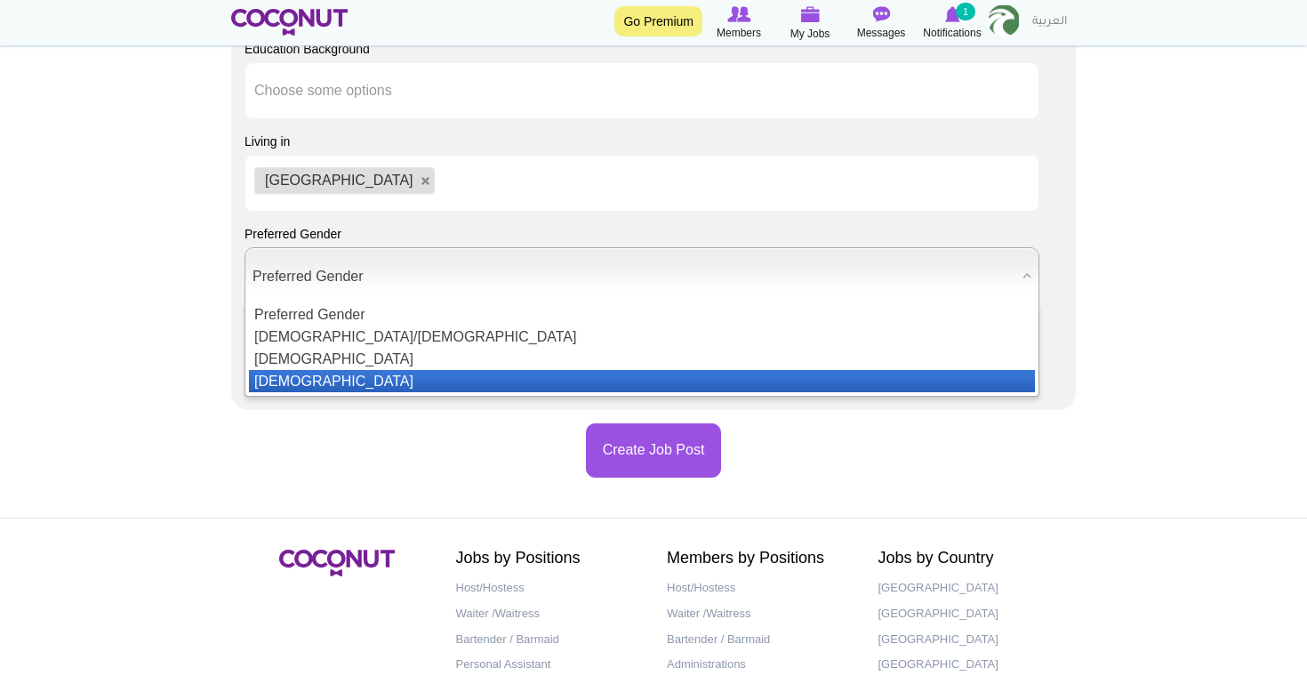
click at [390, 375] on li "[DEMOGRAPHIC_DATA]" at bounding box center [642, 381] width 786 height 22
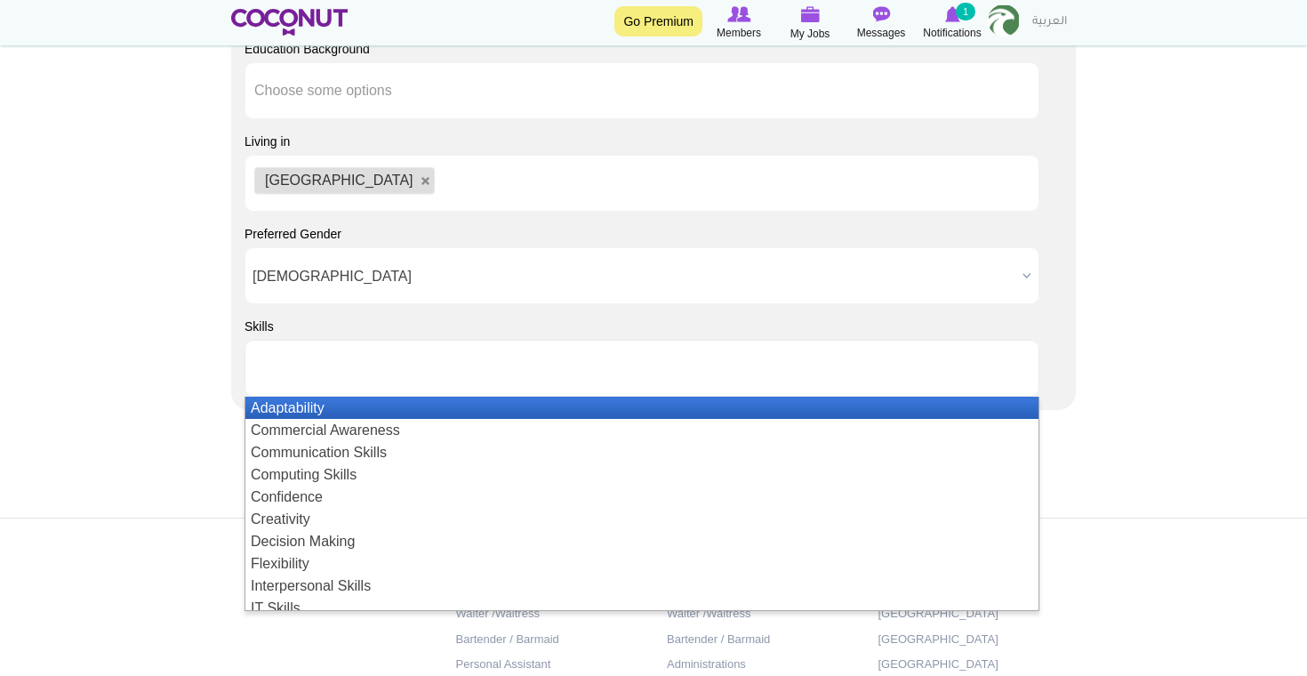
click at [393, 367] on input "text" at bounding box center [334, 368] width 160 height 16
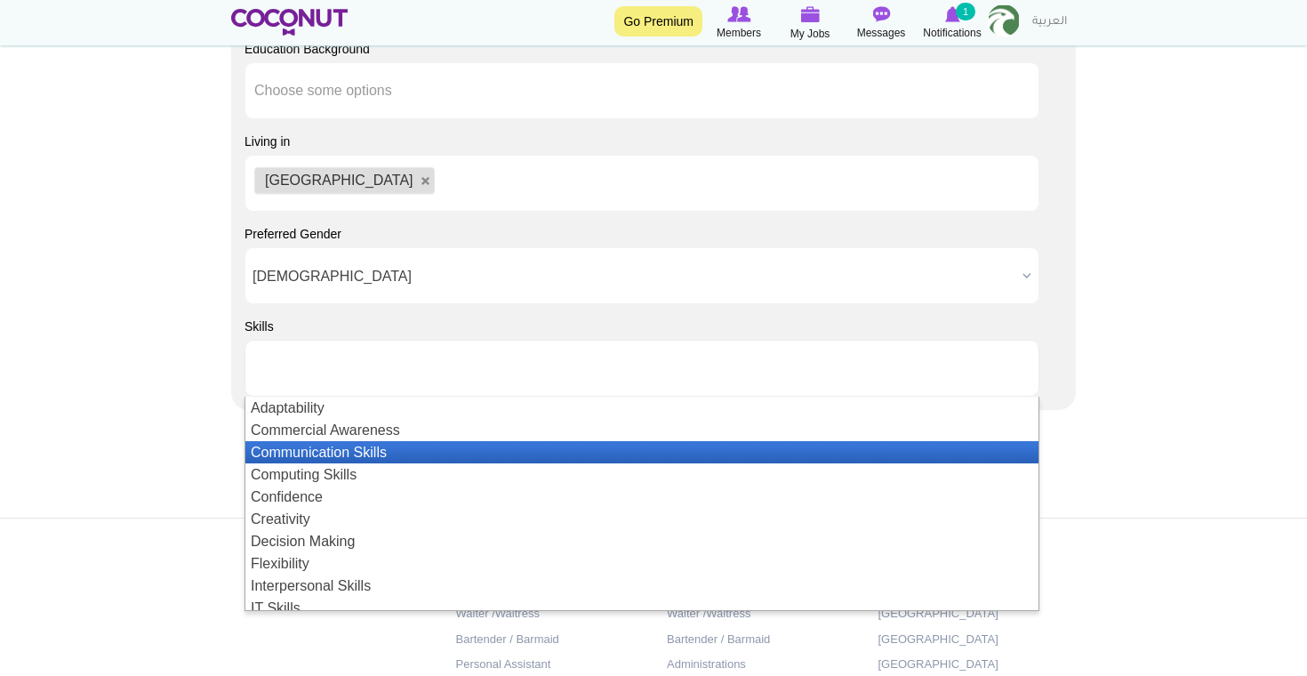
click at [380, 450] on li "Communication Skills" at bounding box center [641, 452] width 793 height 22
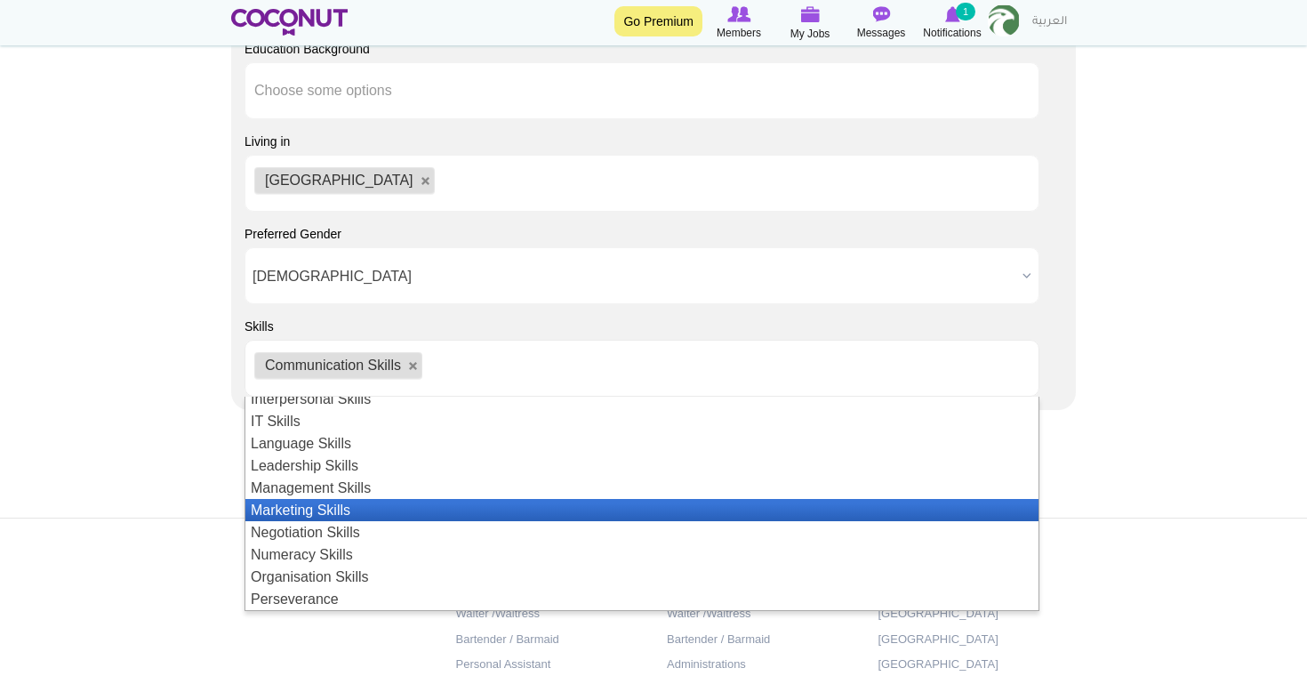
scroll to position [205, 0]
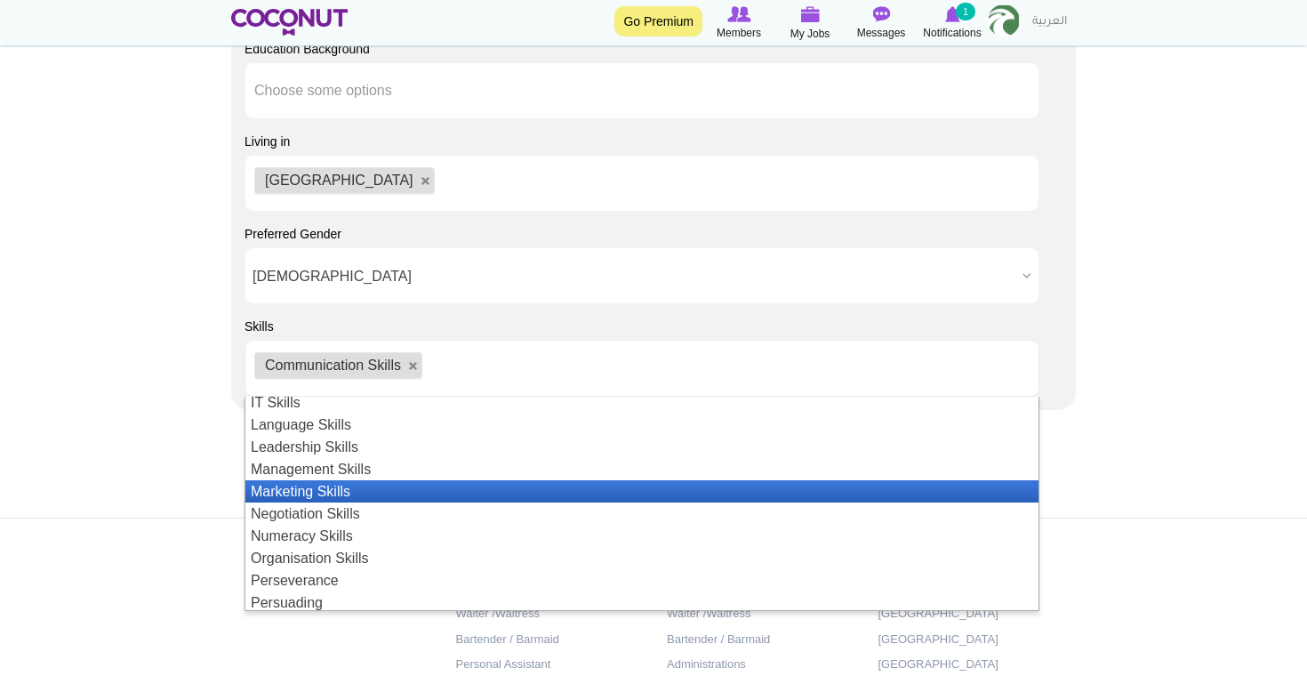
click at [396, 494] on li "Marketing Skills" at bounding box center [641, 491] width 793 height 22
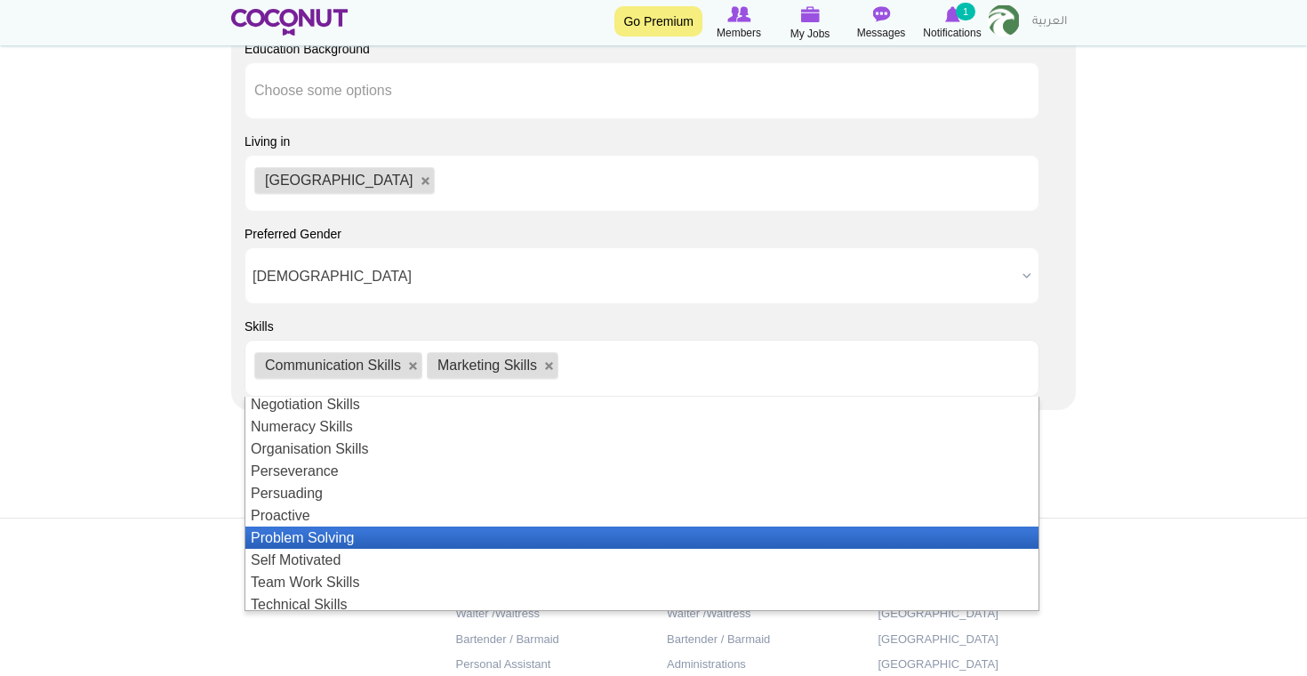
scroll to position [329, 0]
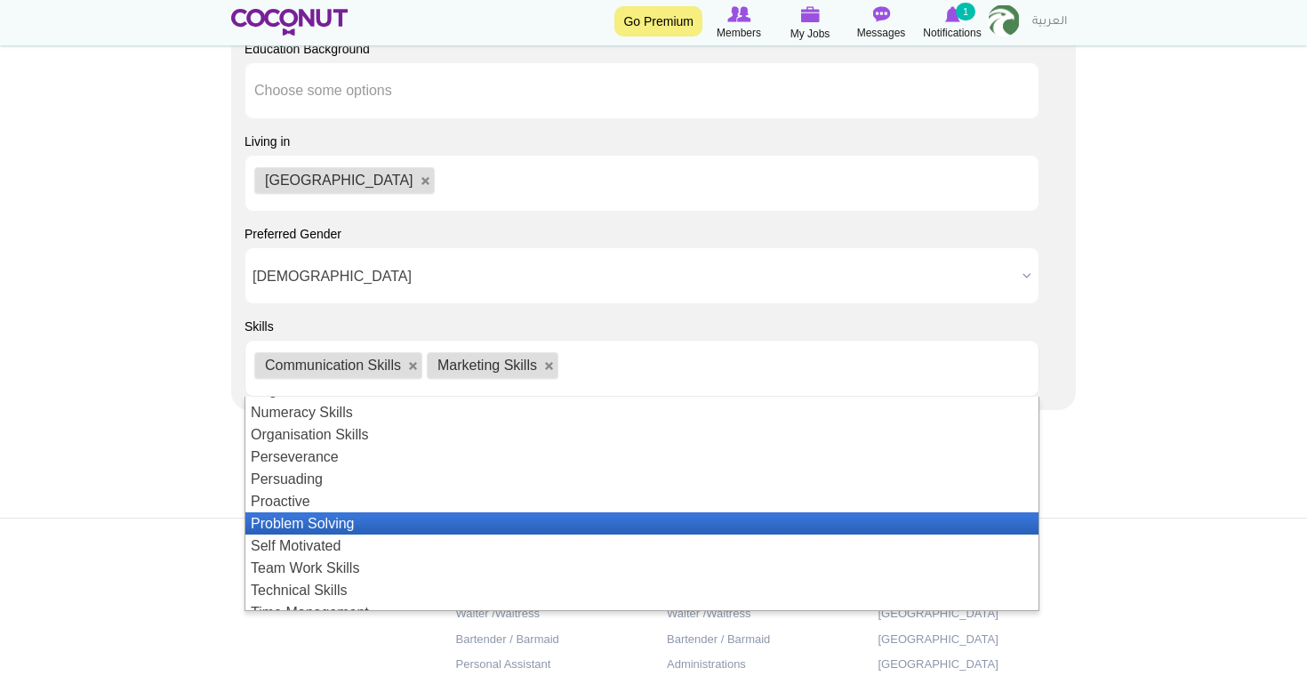
click at [399, 527] on li "Problem Solving" at bounding box center [641, 523] width 793 height 22
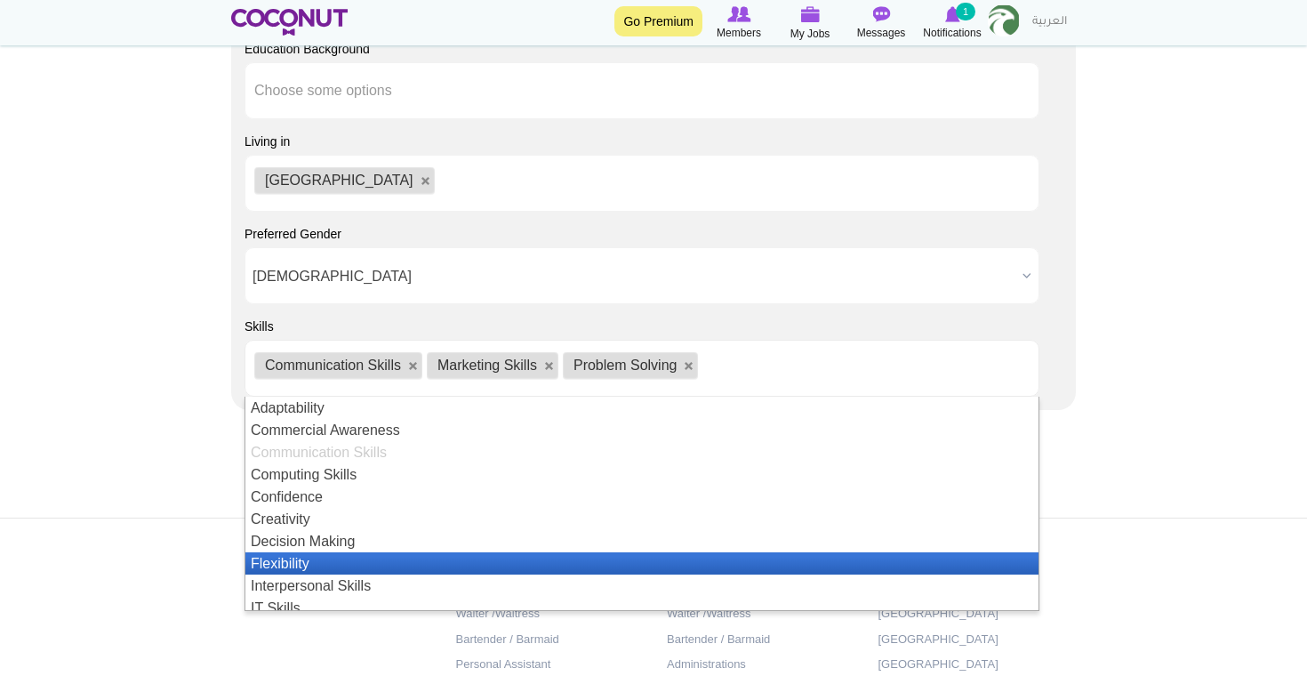
scroll to position [15, 0]
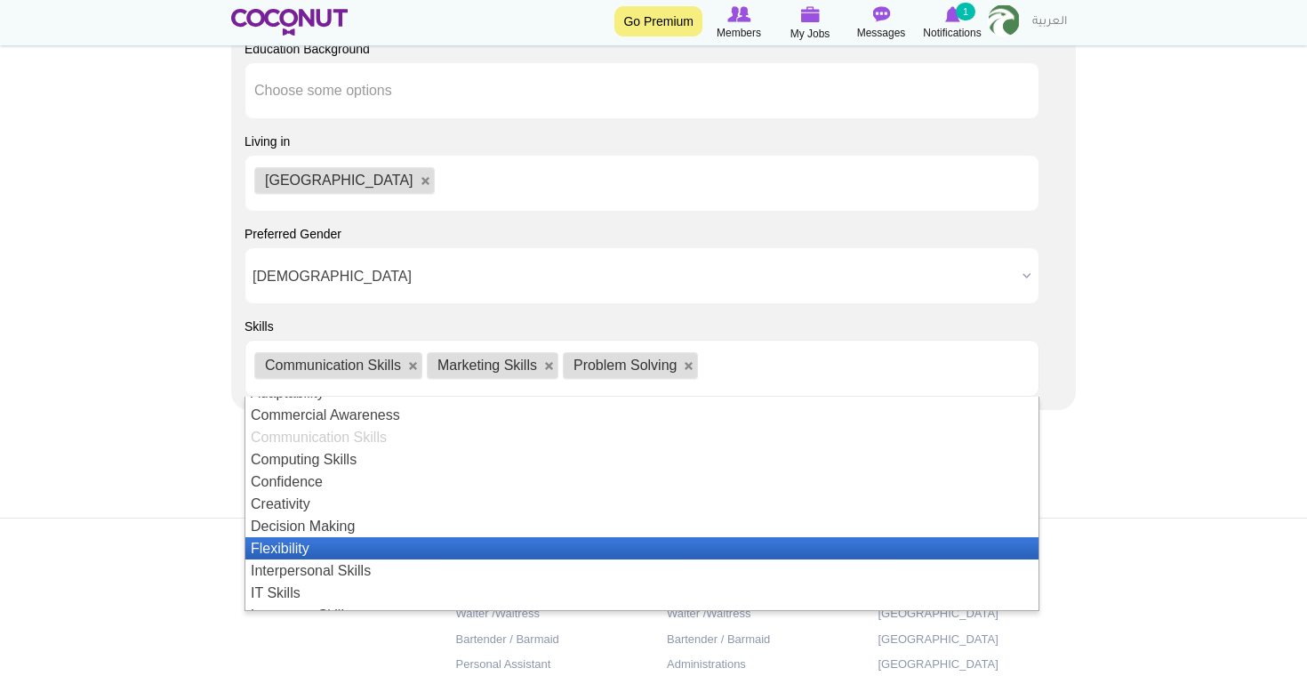
click at [375, 549] on li "Flexibility" at bounding box center [641, 548] width 793 height 22
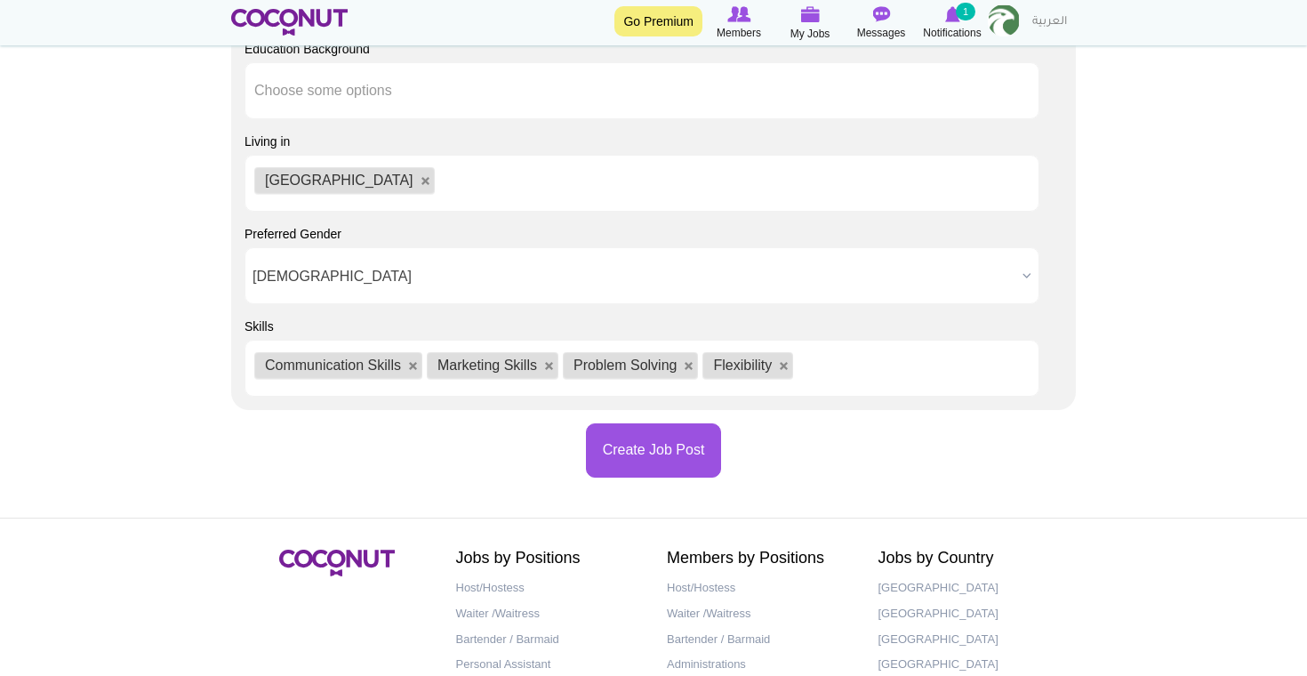
scroll to position [0, 0]
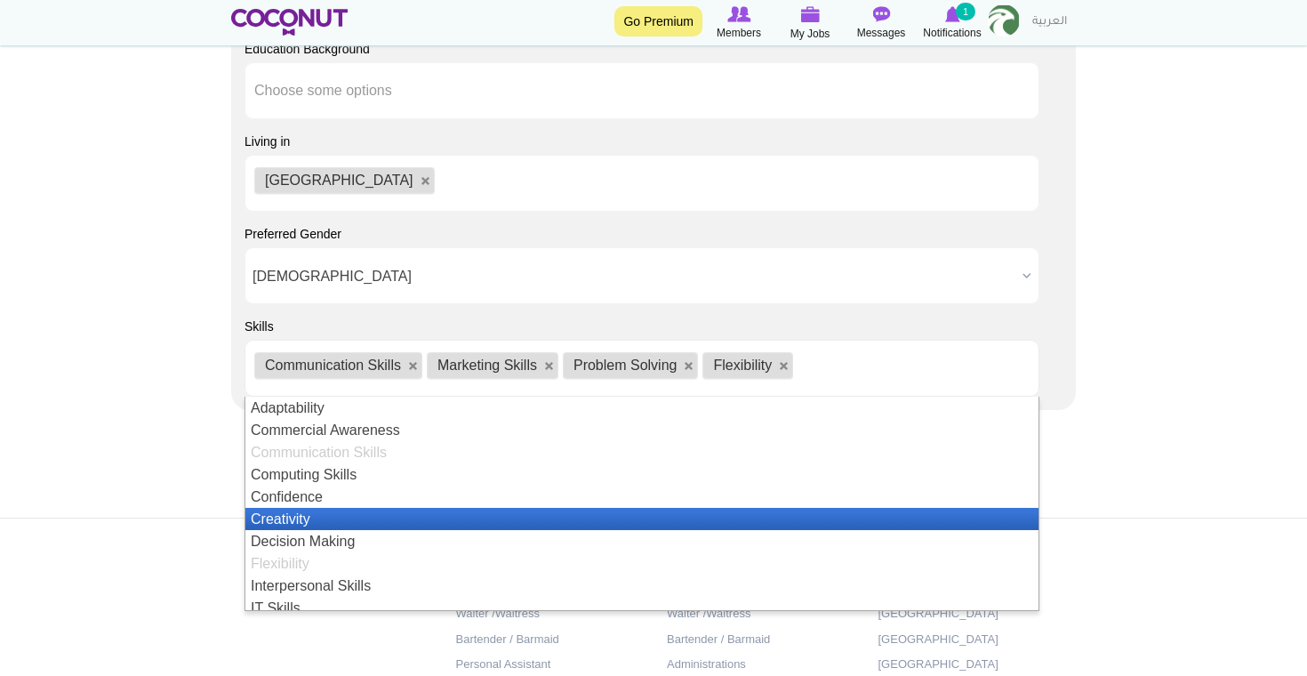
click at [367, 521] on li "Creativity" at bounding box center [641, 519] width 793 height 22
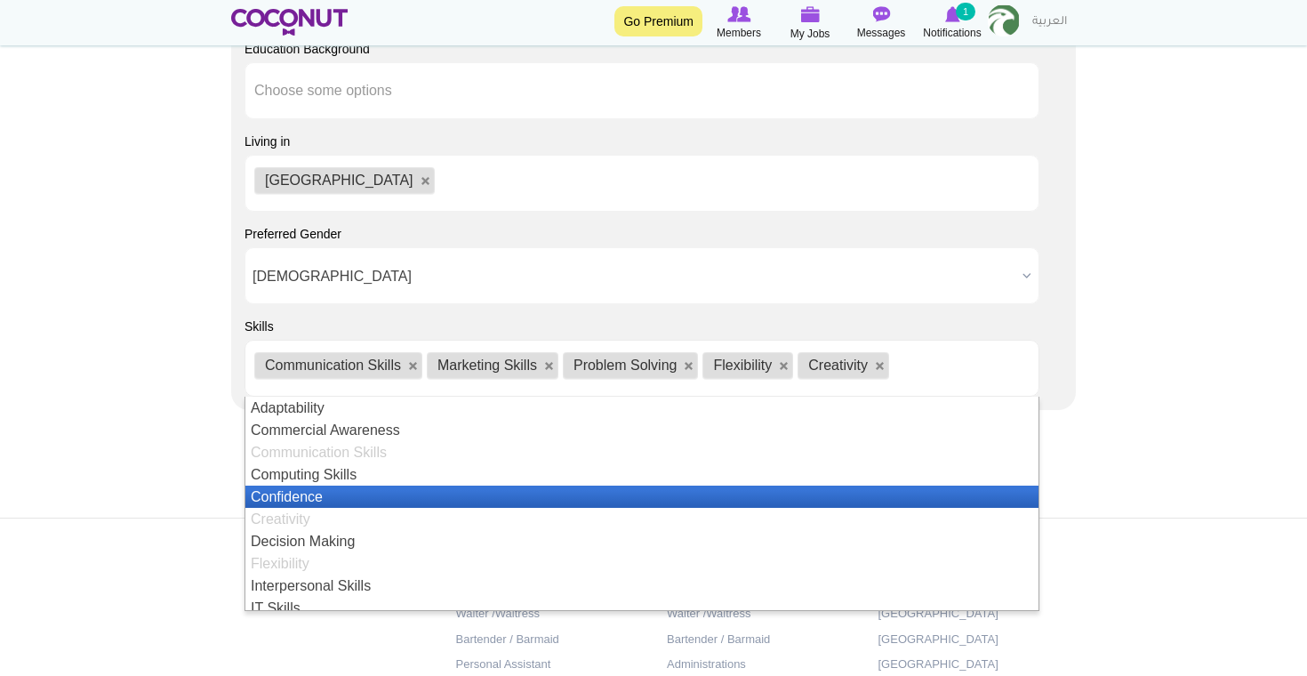
click at [368, 502] on li "Confidence" at bounding box center [641, 496] width 793 height 22
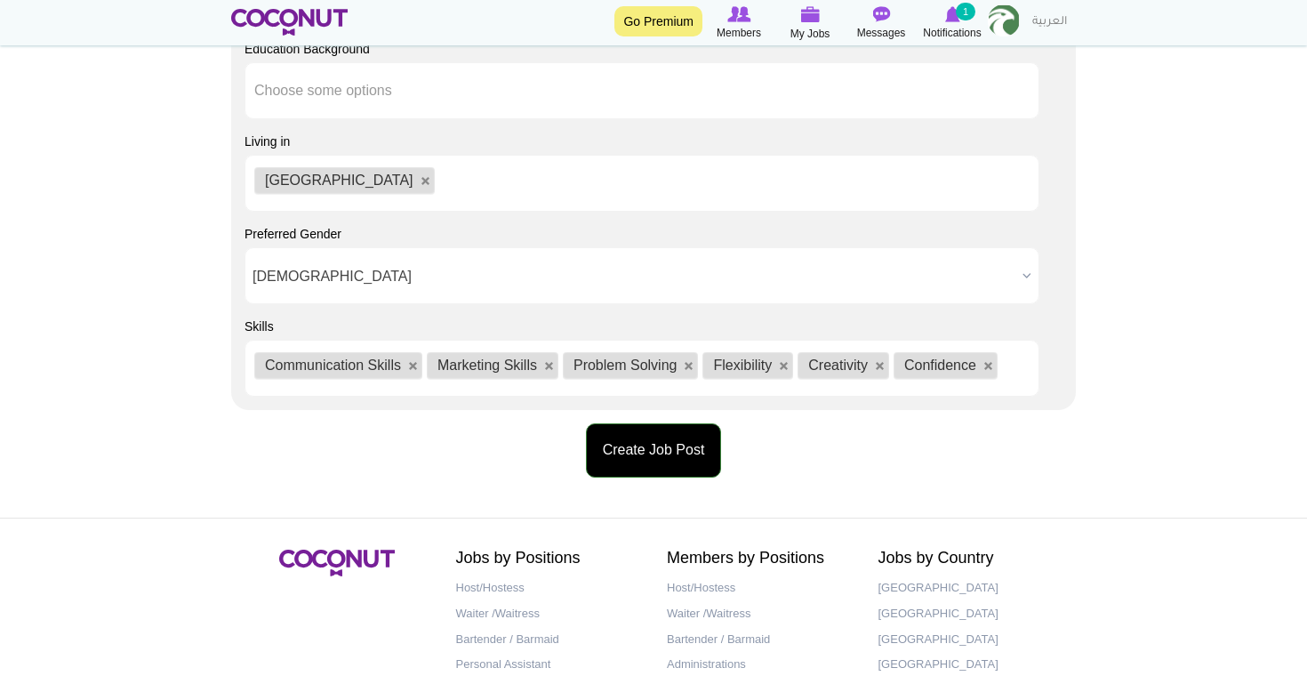
click at [676, 437] on button "Create Job Post" at bounding box center [654, 450] width 136 height 54
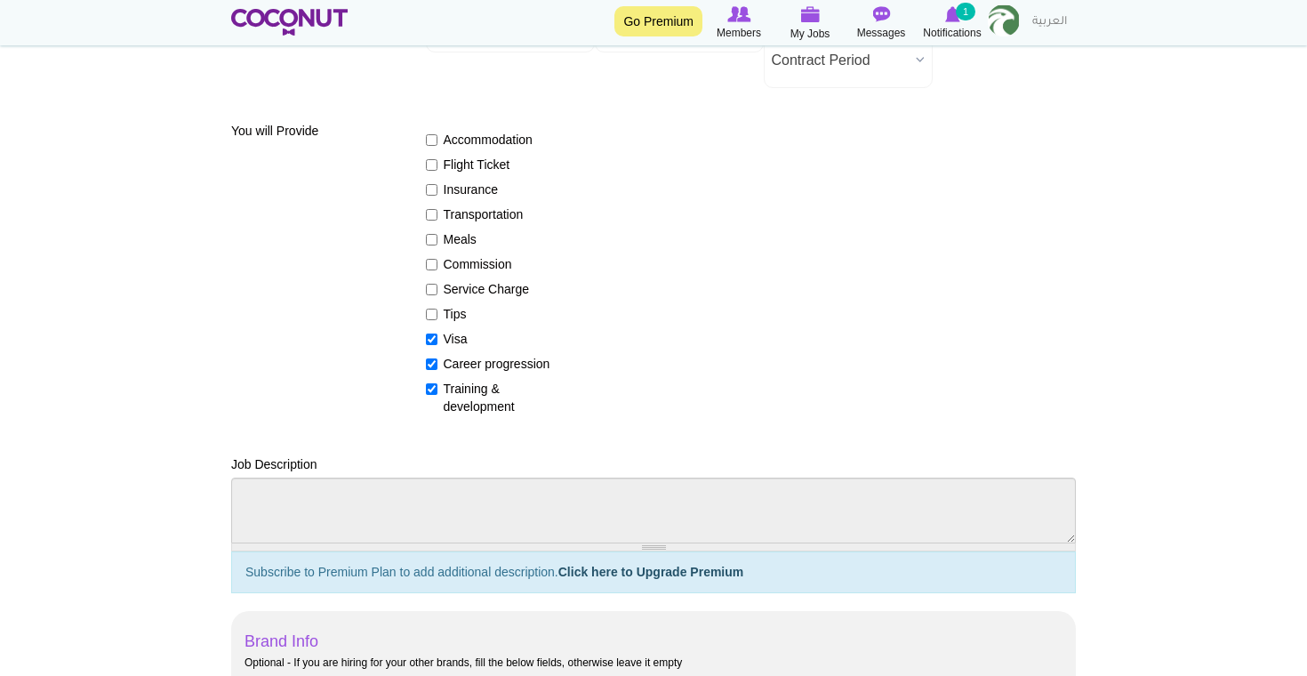
scroll to position [252, 0]
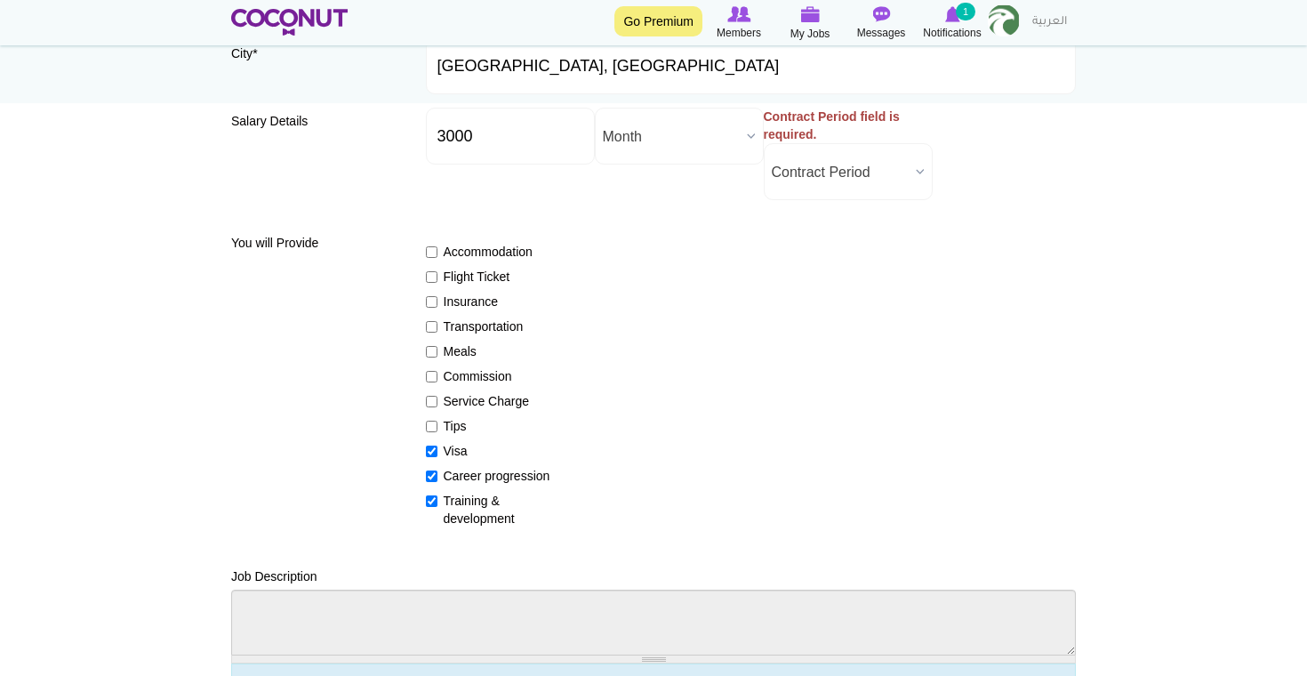
click at [809, 184] on span "Contract Period" at bounding box center [840, 172] width 137 height 57
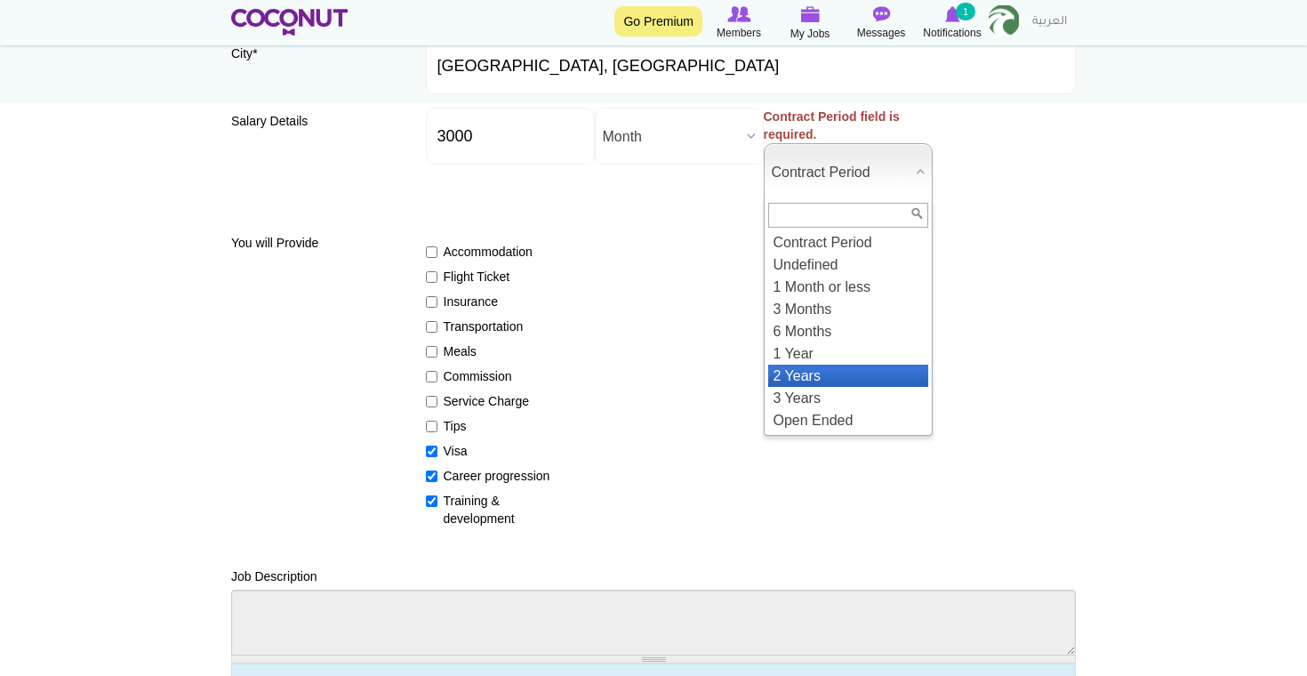
click at [856, 384] on li "2 Years" at bounding box center [848, 375] width 160 height 22
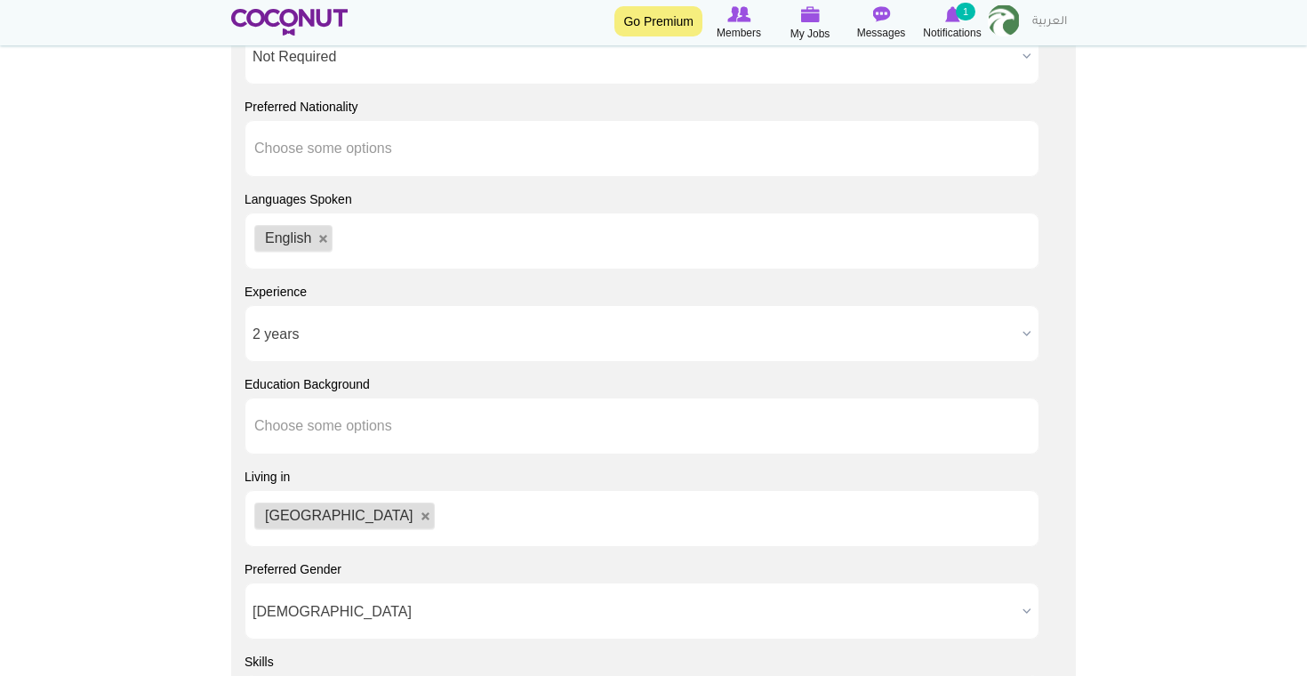
scroll to position [1779, 0]
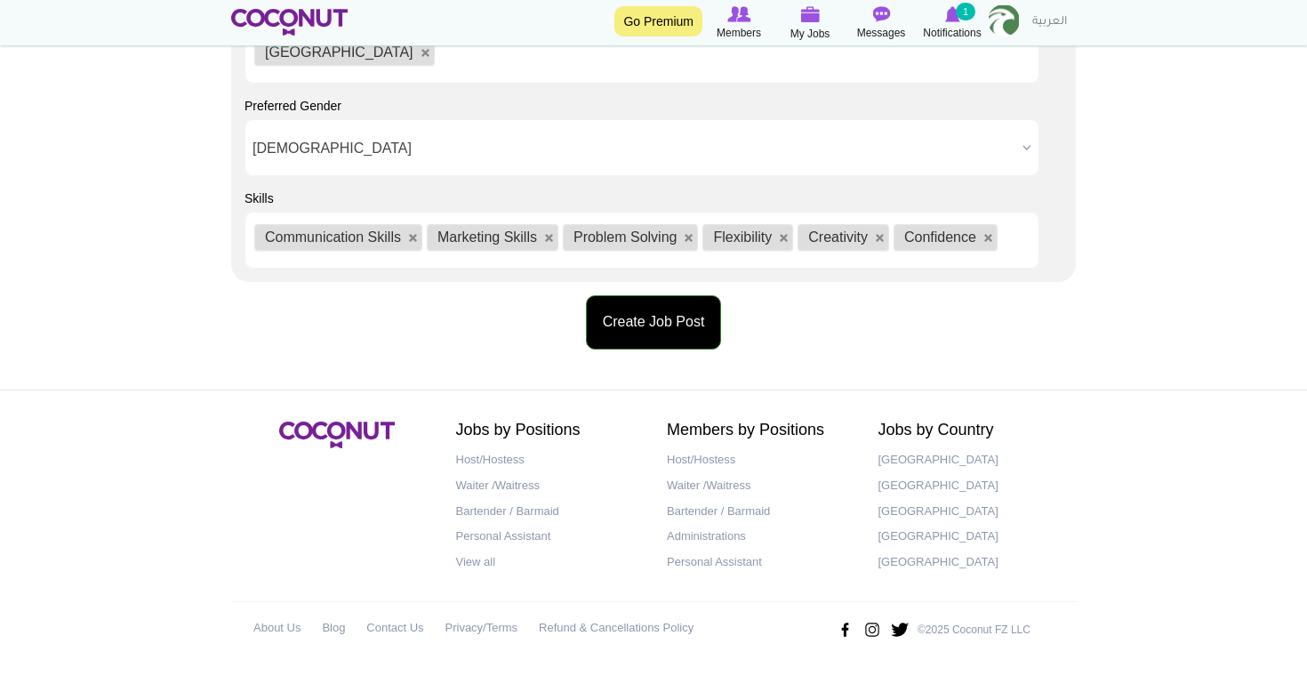
click at [663, 318] on button "Create Job Post" at bounding box center [654, 322] width 136 height 54
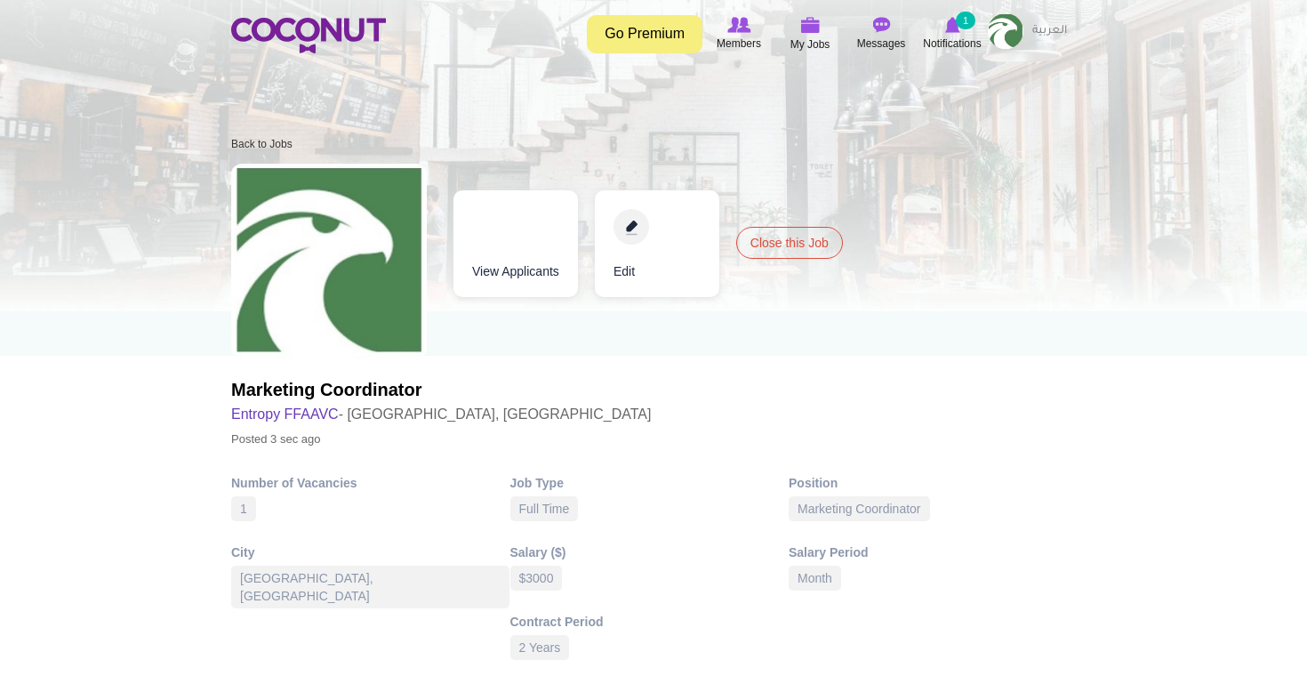
click at [660, 29] on link "Go Premium" at bounding box center [645, 34] width 116 height 38
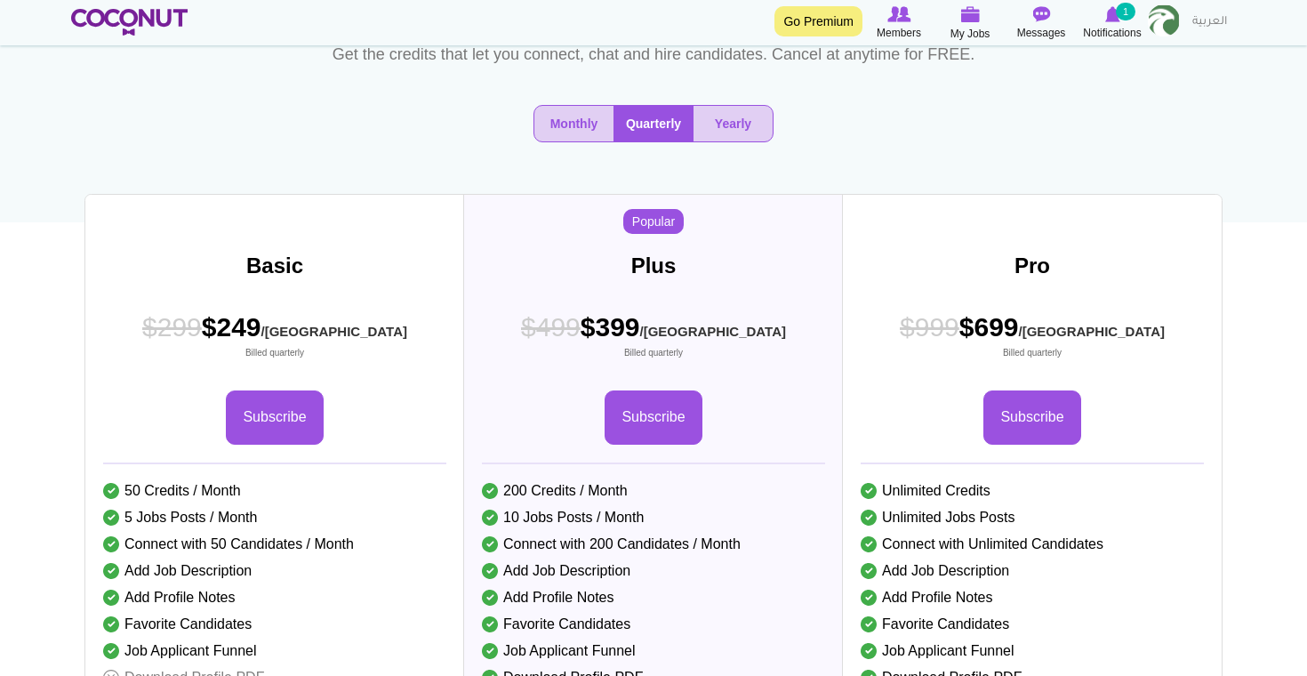
scroll to position [135, 0]
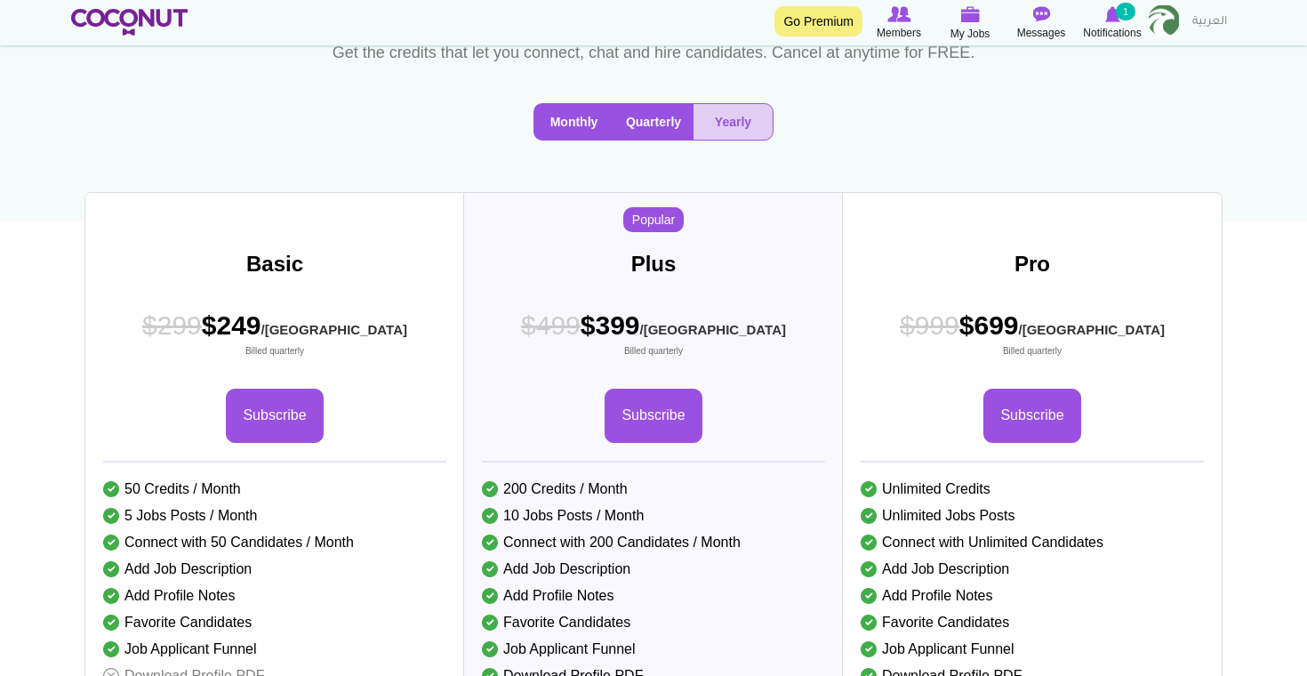
click at [579, 132] on button "Monthly" at bounding box center [573, 122] width 79 height 36
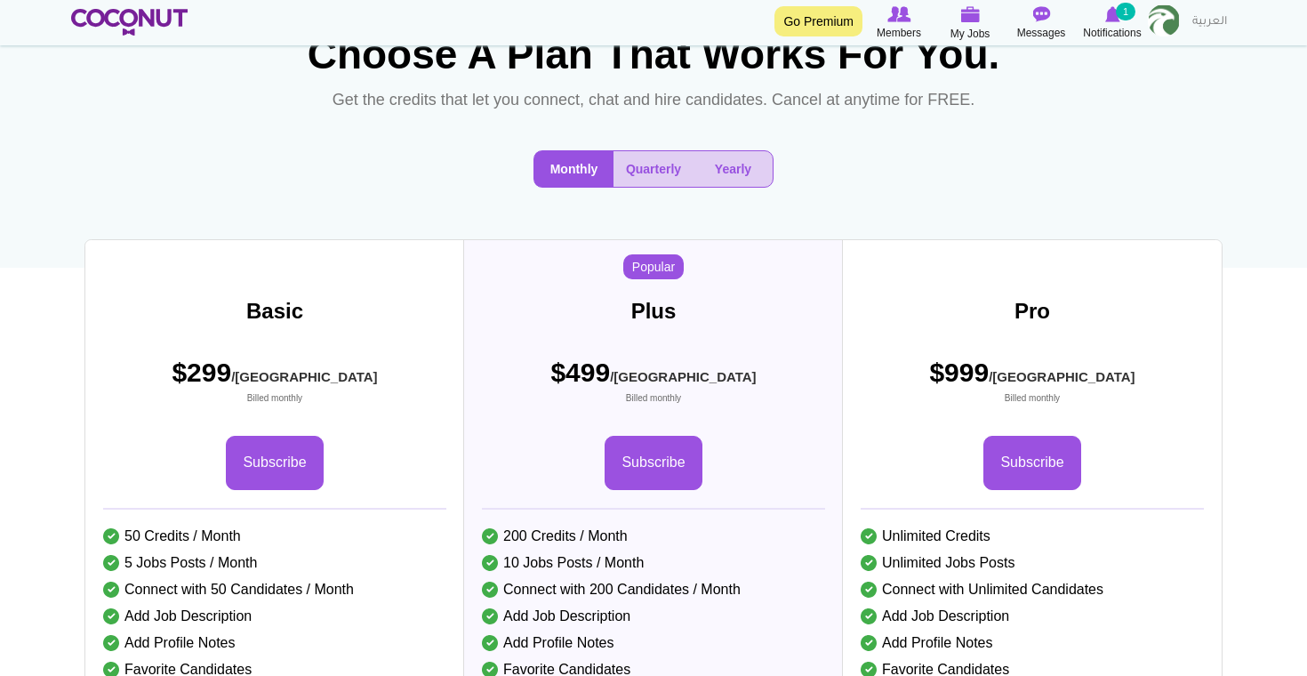
scroll to position [90, 0]
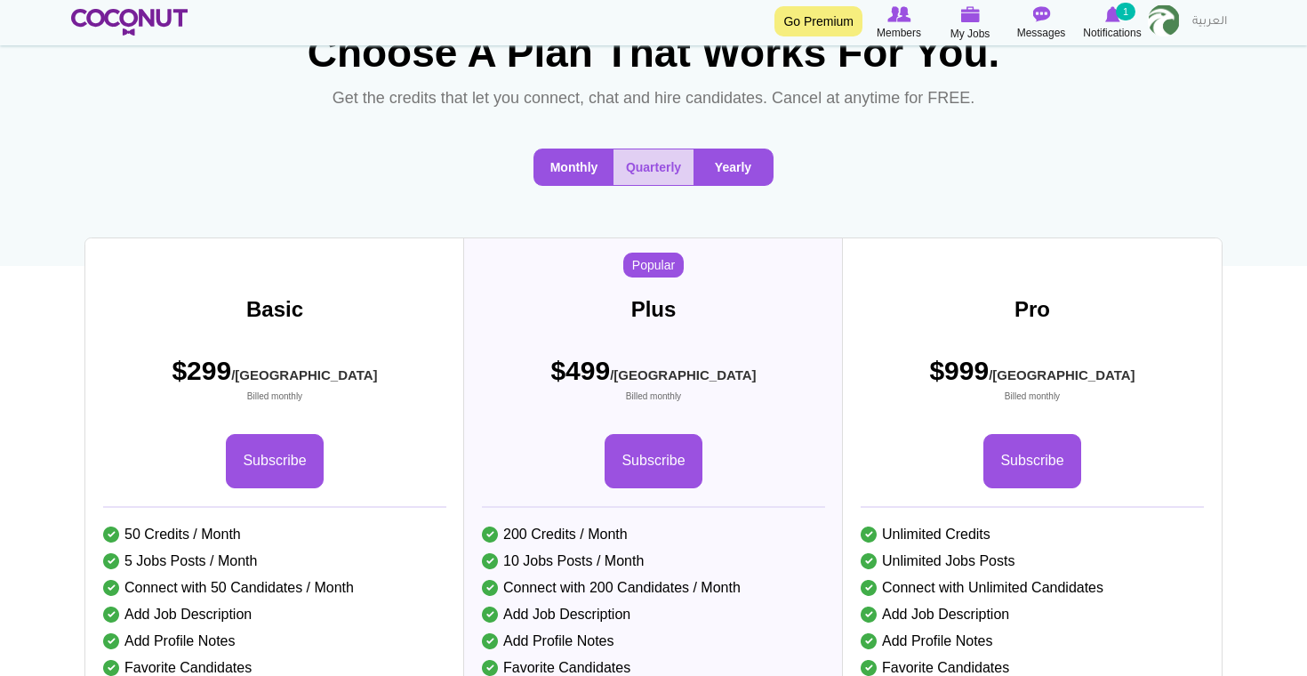
click at [720, 171] on button "Yearly" at bounding box center [732, 167] width 79 height 36
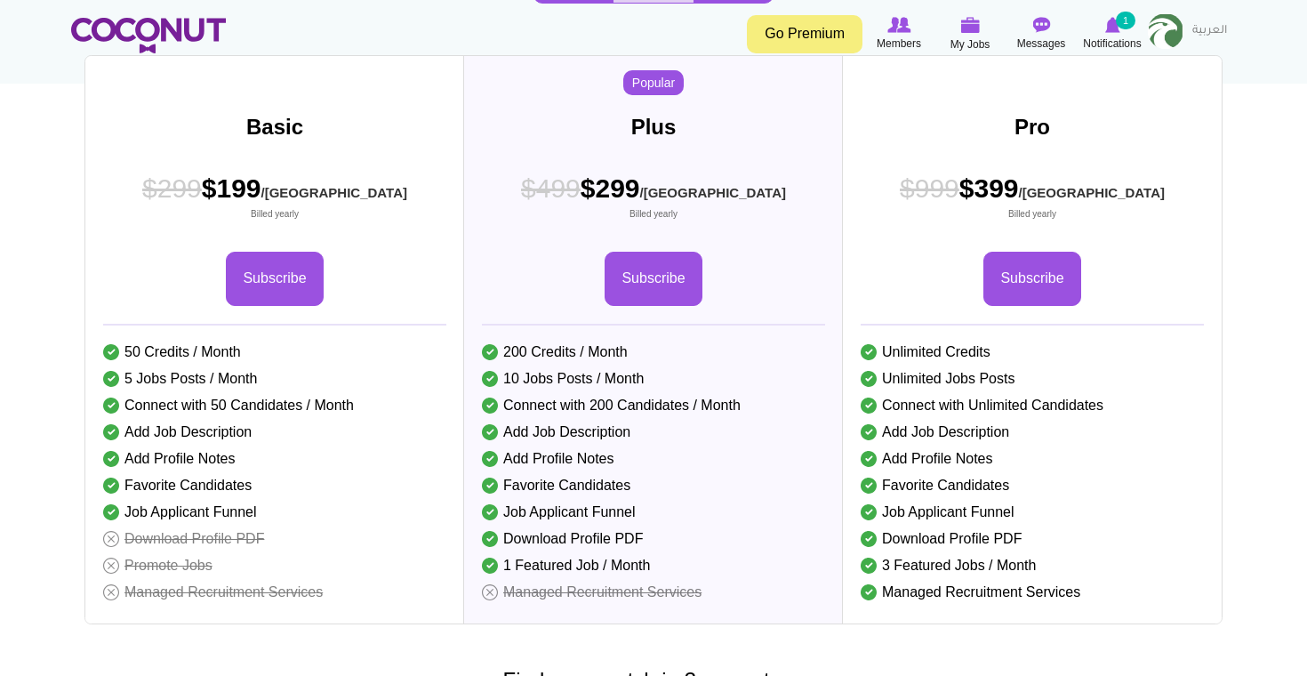
scroll to position [0, 0]
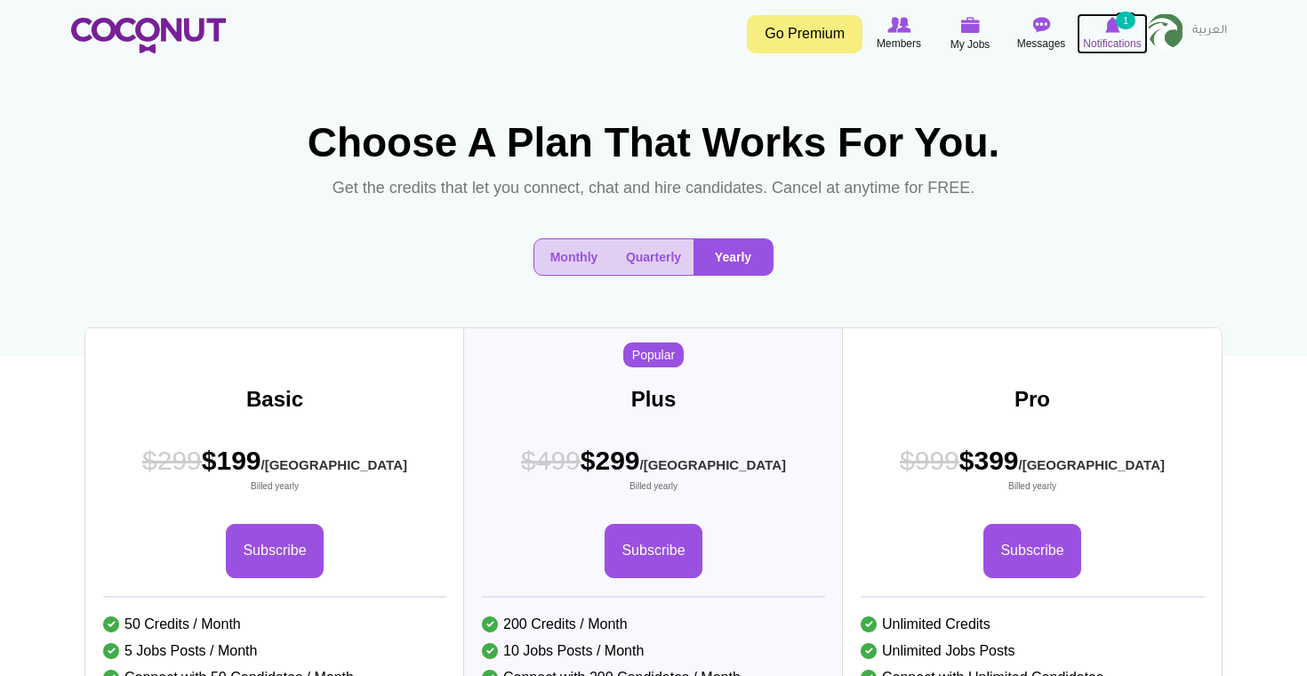
click at [1121, 33] on icon at bounding box center [1112, 25] width 68 height 20
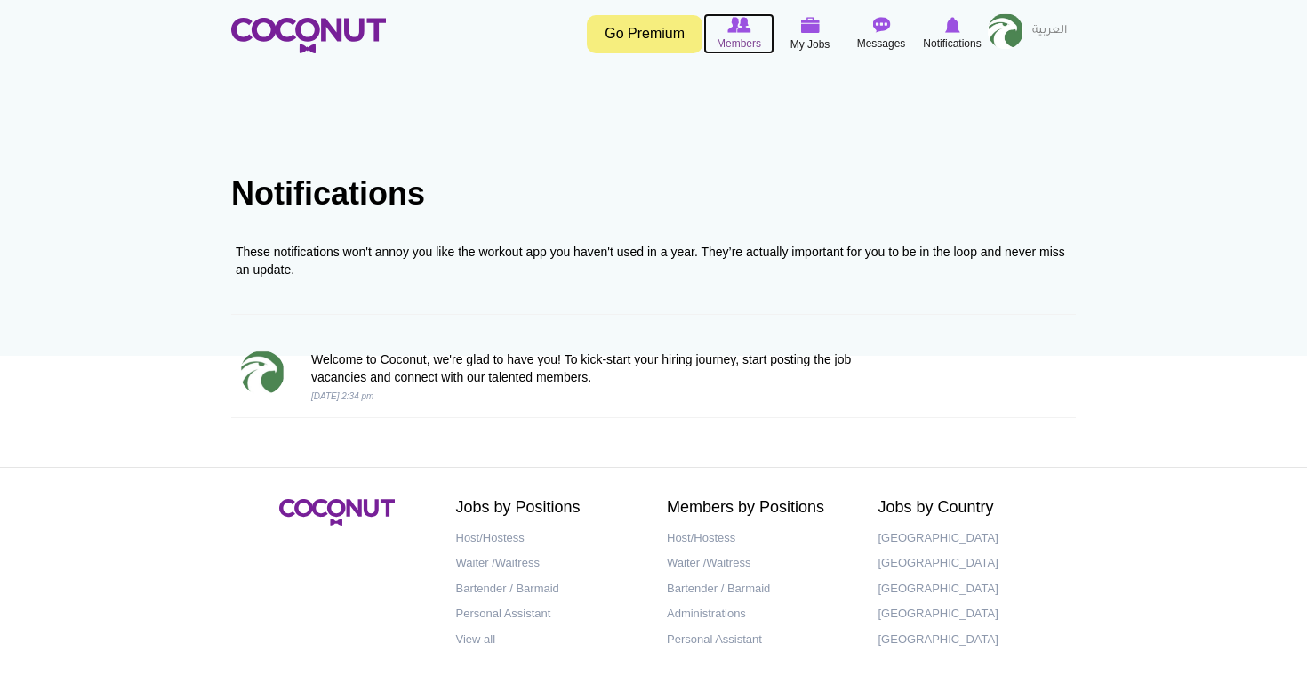
click at [743, 28] on img at bounding box center [738, 25] width 23 height 16
click at [805, 23] on img at bounding box center [810, 25] width 20 height 16
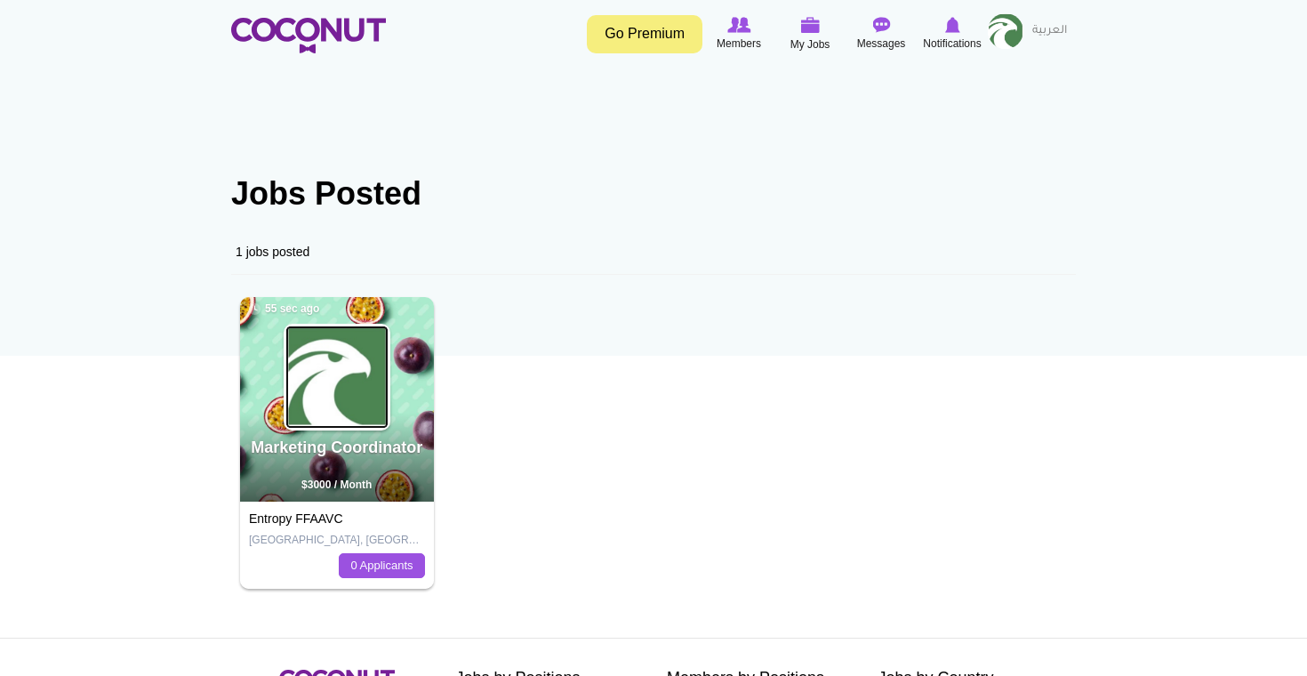
click at [340, 402] on img at bounding box center [336, 376] width 103 height 103
